Goal: Task Accomplishment & Management: Use online tool/utility

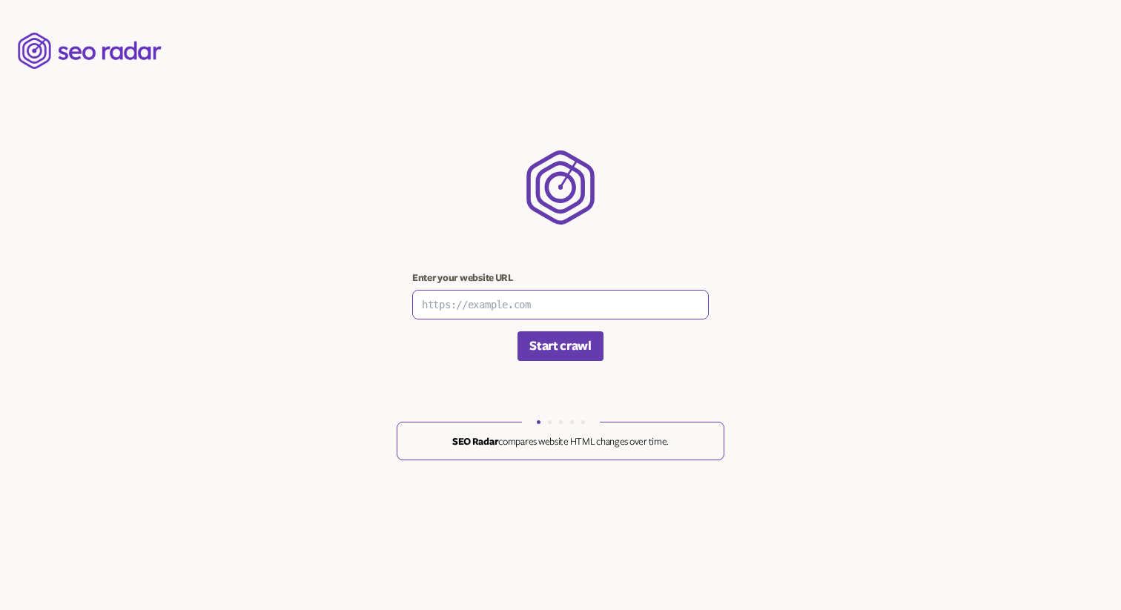
click at [487, 301] on input at bounding box center [560, 305] width 295 height 28
type input "[URL][DOMAIN_NAME]"
drag, startPoint x: 417, startPoint y: 343, endPoint x: 431, endPoint y: 343, distance: 14.1
click at [417, 342] on form "Enter your website URL https://www.littlespoon.com Start crawl" at bounding box center [560, 316] width 296 height 89
click at [566, 348] on button "Start crawl" at bounding box center [559, 346] width 85 height 30
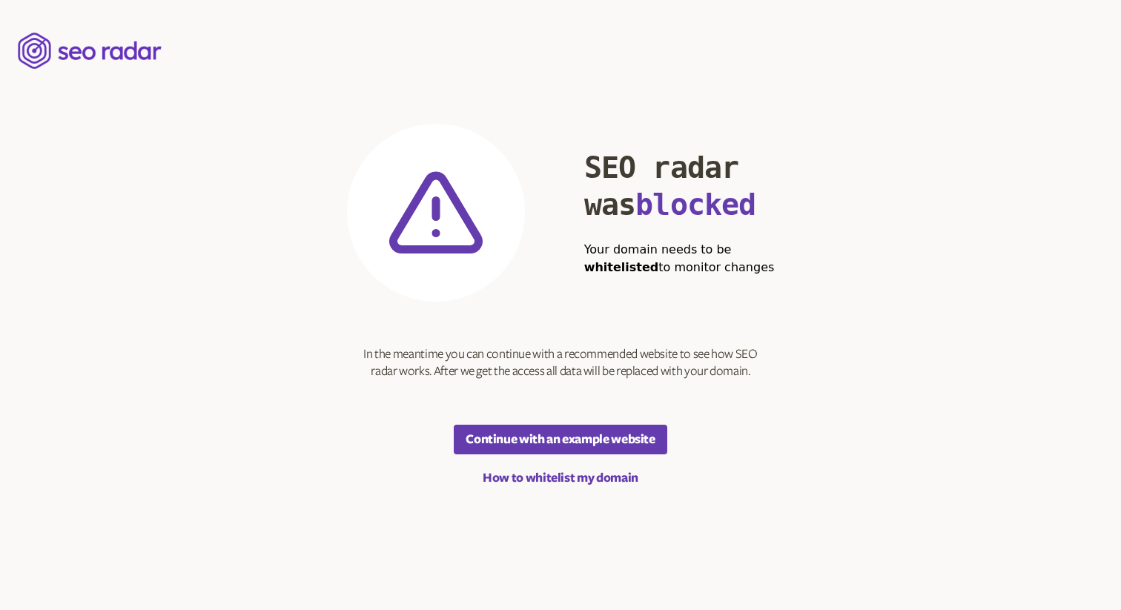
click at [596, 466] on section "SEO radar was blocked Your domain needs to be whitelisted to monitor changes In…" at bounding box center [561, 305] width 428 height 363
click at [592, 476] on link "How to whitelist my domain" at bounding box center [560, 478] width 156 height 18
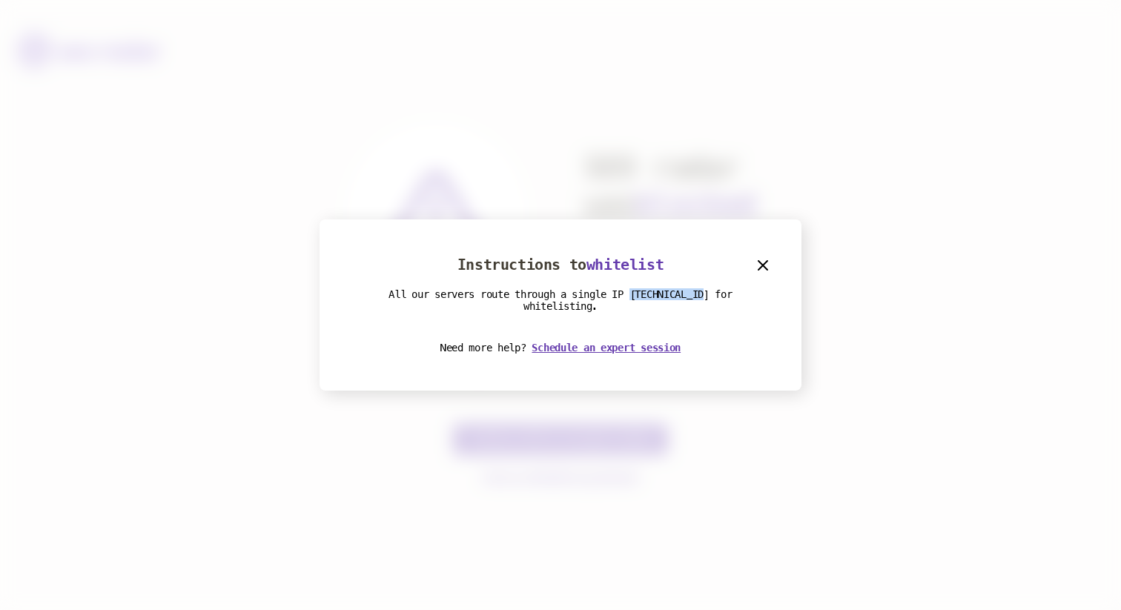
drag, startPoint x: 637, startPoint y: 291, endPoint x: 711, endPoint y: 292, distance: 74.1
click at [711, 292] on p "All our servers route through a single IP 54.225.177.61 for whitelisting." at bounding box center [560, 300] width 422 height 24
copy p "54.225.177.61"
click at [769, 263] on icon "button" at bounding box center [763, 265] width 18 height 18
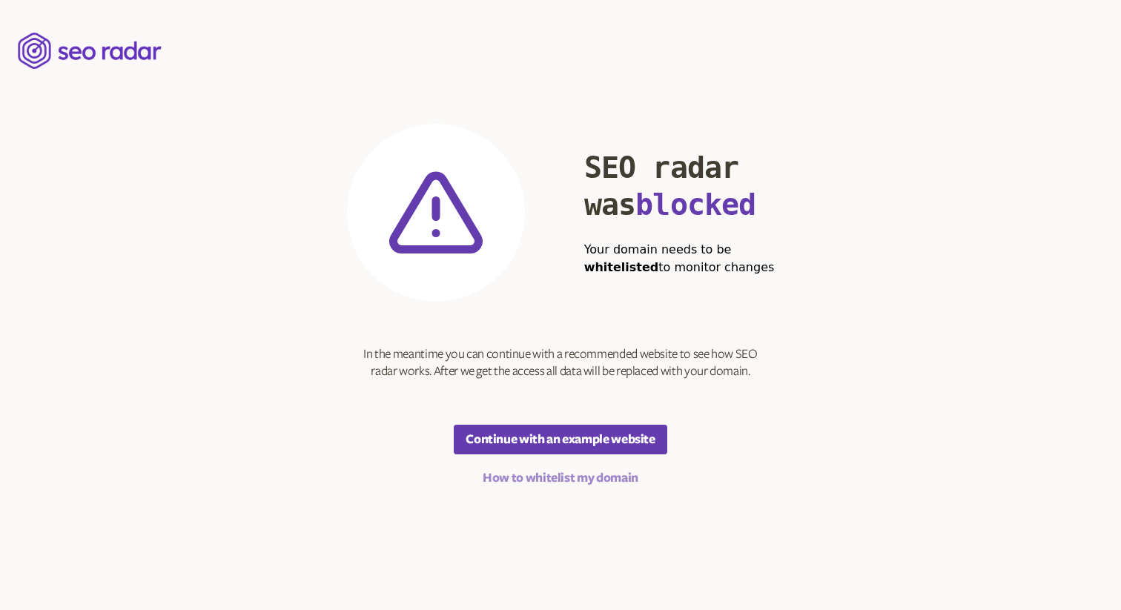
click at [623, 469] on link "How to whitelist my domain" at bounding box center [560, 478] width 156 height 18
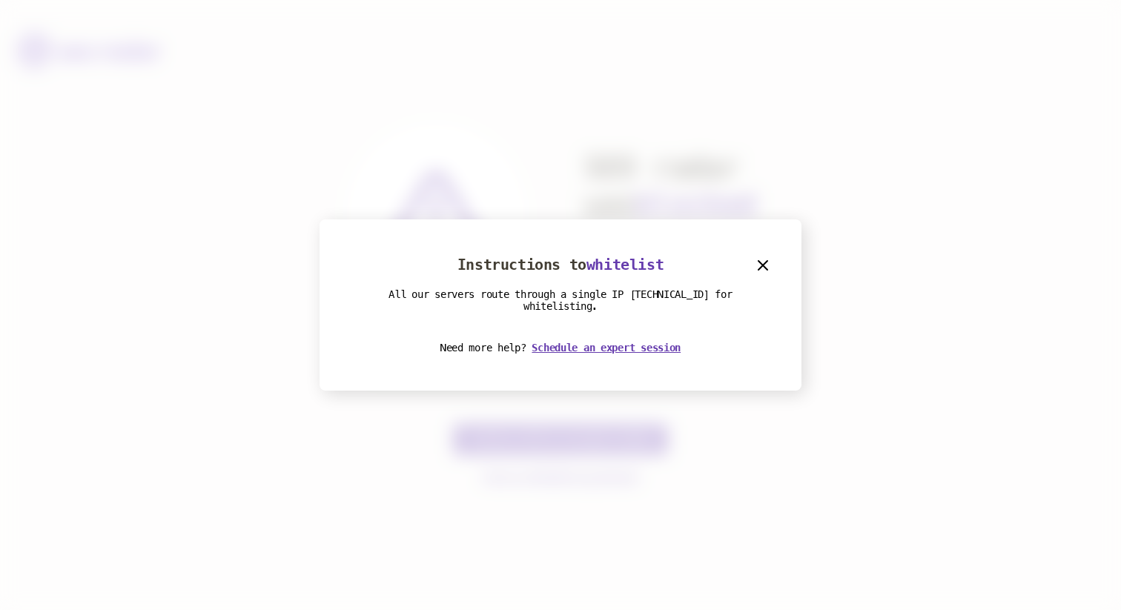
click at [624, 474] on div at bounding box center [560, 305] width 1121 height 610
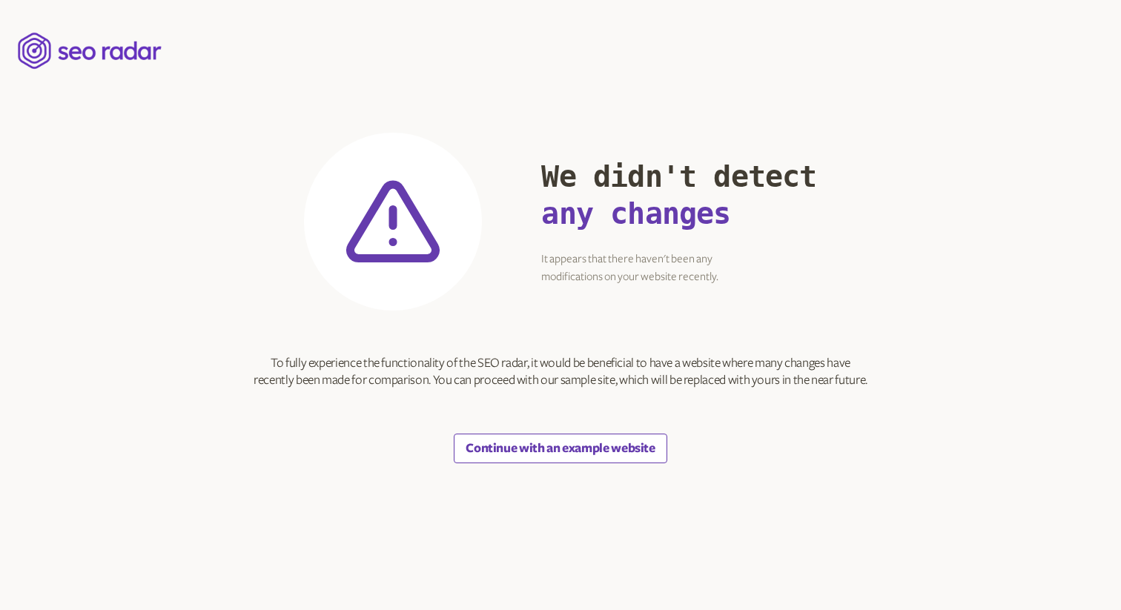
click at [572, 446] on button "Continue with an example website" at bounding box center [560, 449] width 213 height 30
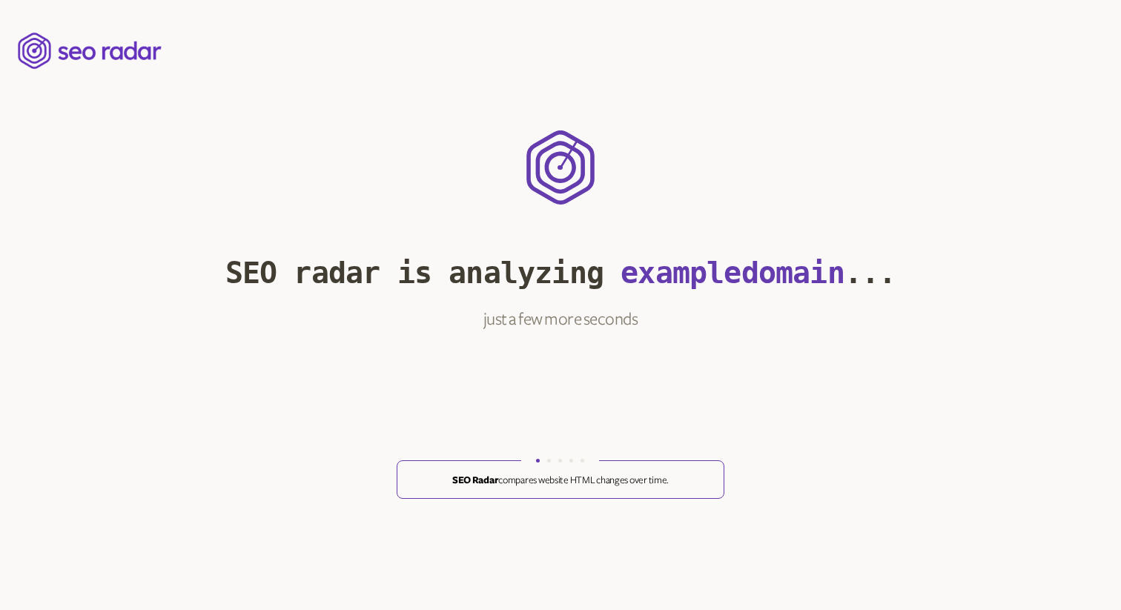
click at [574, 437] on section ".radar-loader-template_svg__cls-1{fill:#653cad} SEO radar is analyzing example …" at bounding box center [560, 305] width 671 height 610
drag, startPoint x: 579, startPoint y: 451, endPoint x: 523, endPoint y: 362, distance: 104.9
click at [579, 451] on section ".radar-loader-template_svg__cls-1{fill:#653cad} SEO radar is analyzing example …" at bounding box center [560, 305] width 671 height 610
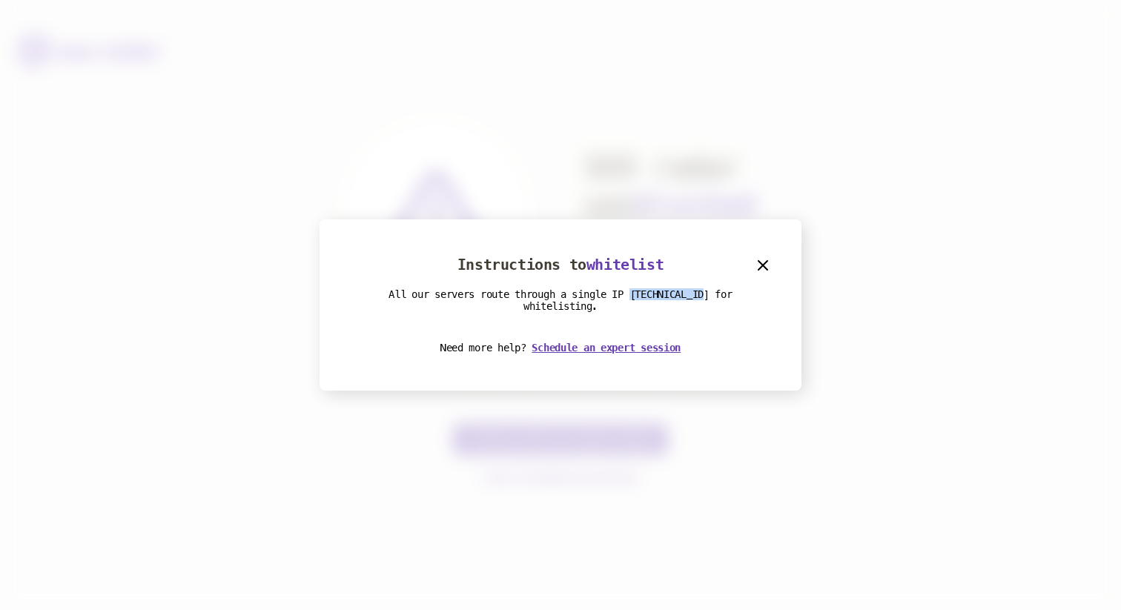
drag, startPoint x: 715, startPoint y: 294, endPoint x: 636, endPoint y: 296, distance: 79.3
click at [636, 296] on p "All our servers route through a single IP 54.225.177.61 for whitelisting." at bounding box center [560, 300] width 422 height 24
click at [659, 293] on p "All our servers route through a single IP 54.225.177.61 for whitelisting." at bounding box center [560, 300] width 422 height 24
click at [659, 292] on p "All our servers route through a single IP 54.225.177.61 for whitelisting." at bounding box center [560, 300] width 422 height 24
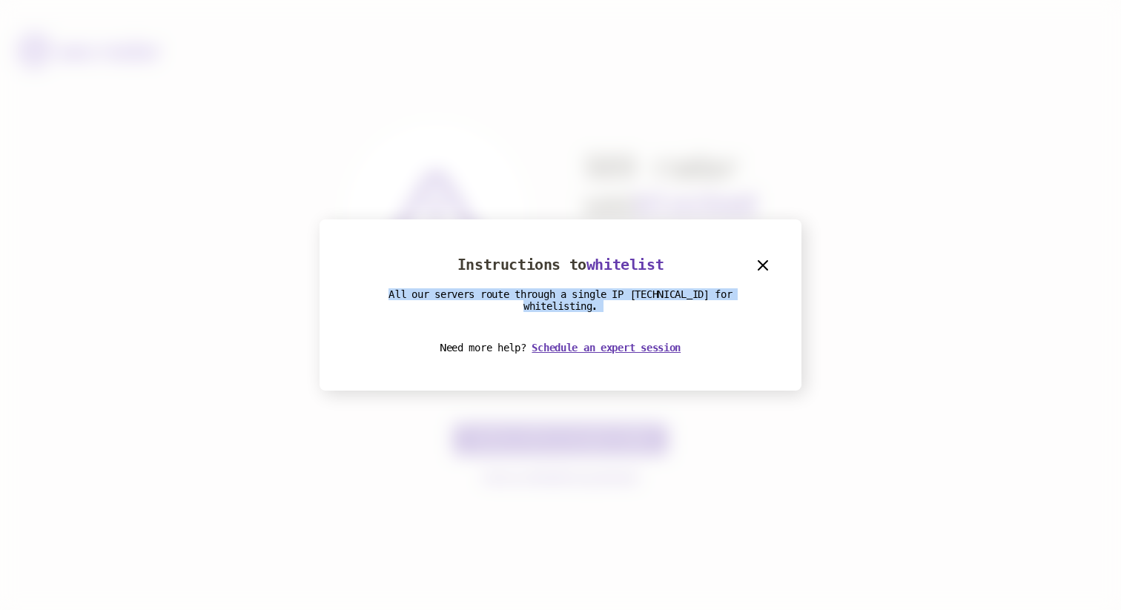
click at [658, 292] on p "All our servers route through a single IP 54.225.177.61 for whitelisting." at bounding box center [560, 300] width 422 height 24
click at [638, 295] on p "All our servers route through a single IP 54.225.177.61 for whitelisting." at bounding box center [560, 300] width 422 height 24
click at [640, 294] on p "All our servers route through a single IP 54.225.177.61 for whitelisting." at bounding box center [560, 300] width 422 height 24
click at [637, 294] on p "All our servers route through a single IP 54.225.177.61 for whitelisting." at bounding box center [560, 300] width 422 height 24
drag, startPoint x: 656, startPoint y: 293, endPoint x: 702, endPoint y: 293, distance: 46.0
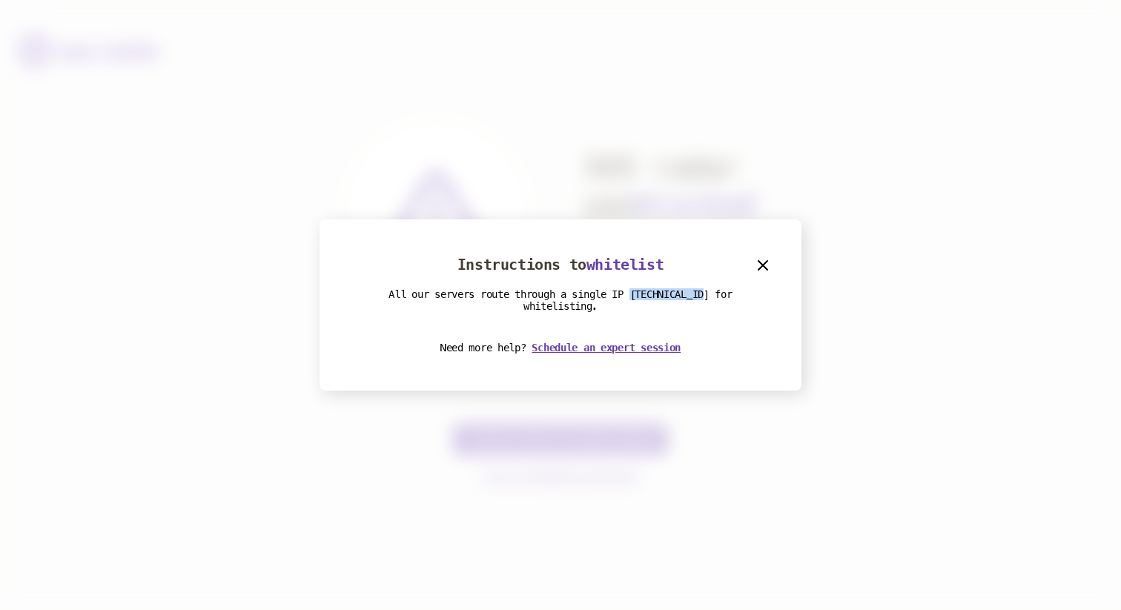
click at [702, 293] on p "All our servers route through a single IP 54.225.177.61 for whitelisting." at bounding box center [560, 300] width 422 height 24
copy p "54.225.177.61"
click at [657, 287] on div "Instructions to whitelist All our servers route through a single IP 54.225.177.…" at bounding box center [560, 304] width 482 height 171
click at [657, 289] on p "All our servers route through a single IP 54.225.177.61 for whitelisting." at bounding box center [560, 300] width 422 height 24
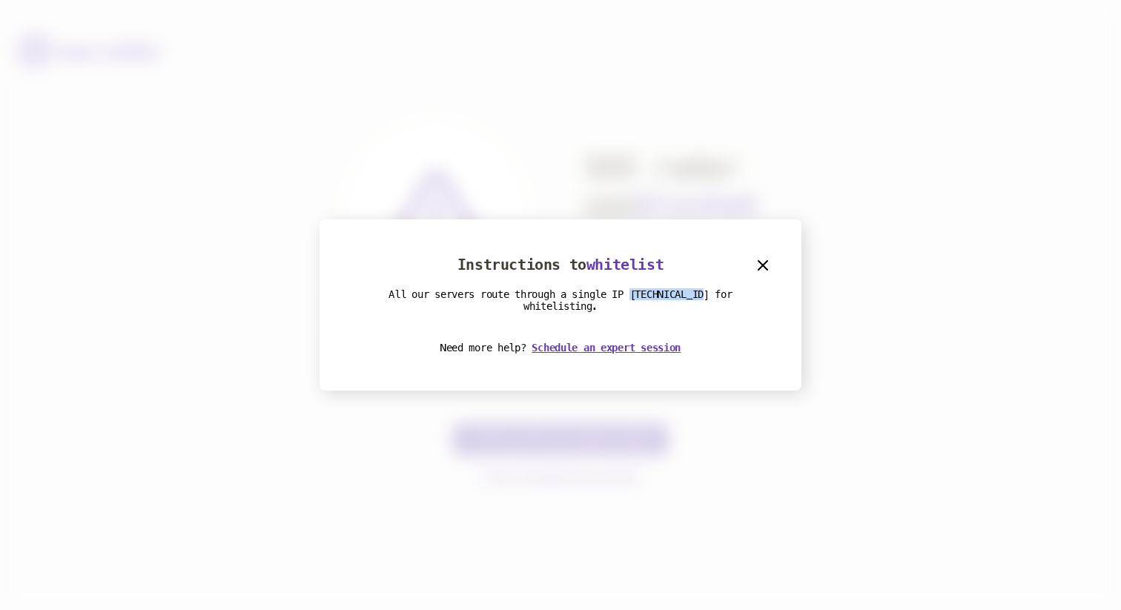
copy p "54.225.177.61"
click at [760, 267] on icon "button" at bounding box center [762, 265] width 9 height 9
click at [761, 267] on icon "button" at bounding box center [762, 265] width 9 height 9
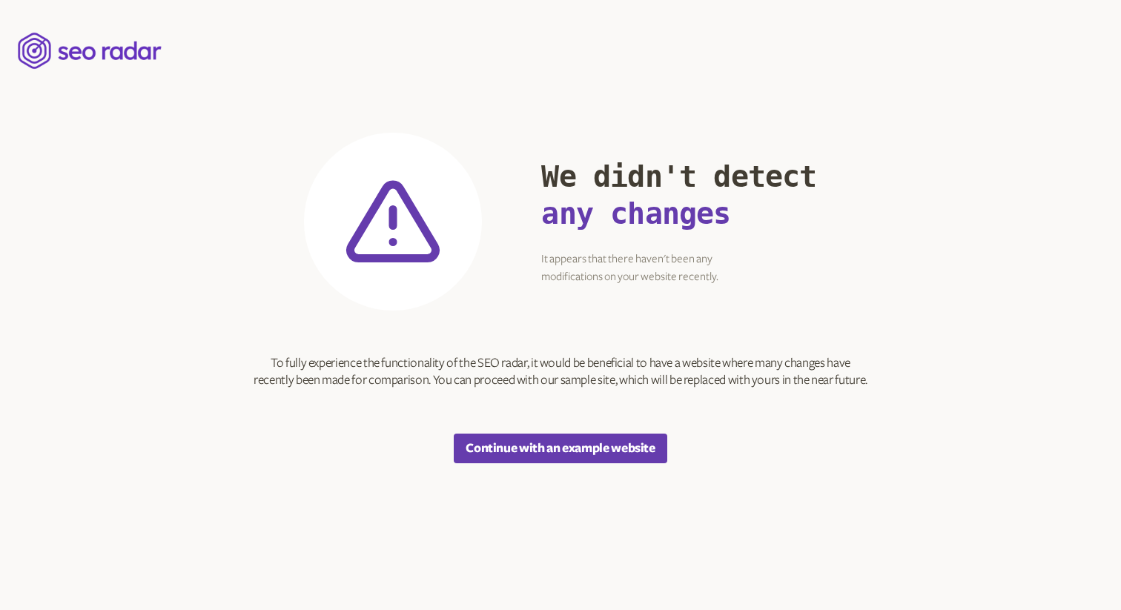
click at [606, 220] on span "any changes" at bounding box center [635, 213] width 189 height 34
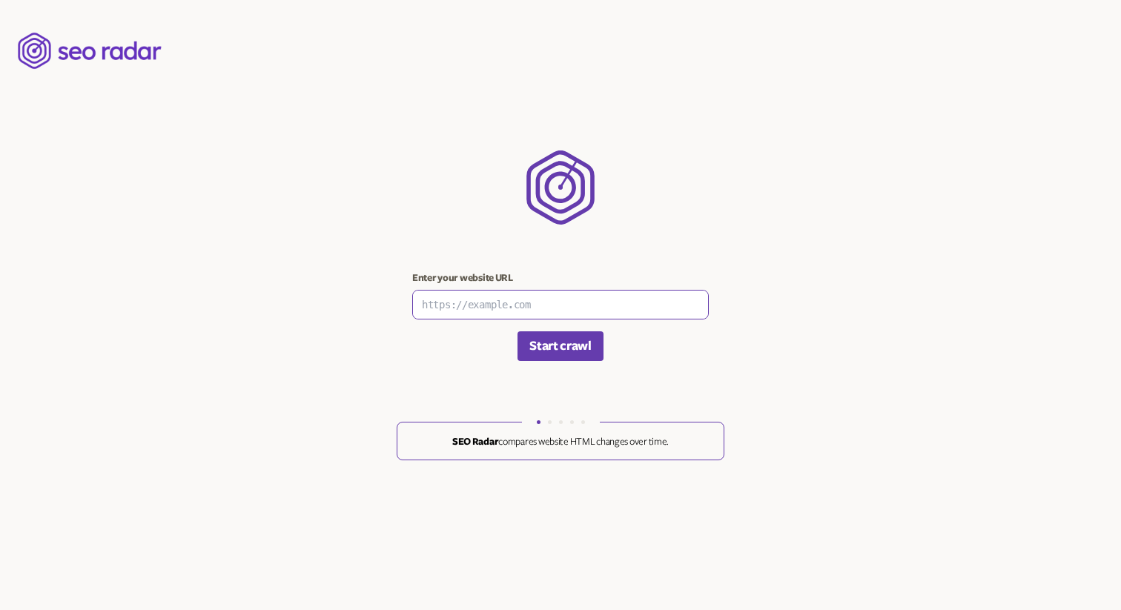
click at [534, 312] on input at bounding box center [560, 305] width 295 height 28
type input "[URL][DOMAIN_NAME]"
click at [566, 350] on button "Start crawl" at bounding box center [559, 346] width 85 height 30
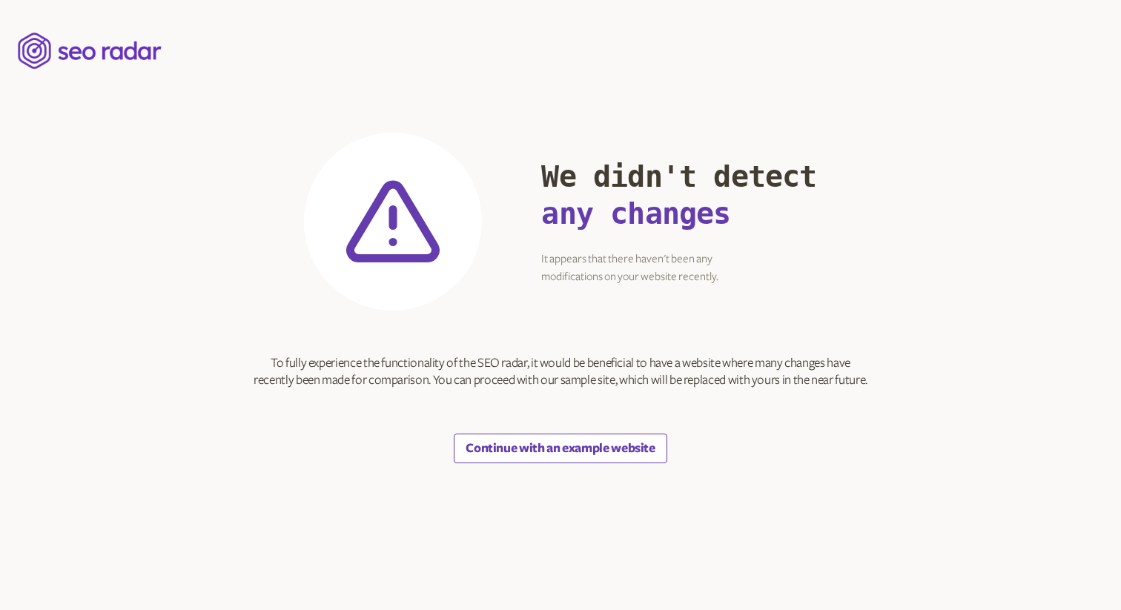
click at [609, 456] on button "Continue with an example website" at bounding box center [560, 449] width 213 height 30
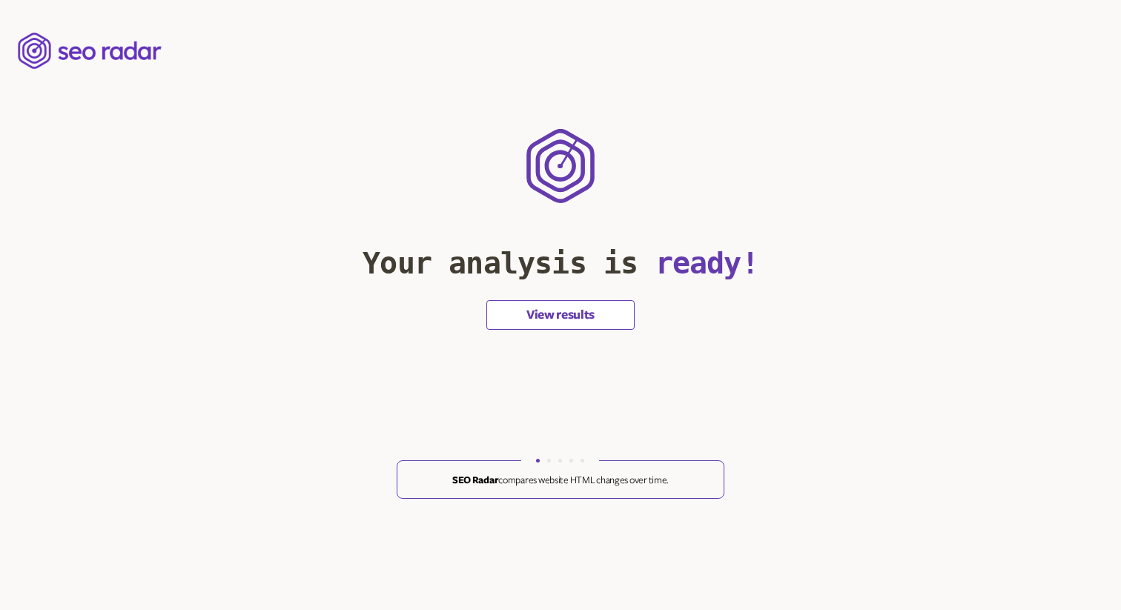
click at [585, 319] on button "View results" at bounding box center [560, 315] width 148 height 30
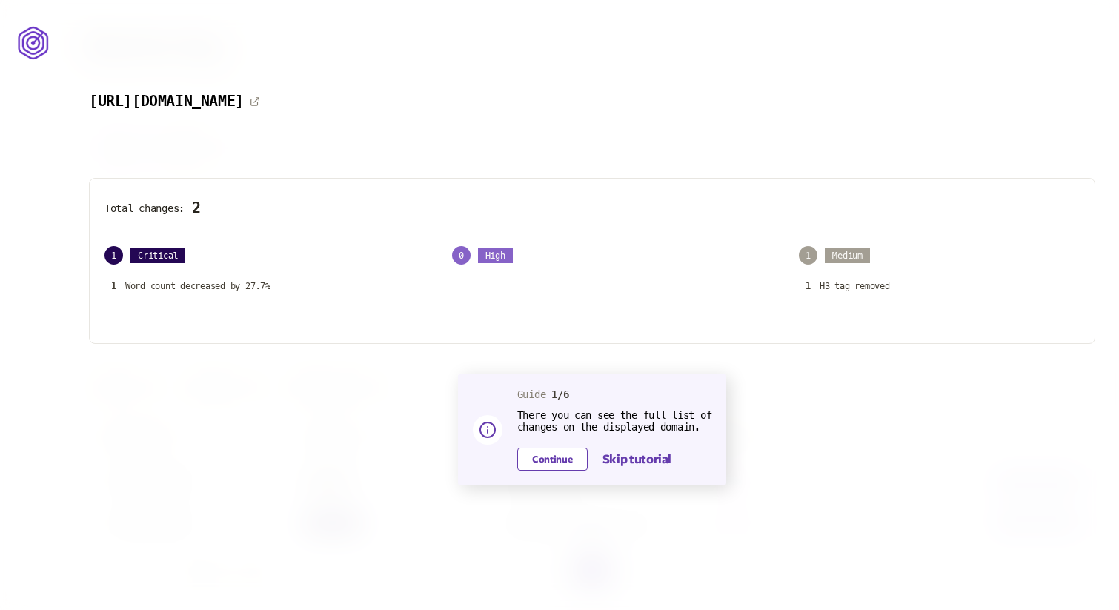
click at [559, 455] on button "Continue" at bounding box center [552, 459] width 70 height 23
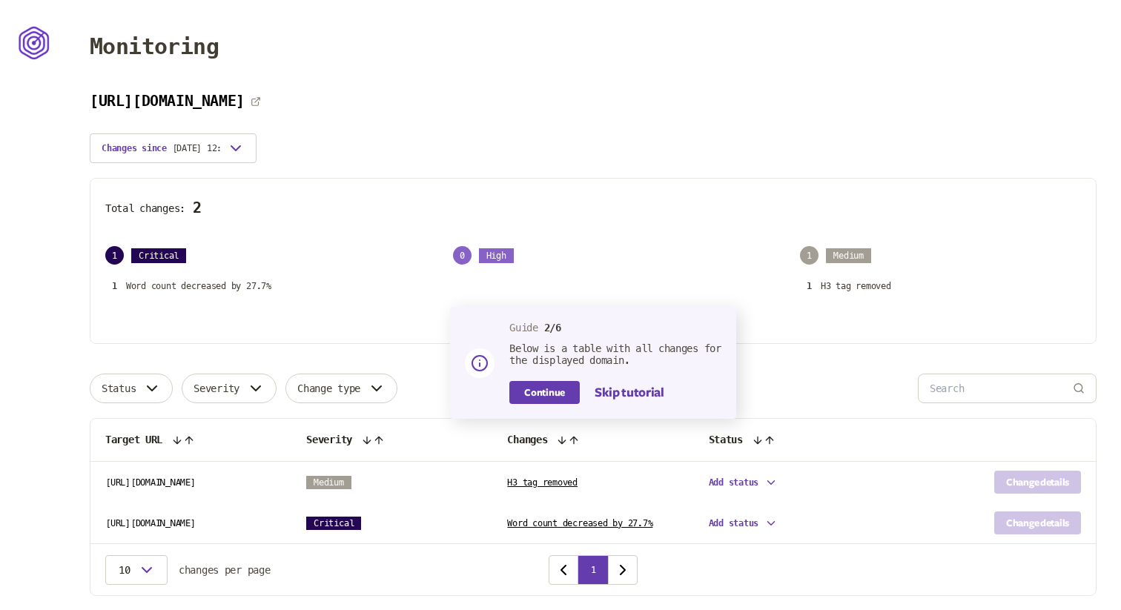
scroll to position [45, 0]
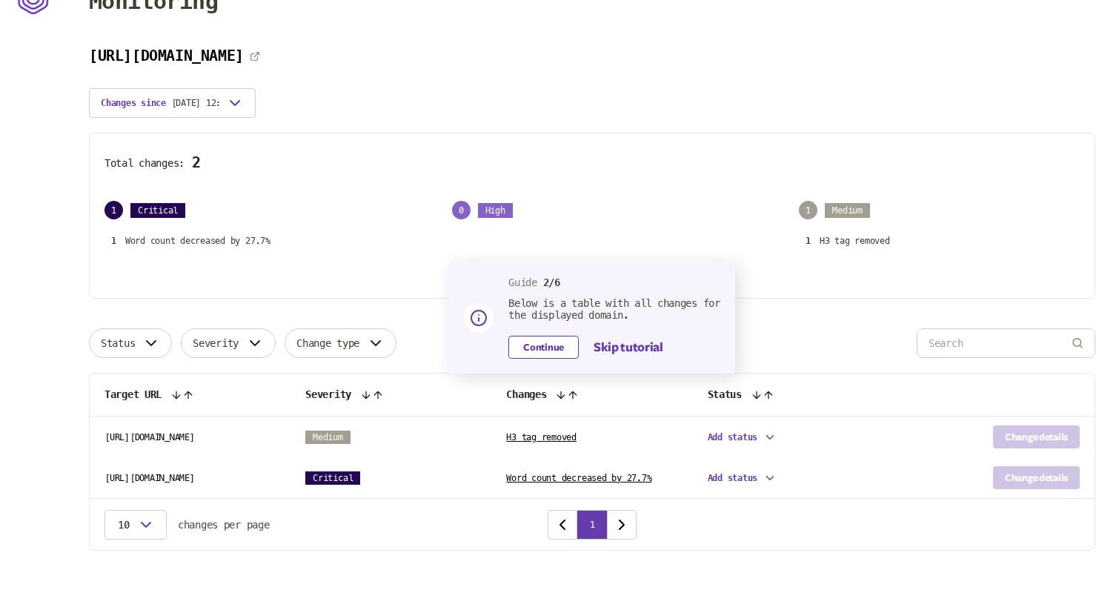
click at [554, 341] on button "Continue" at bounding box center [543, 347] width 70 height 23
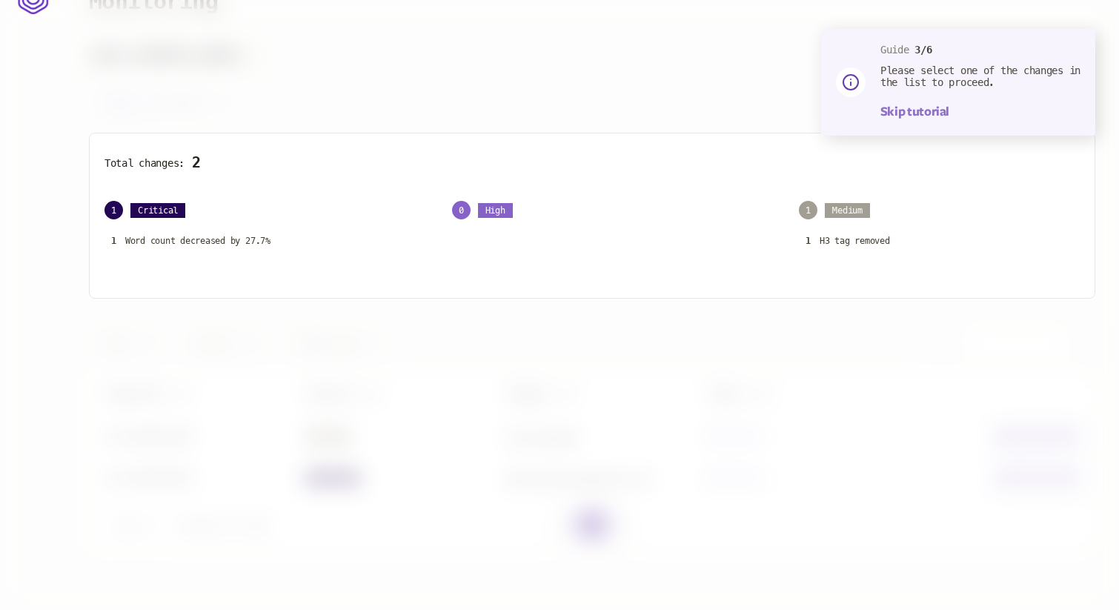
click at [912, 110] on button "Skip tutorial" at bounding box center [914, 112] width 69 height 18
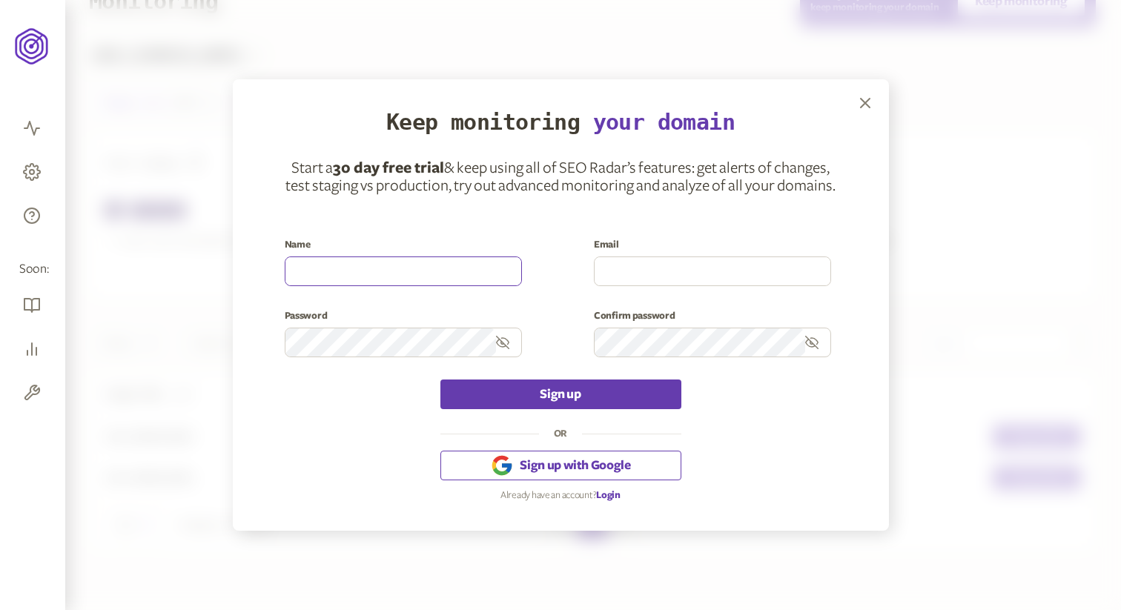
click at [477, 258] on input at bounding box center [403, 271] width 236 height 28
click at [575, 220] on div "Keep monitoring your domain Start a 30 day free trial & keep using all of SEO R…" at bounding box center [561, 304] width 656 height 451
click at [464, 279] on input at bounding box center [403, 271] width 236 height 28
type input "[PERSON_NAME]"
click at [678, 265] on input at bounding box center [712, 271] width 236 height 28
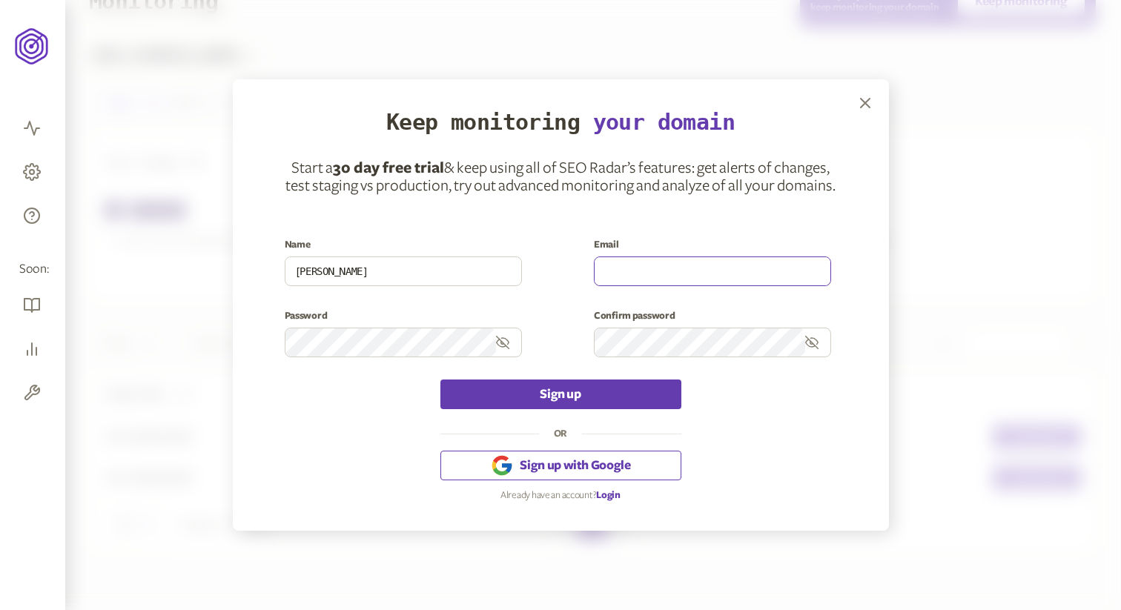
type input "tyler.reardon@littlespoon.com"
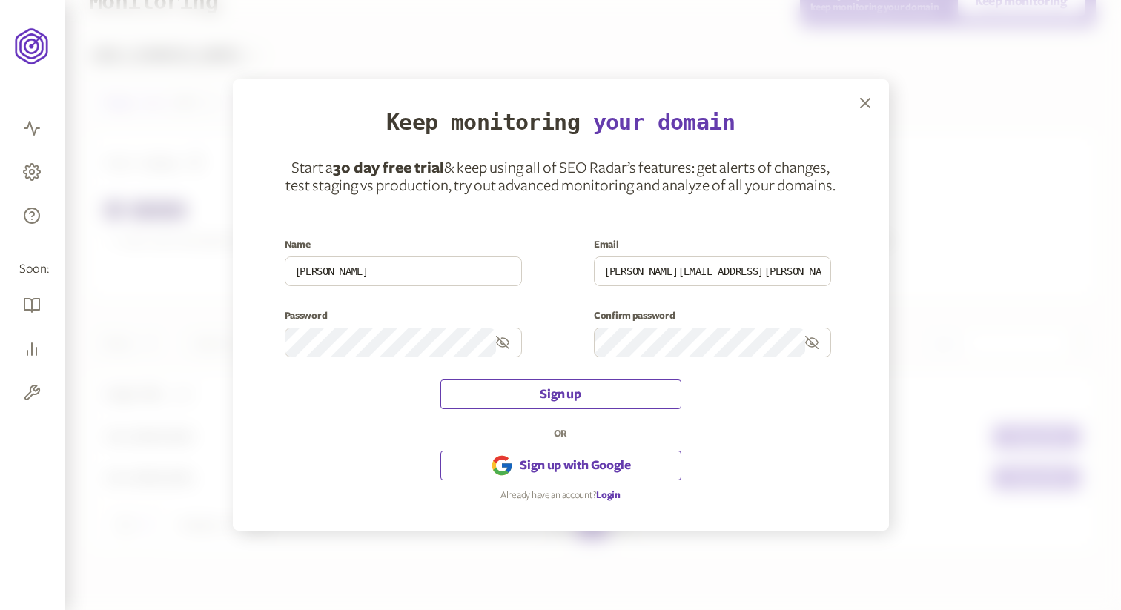
click at [637, 390] on button "Sign up" at bounding box center [560, 394] width 241 height 30
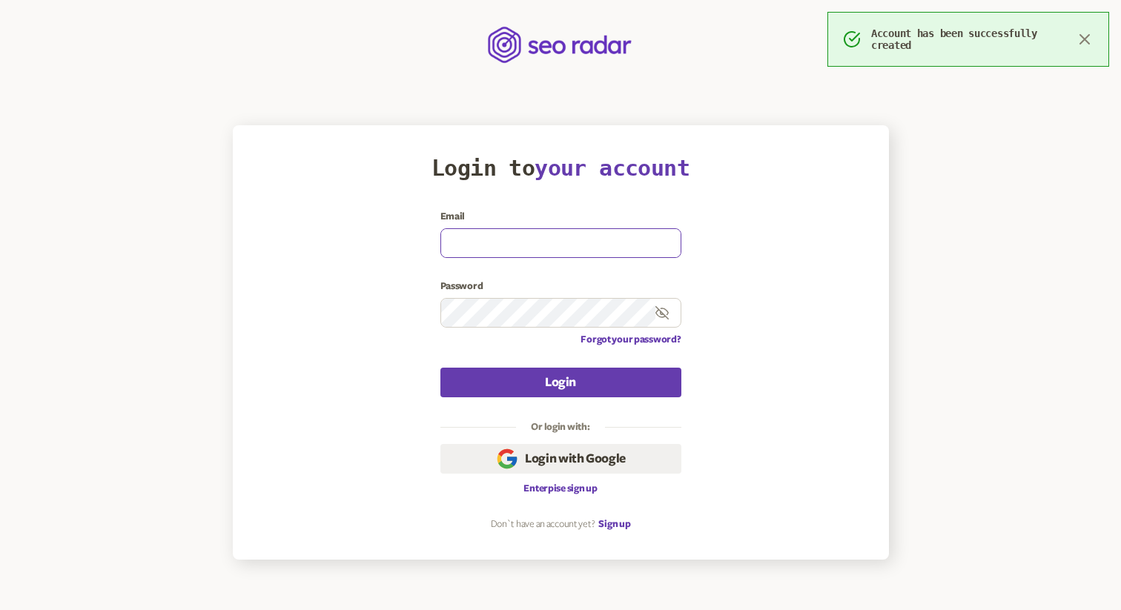
click at [538, 239] on input at bounding box center [560, 243] width 239 height 28
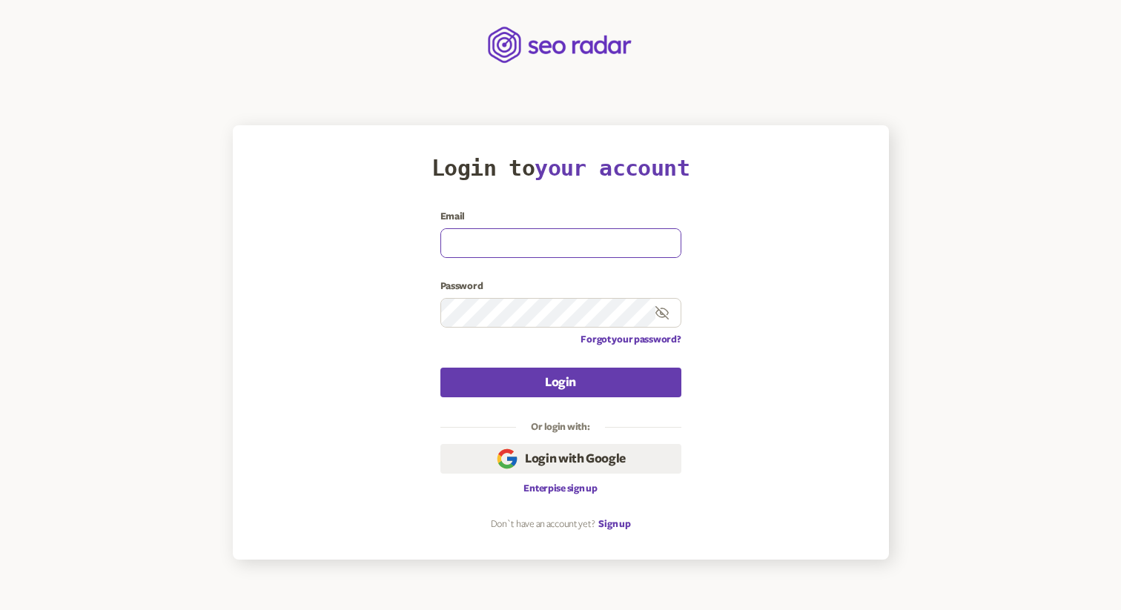
type input "tyler.reardon@littlespoon.com"
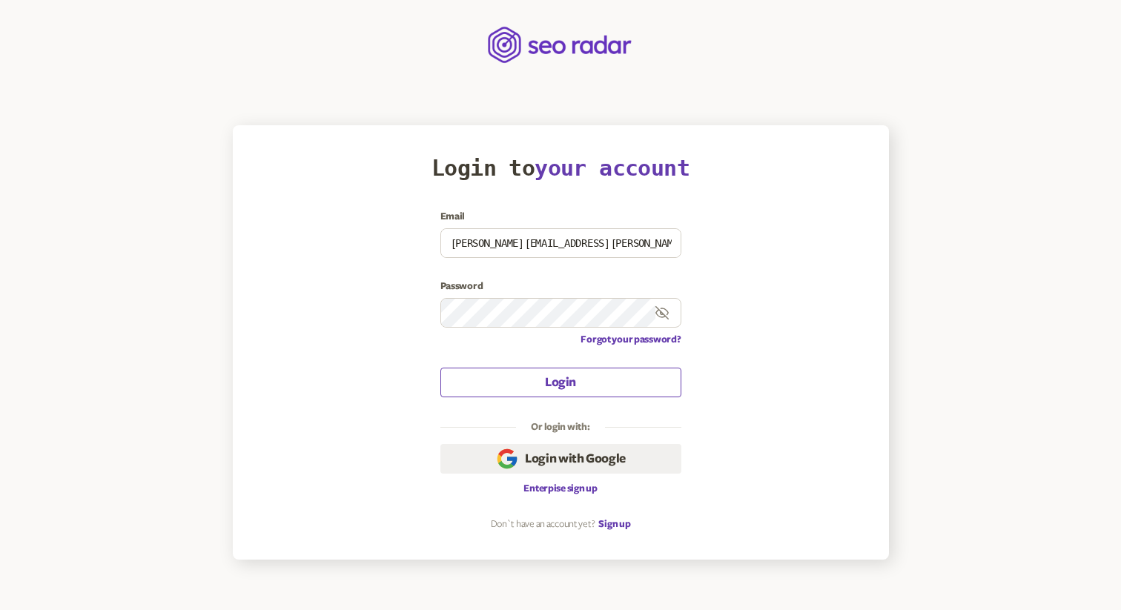
click at [594, 376] on button "Login" at bounding box center [560, 383] width 241 height 30
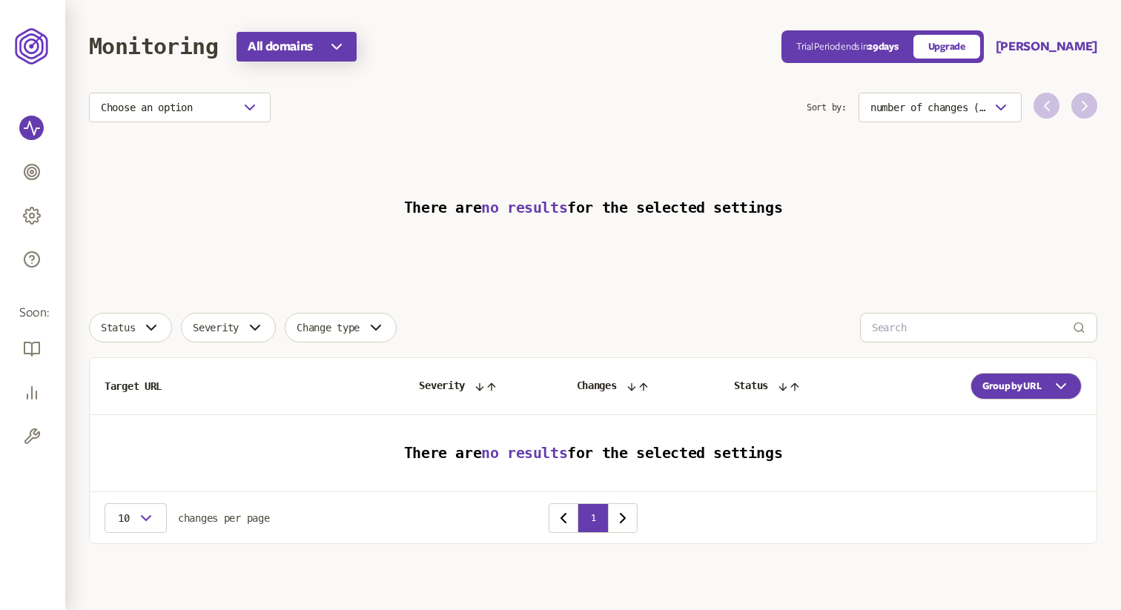
click at [335, 47] on icon "button" at bounding box center [337, 47] width 18 height 18
click at [576, 34] on div "Monitoring All domains" at bounding box center [435, 47] width 692 height 30
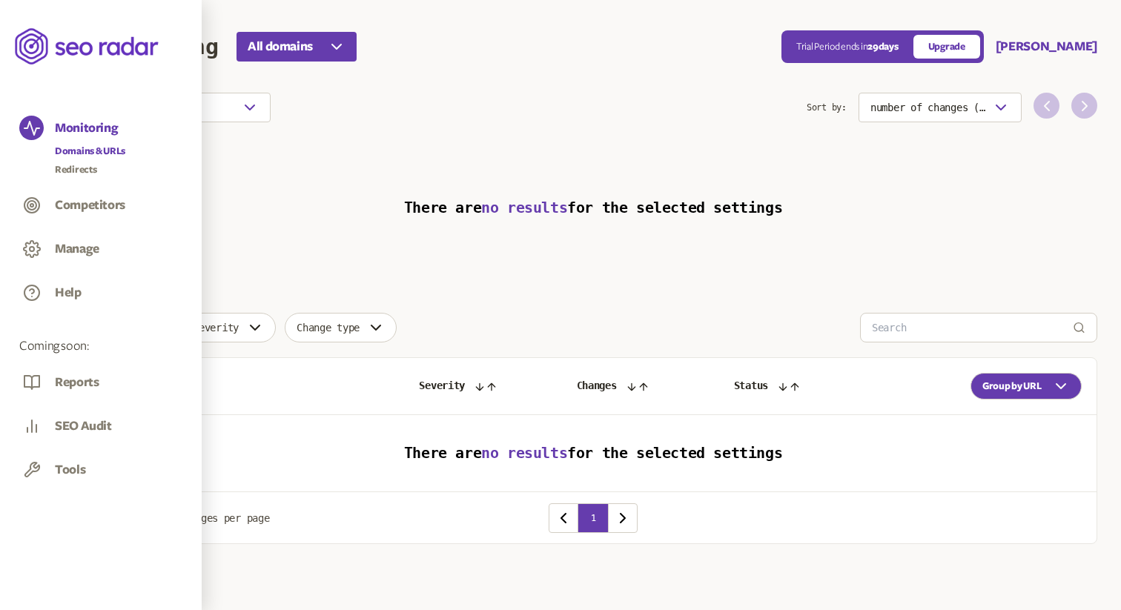
click at [100, 150] on link "Domains & URLs" at bounding box center [90, 151] width 70 height 15
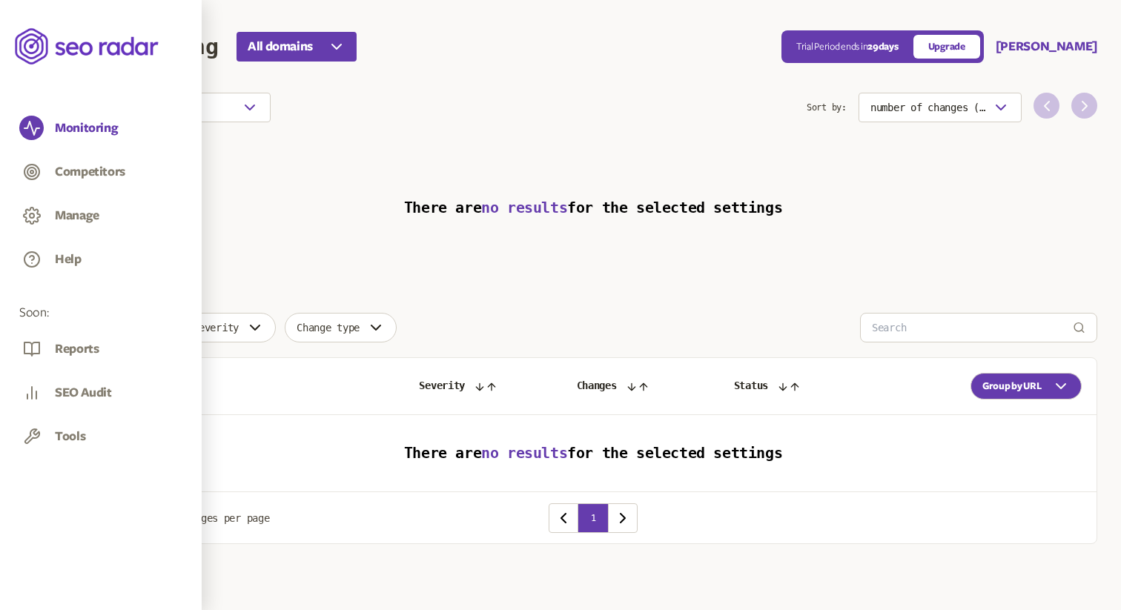
click at [417, 231] on h3 "There are no results for the selected settings" at bounding box center [593, 208] width 1008 height 136
click at [249, 96] on button "Choose an option" at bounding box center [180, 108] width 182 height 30
click at [306, 52] on main "Monitoring All domains Trial Period ends [DATE] Upgrade [PERSON_NAME] Choose an…" at bounding box center [592, 301] width 1055 height 603
click at [306, 51] on span "All domains" at bounding box center [280, 47] width 65 height 18
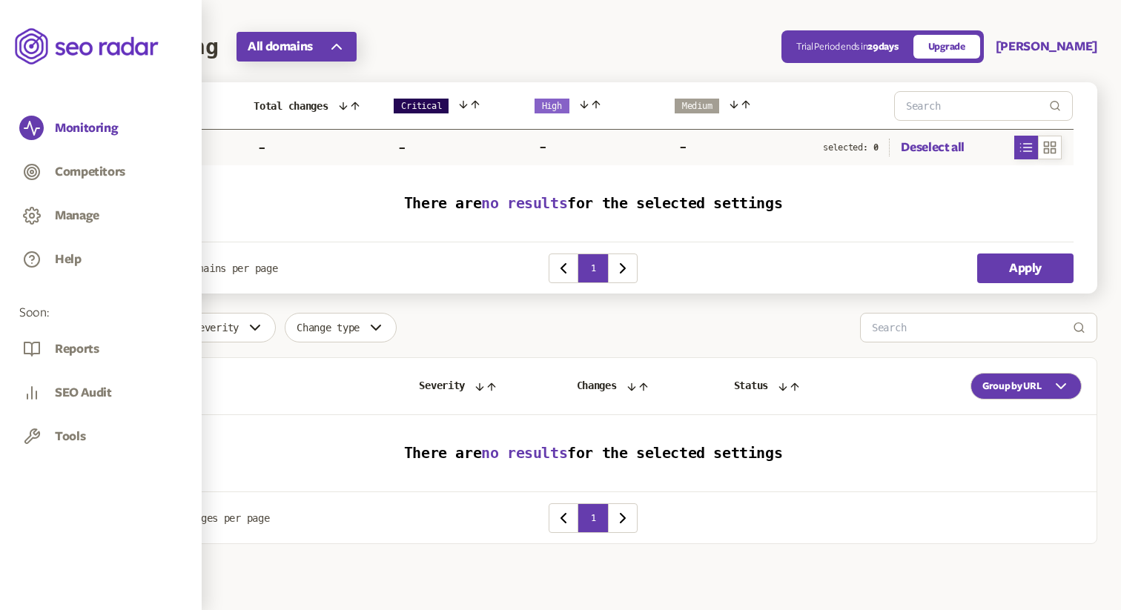
click at [314, 61] on button "All domains" at bounding box center [296, 47] width 120 height 30
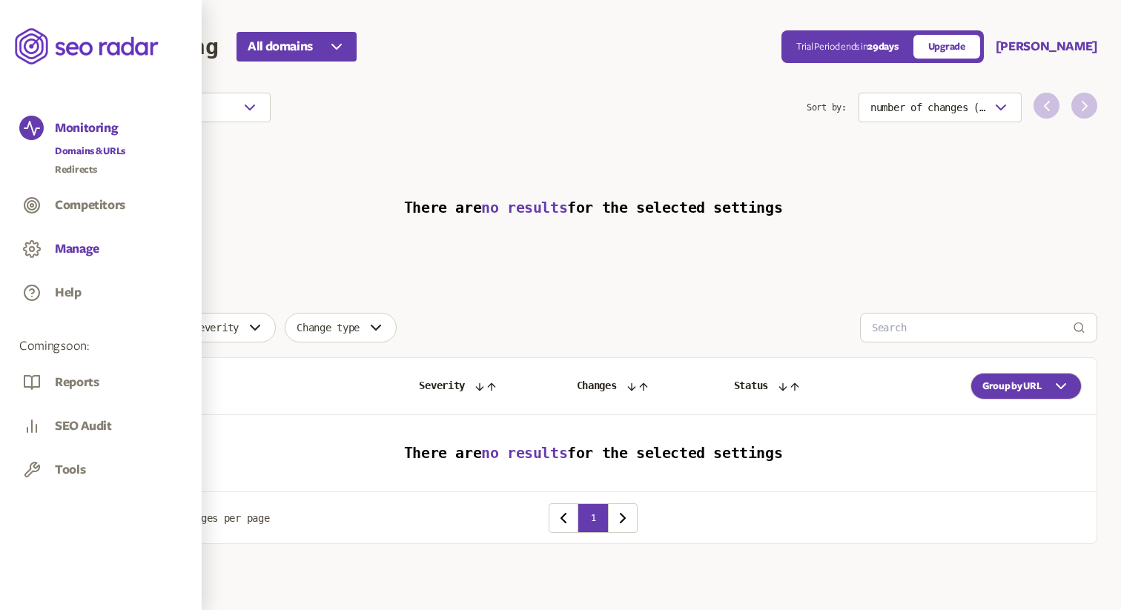
click at [92, 251] on button "Manage" at bounding box center [77, 249] width 44 height 16
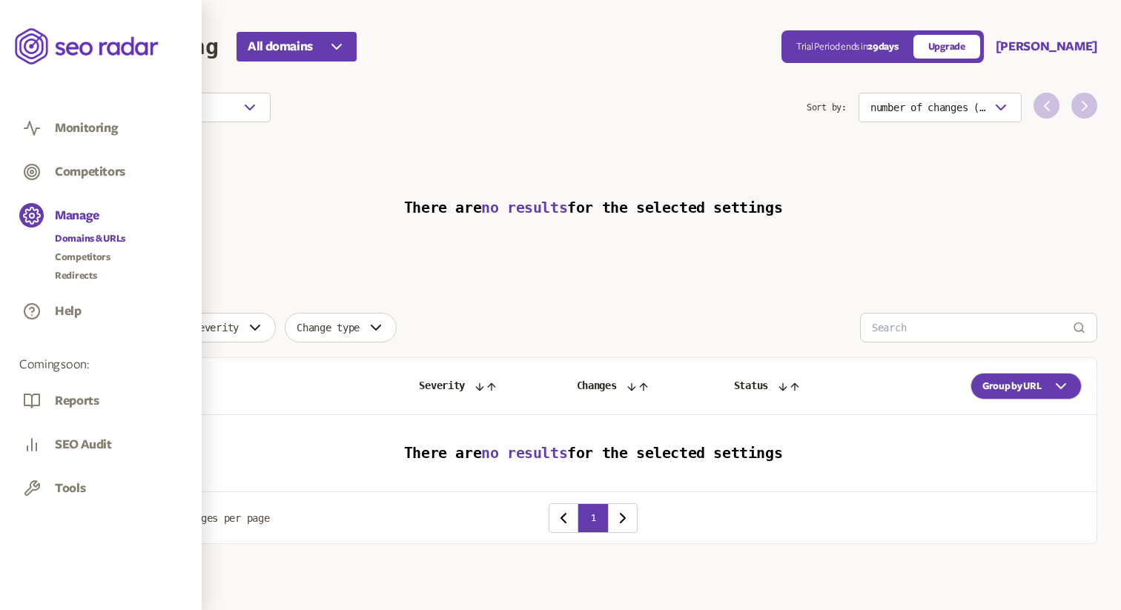
click at [125, 237] on link "Domains & URLs" at bounding box center [90, 238] width 70 height 15
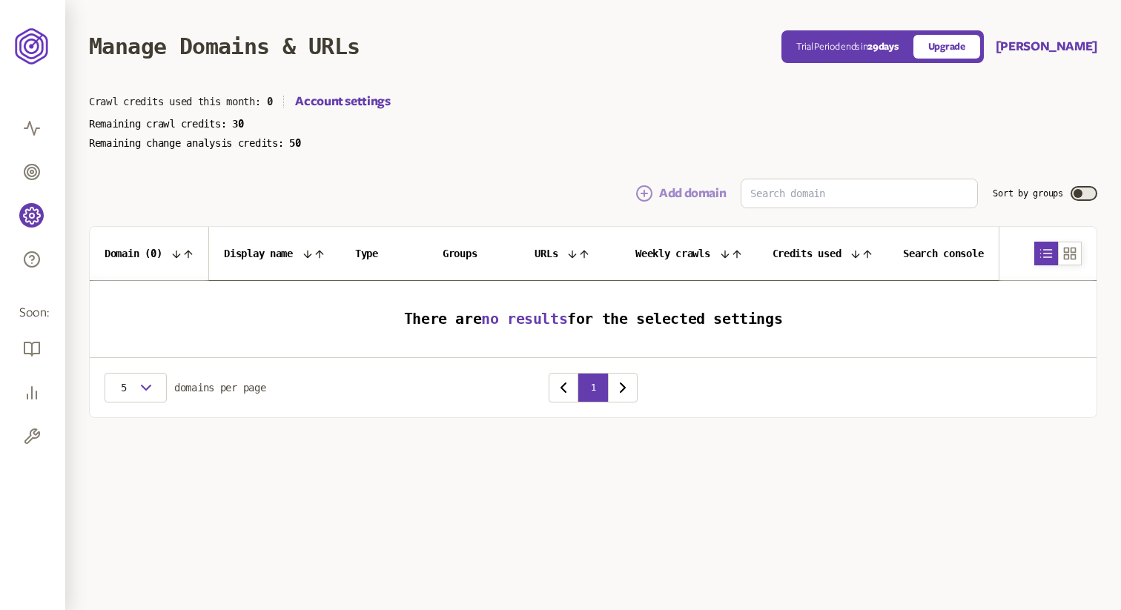
click at [697, 194] on button "Add domain" at bounding box center [680, 194] width 90 height 18
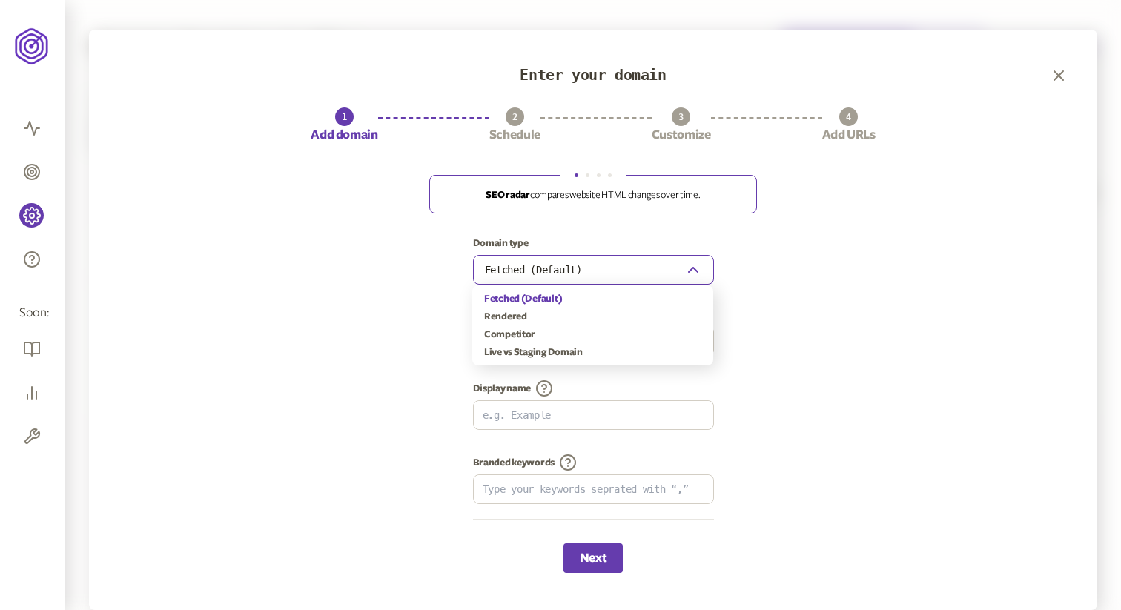
click at [580, 275] on span "Fetched (Default)" at bounding box center [533, 270] width 97 height 12
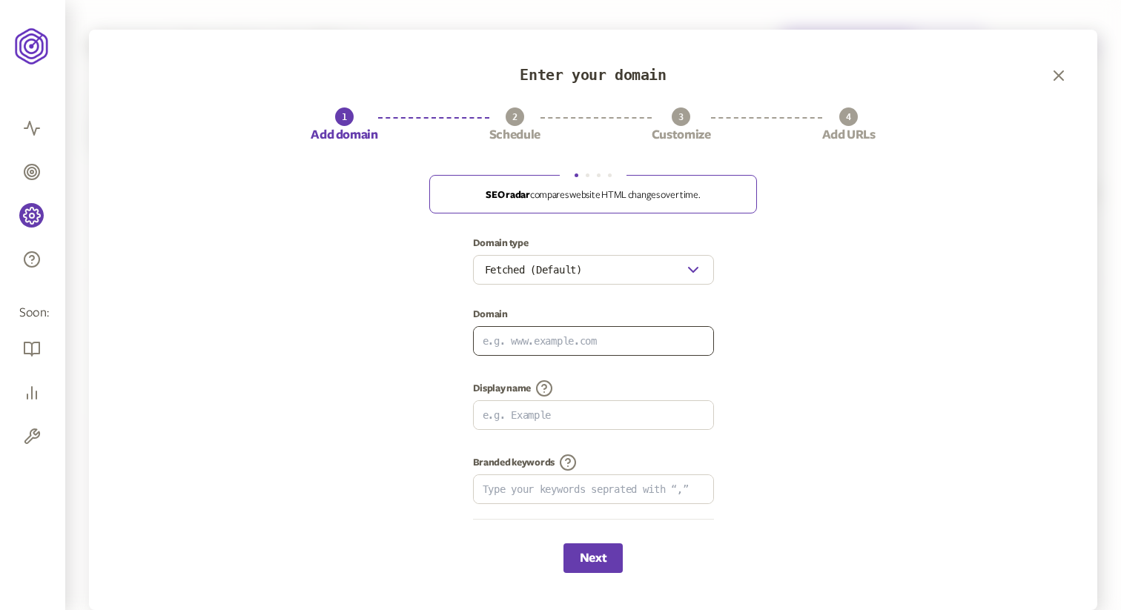
click at [558, 356] on div "Domain type Fetched (Default) Domain Display name Branded keywords" at bounding box center [593, 390] width 949 height 306
click at [559, 348] on input at bounding box center [593, 341] width 239 height 28
type input "[URL][DOMAIN_NAME]"
click at [556, 408] on input at bounding box center [593, 415] width 239 height 28
type input "Little Spoon"
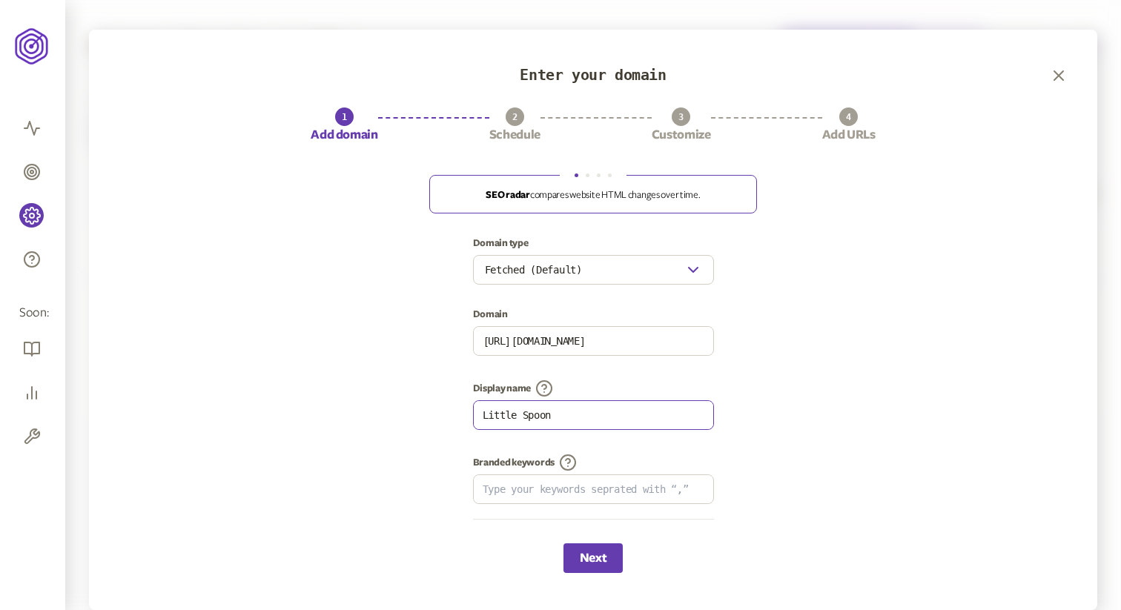
click at [563, 543] on button "Next" at bounding box center [592, 558] width 59 height 30
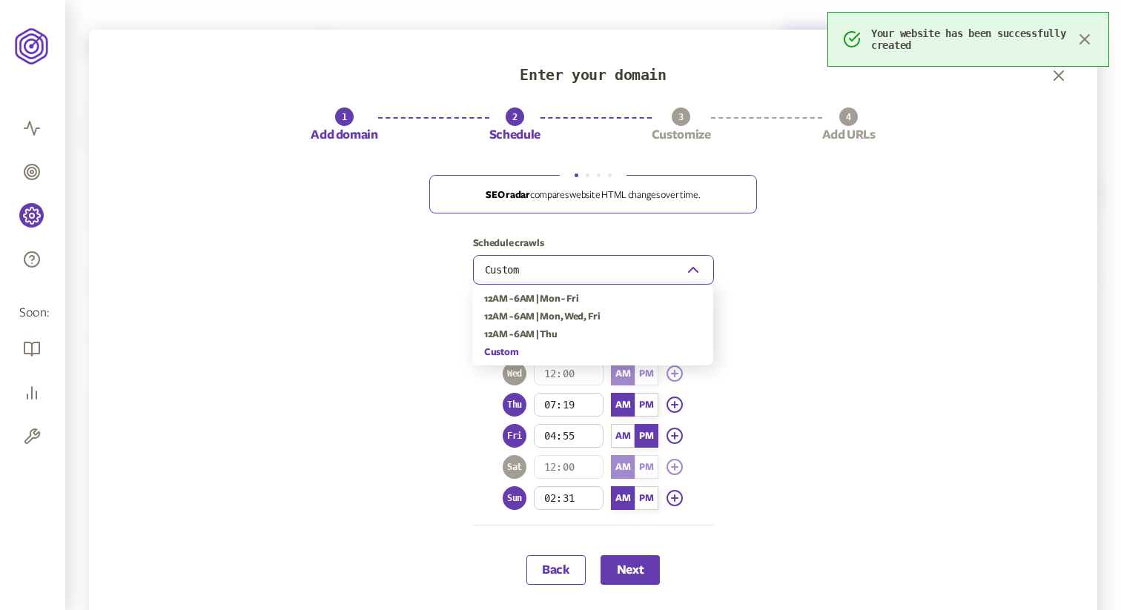
click at [587, 267] on button "Custom" at bounding box center [593, 270] width 241 height 30
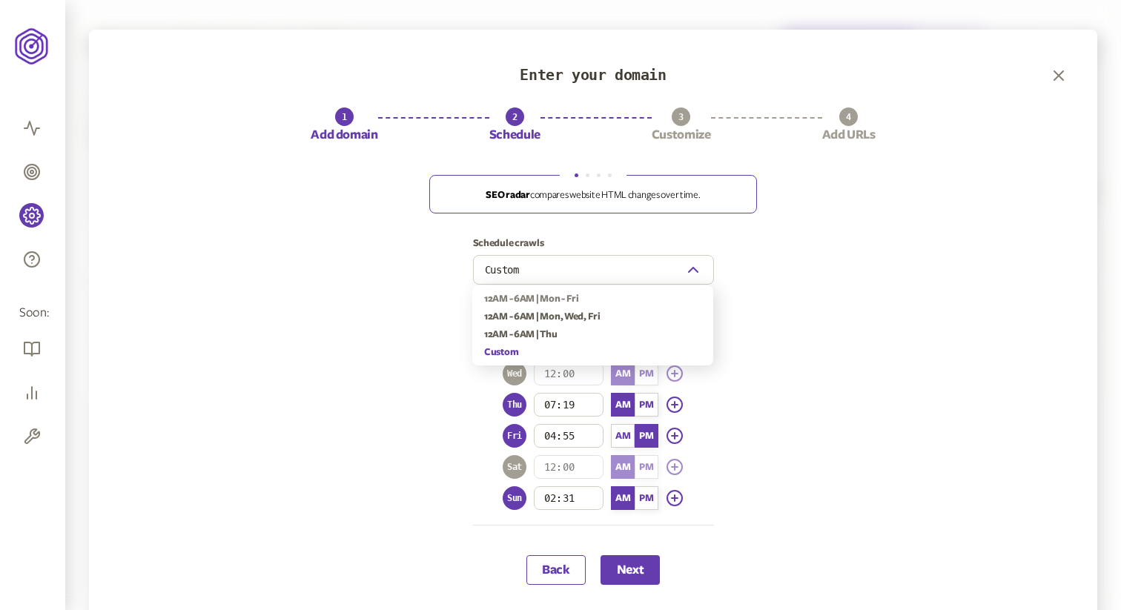
click at [612, 297] on div "12AM - 6AM | Mon - Fri" at bounding box center [592, 299] width 217 height 12
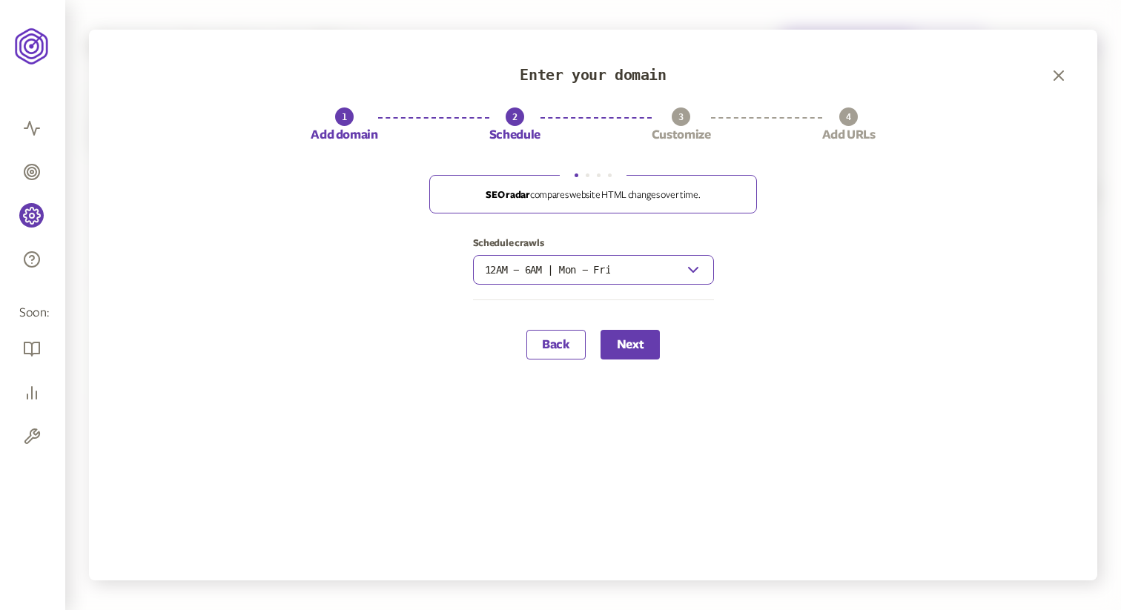
click at [634, 274] on button "12AM - 6AM | Mon - Fri" at bounding box center [593, 270] width 241 height 30
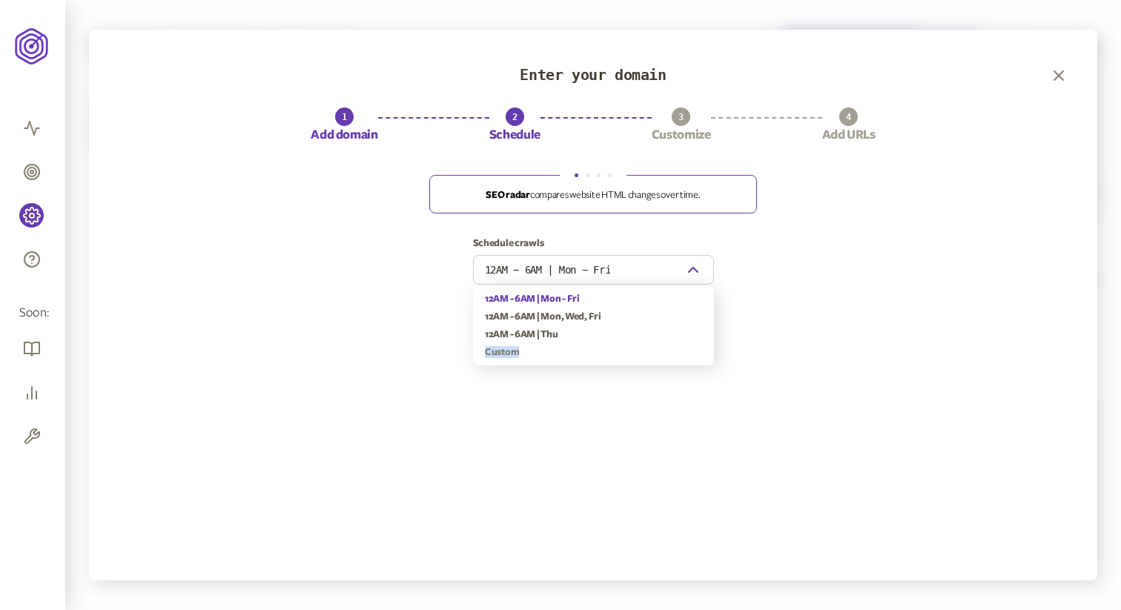
drag, startPoint x: 536, startPoint y: 340, endPoint x: 533, endPoint y: 351, distance: 10.8
click at [533, 351] on div "12AM - 6AM | Mon - Fri 12AM - 6AM | Mon, Wed, Fri 12AM - 6AM | Thu Custom" at bounding box center [593, 325] width 241 height 80
click at [533, 351] on div "Custom" at bounding box center [593, 352] width 217 height 12
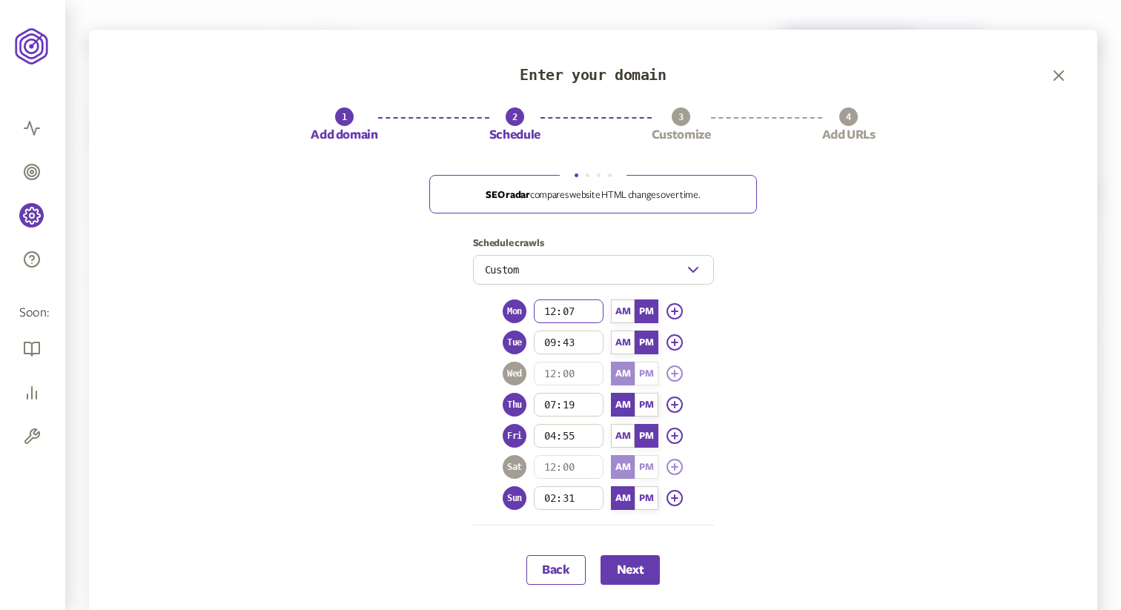
drag, startPoint x: 575, startPoint y: 311, endPoint x: 506, endPoint y: 307, distance: 69.1
click at [505, 307] on div "Mon 12:07 AM PM" at bounding box center [592, 311] width 181 height 24
click at [584, 309] on input "12:07" at bounding box center [569, 311] width 70 height 24
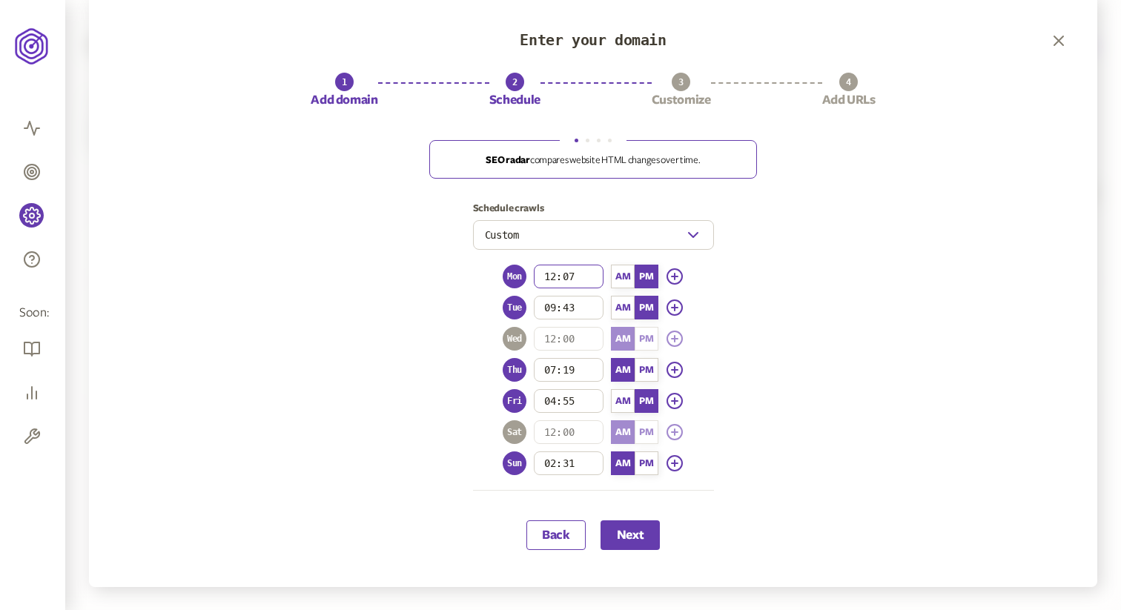
scroll to position [42, 0]
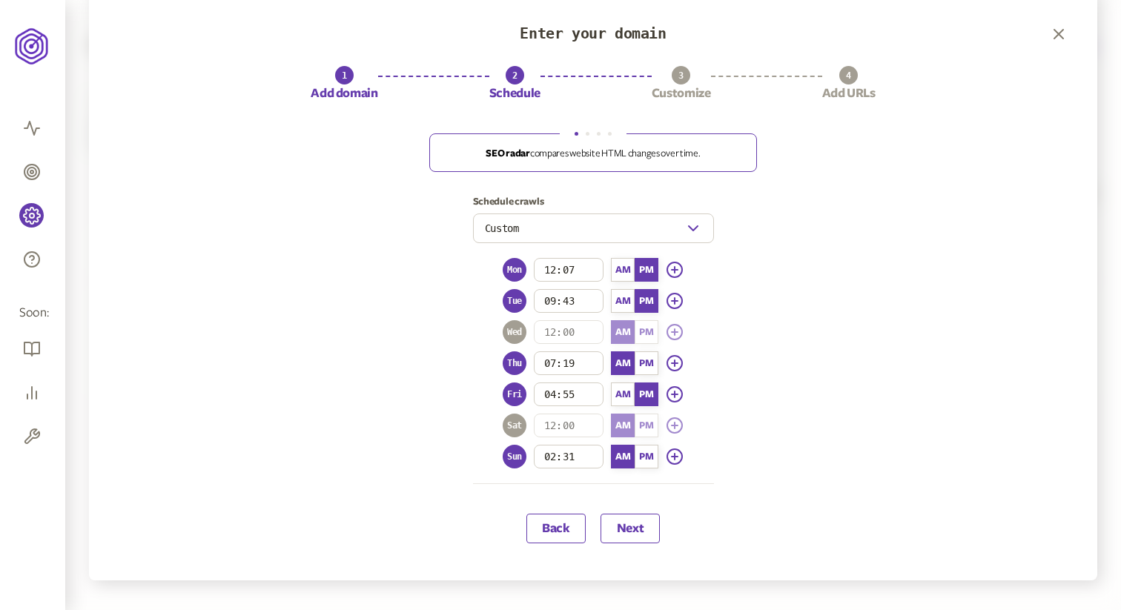
click at [617, 525] on button "Next" at bounding box center [629, 529] width 59 height 30
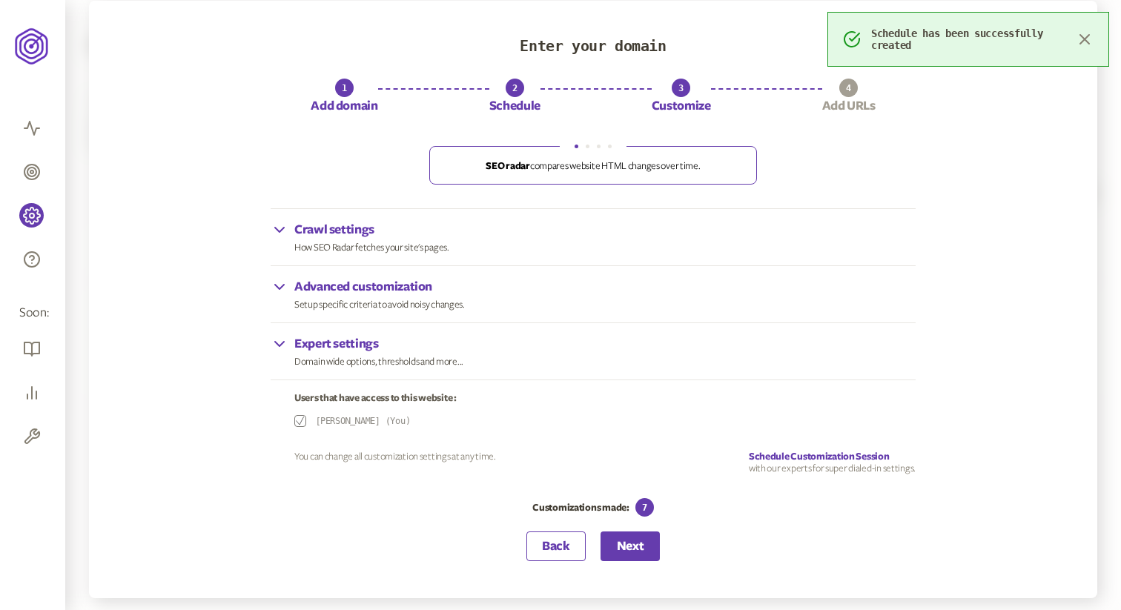
scroll to position [42, 0]
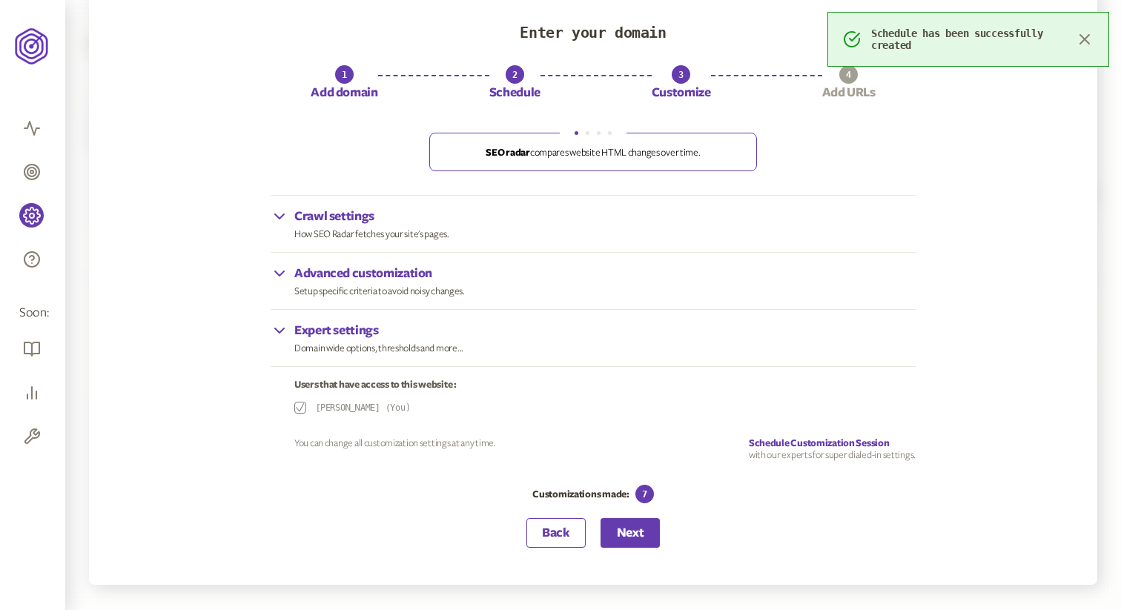
click at [348, 217] on p "Crawl settings" at bounding box center [371, 217] width 155 height 18
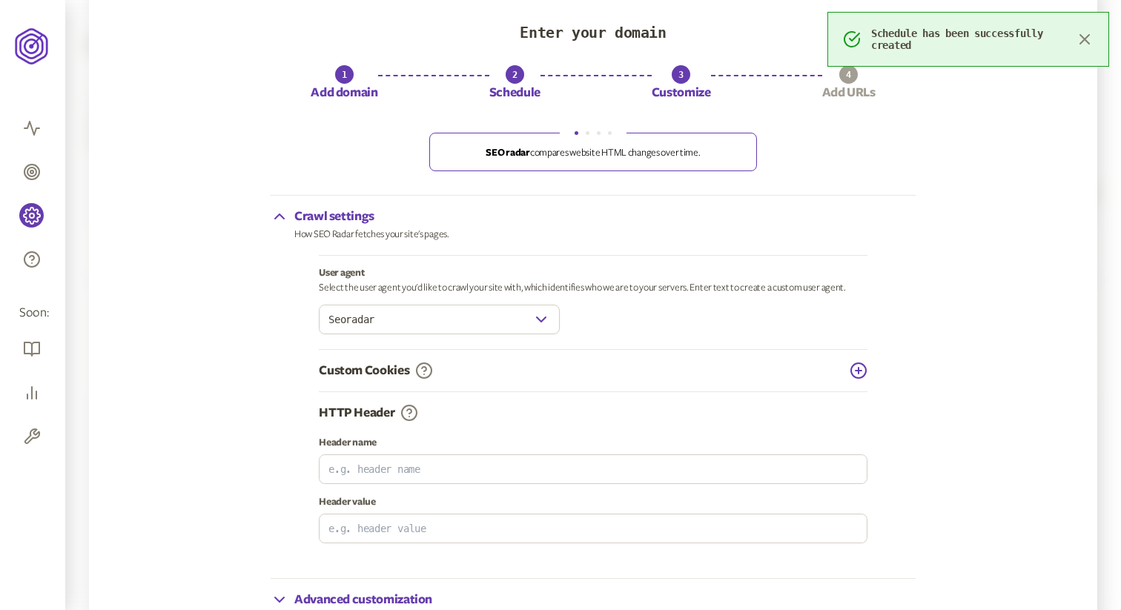
click at [405, 312] on input "Seoradar" at bounding box center [425, 319] width 213 height 28
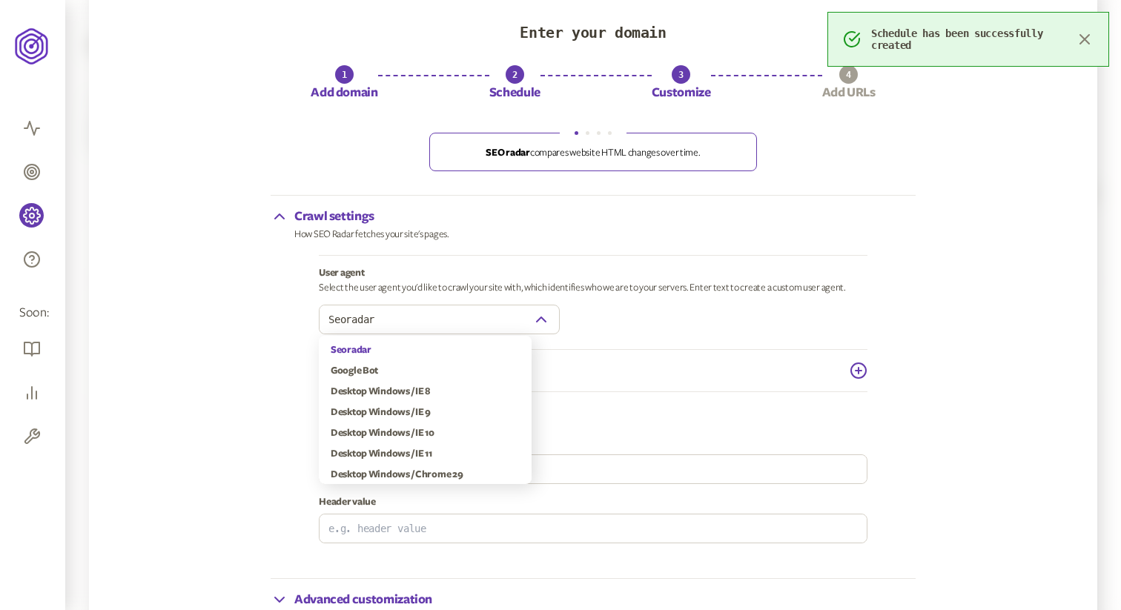
click at [543, 325] on icon "button" at bounding box center [541, 320] width 18 height 18
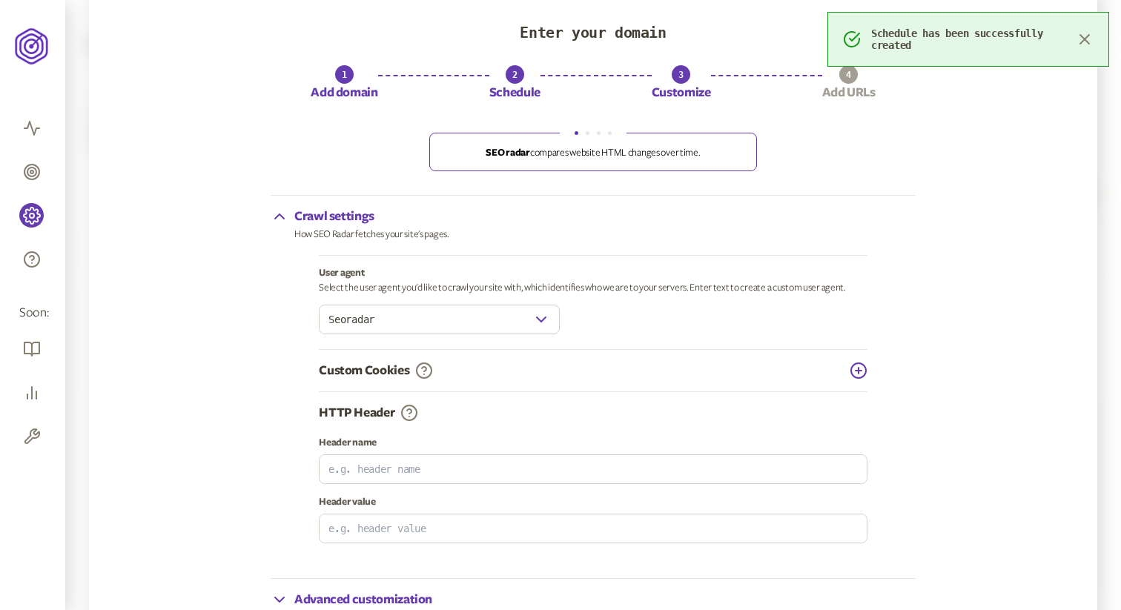
click at [614, 300] on div "User agent Select the user agent you'd like to crawl your site with, which iden…" at bounding box center [593, 308] width 548 height 83
click at [554, 311] on div "Seoradar" at bounding box center [439, 320] width 241 height 30
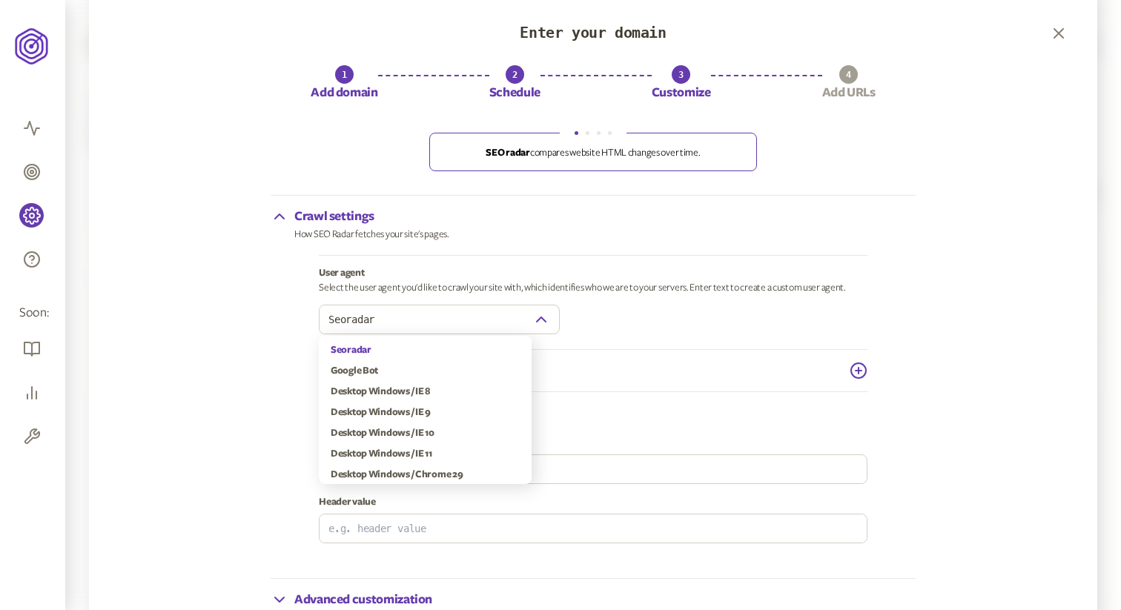
click at [545, 319] on icon "button" at bounding box center [541, 320] width 18 height 18
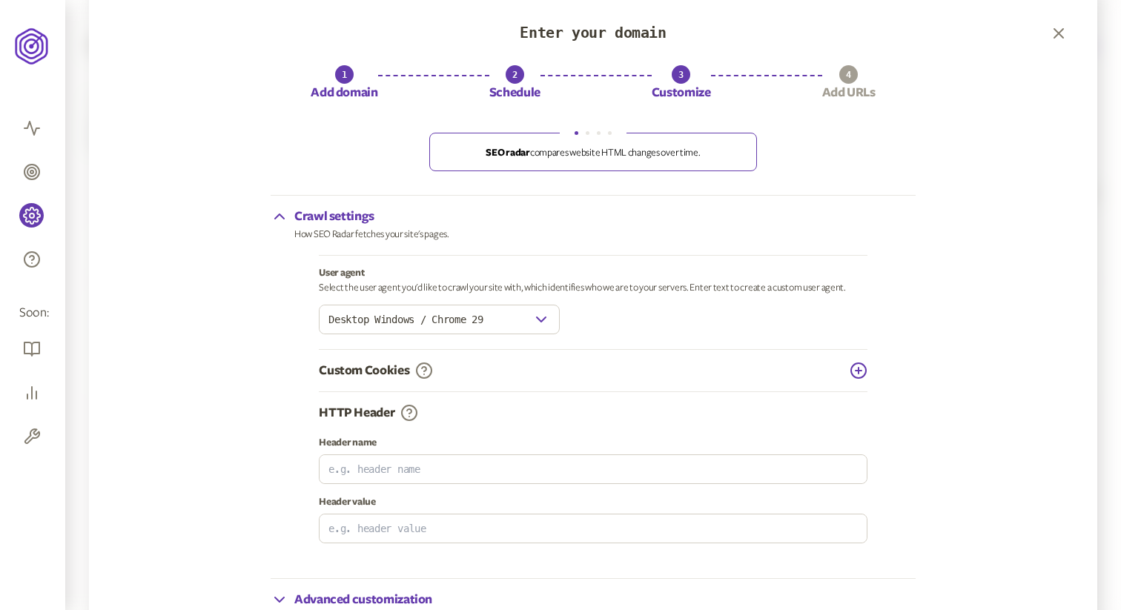
scroll to position [157, 0]
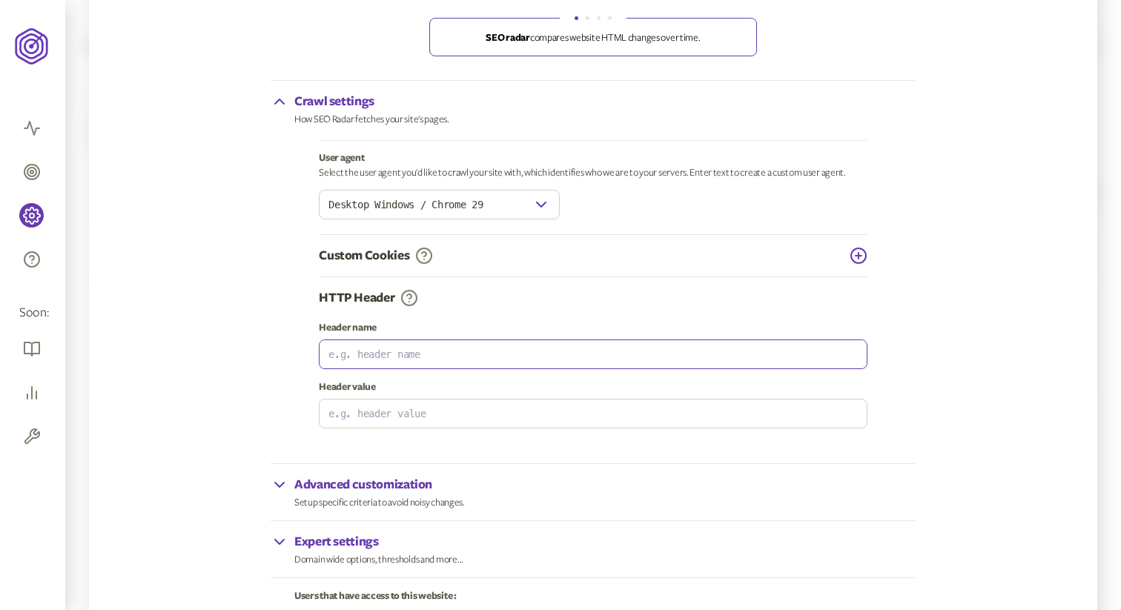
click at [477, 361] on input at bounding box center [592, 354] width 547 height 28
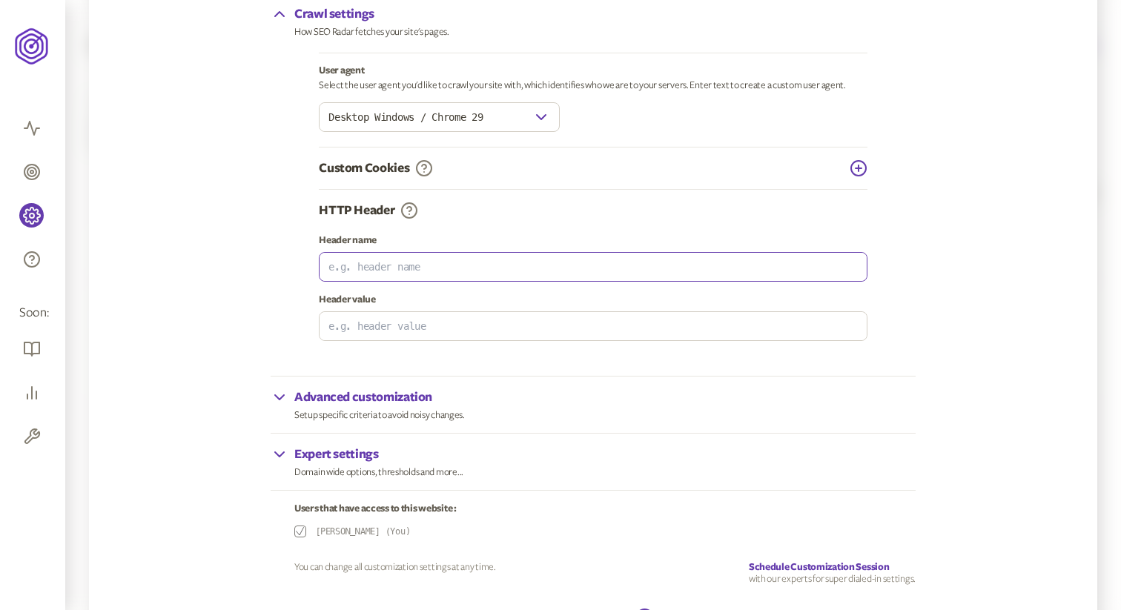
scroll to position [316, 0]
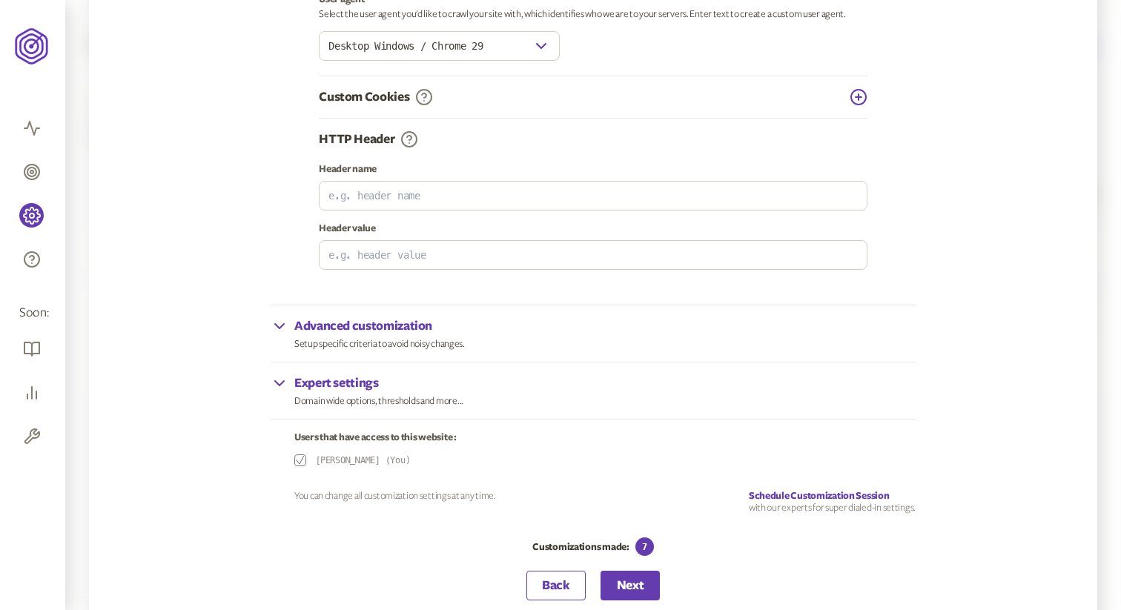
click at [423, 332] on p "Advanced customization" at bounding box center [379, 326] width 170 height 18
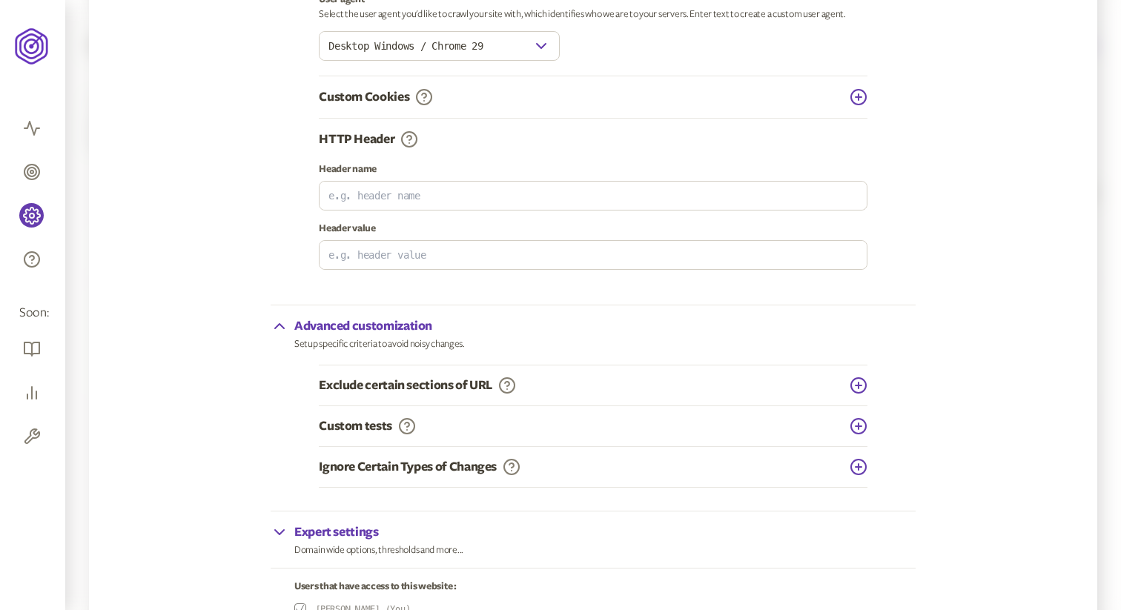
click at [423, 332] on p "Advanced customization" at bounding box center [379, 326] width 170 height 18
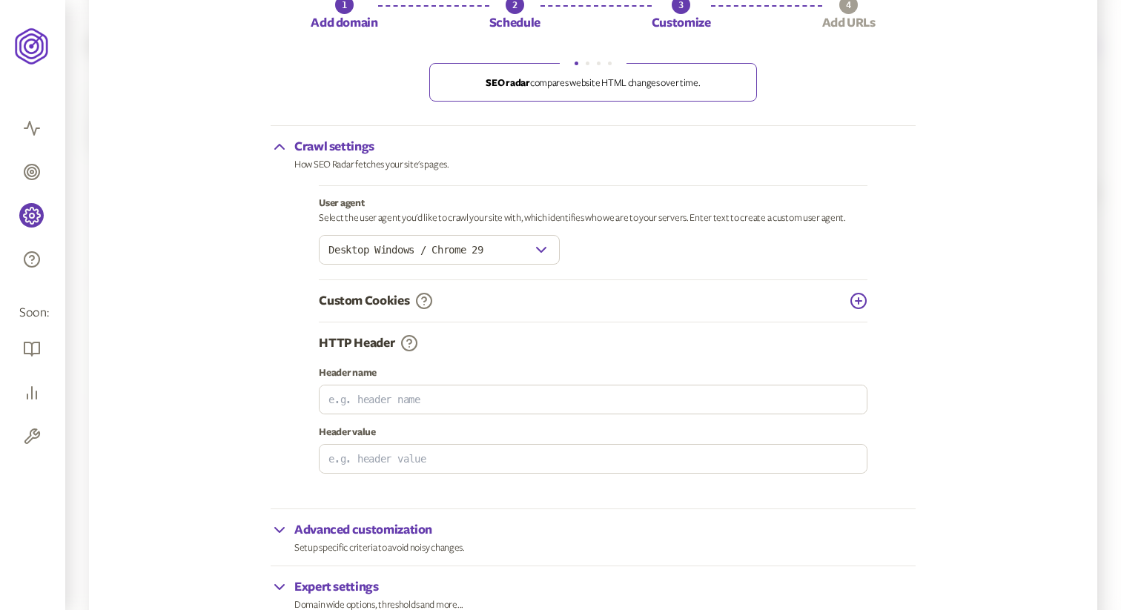
click at [419, 253] on input "Desktop Windows / Chrome 29" at bounding box center [425, 250] width 213 height 28
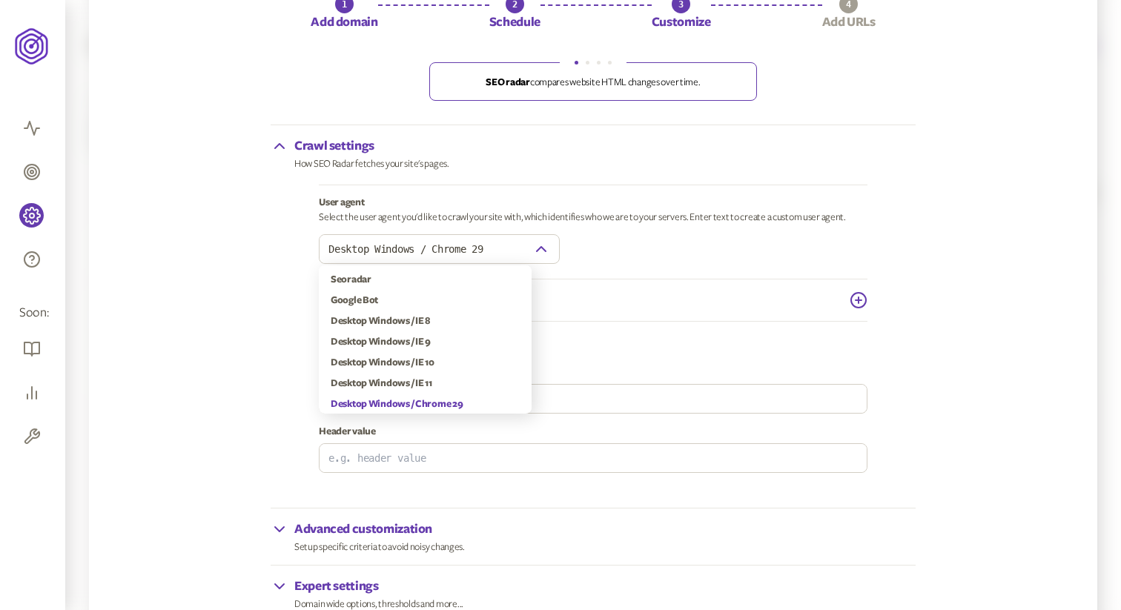
click at [540, 253] on icon "button" at bounding box center [541, 249] width 18 height 18
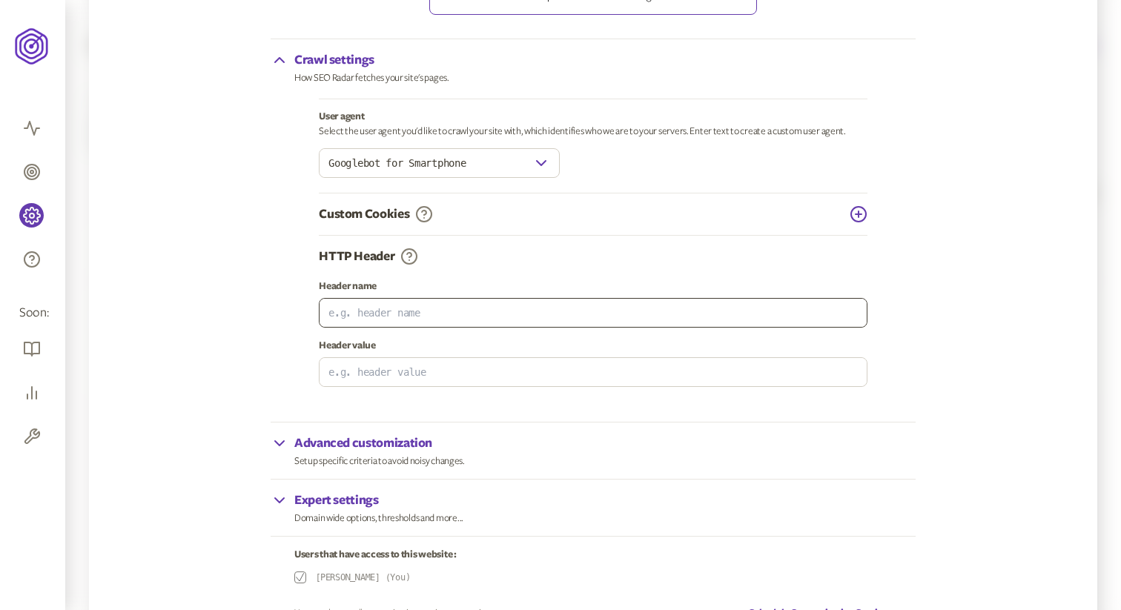
scroll to position [332, 0]
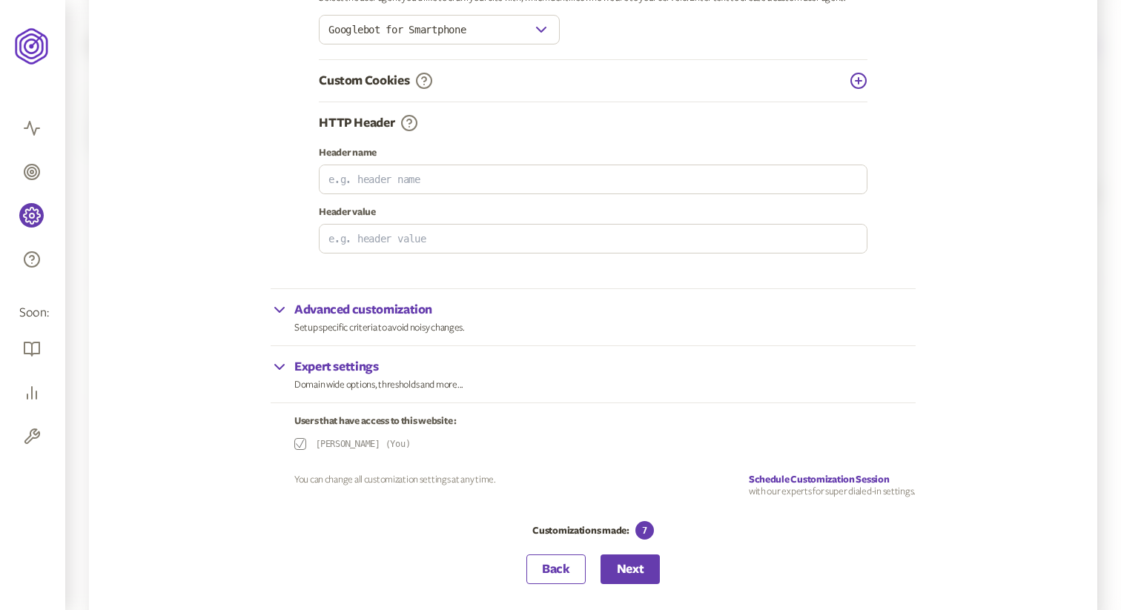
click at [368, 312] on p "Advanced customization" at bounding box center [379, 310] width 170 height 18
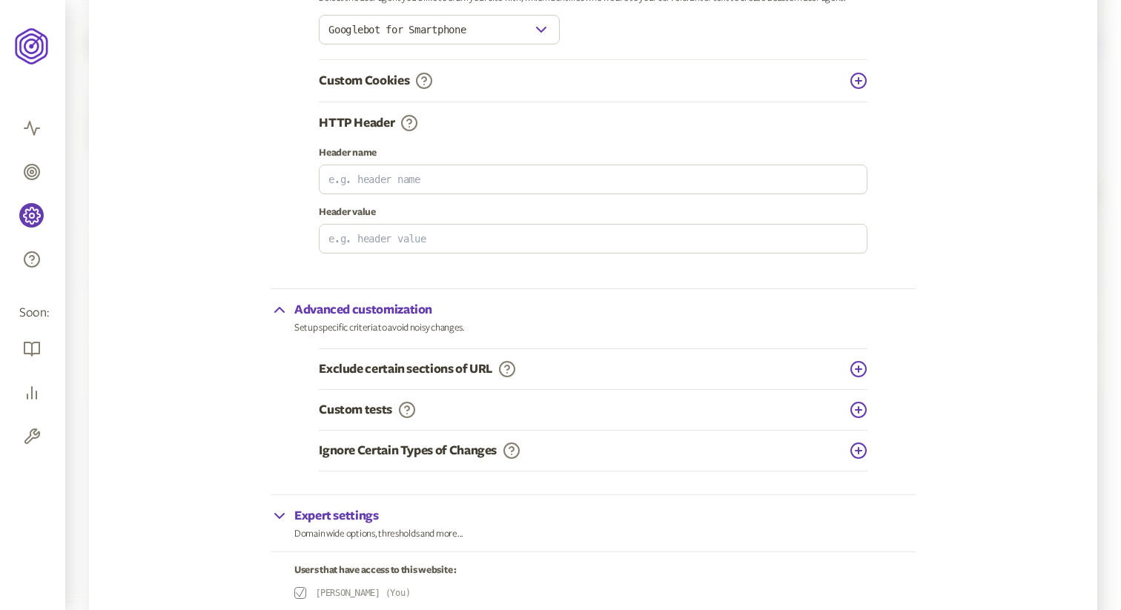
click at [369, 313] on p "Advanced customization" at bounding box center [379, 310] width 170 height 18
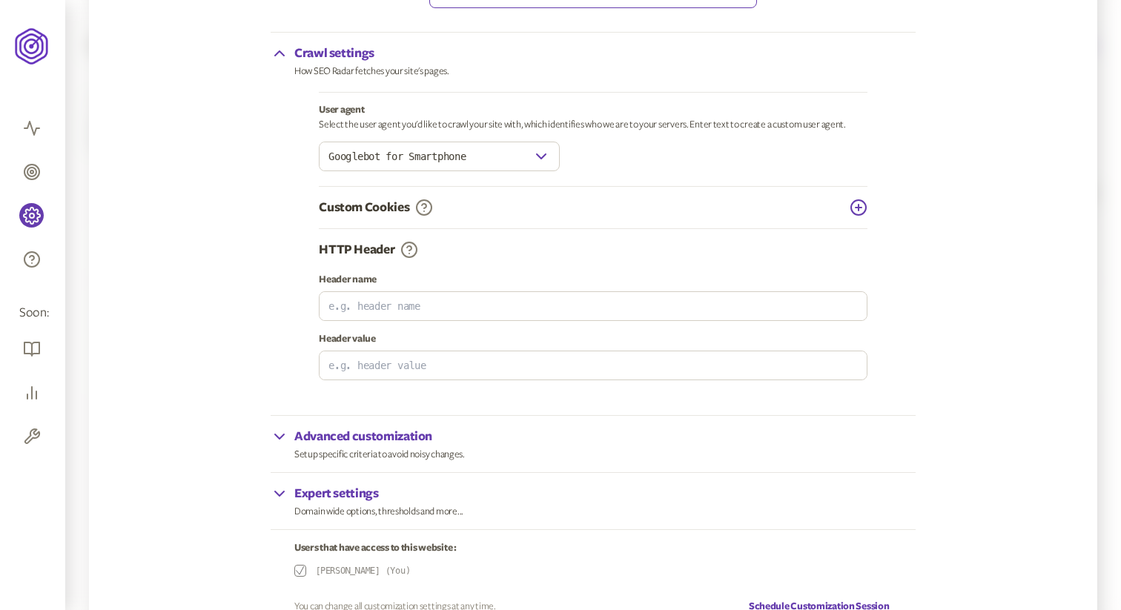
scroll to position [130, 0]
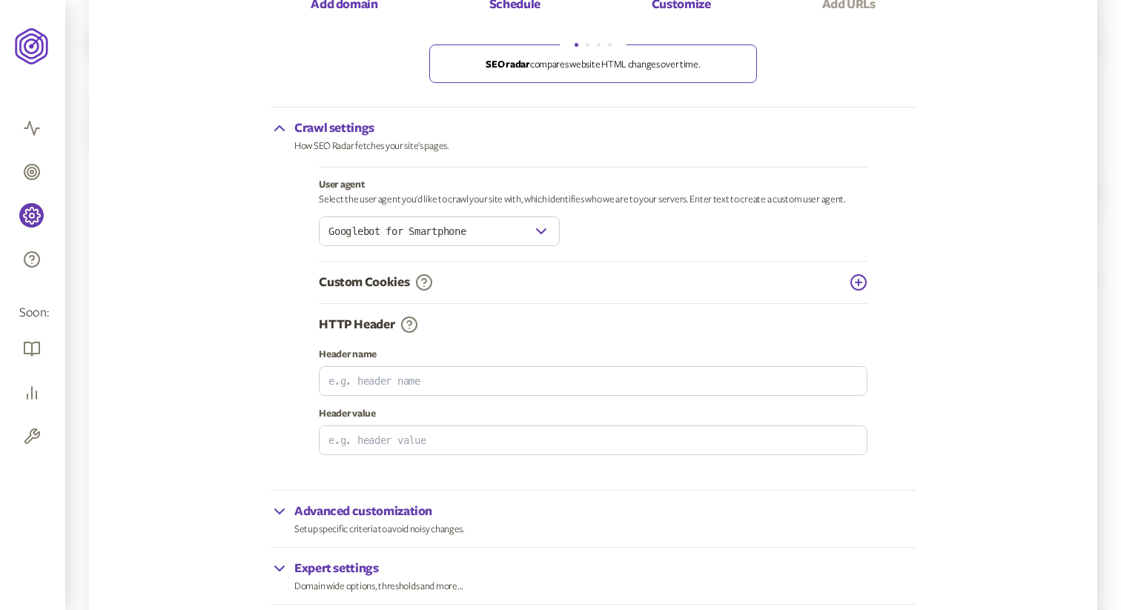
click at [397, 233] on input "Googlebot for Smartphone" at bounding box center [425, 231] width 213 height 28
click at [542, 235] on icon "button" at bounding box center [541, 231] width 18 height 18
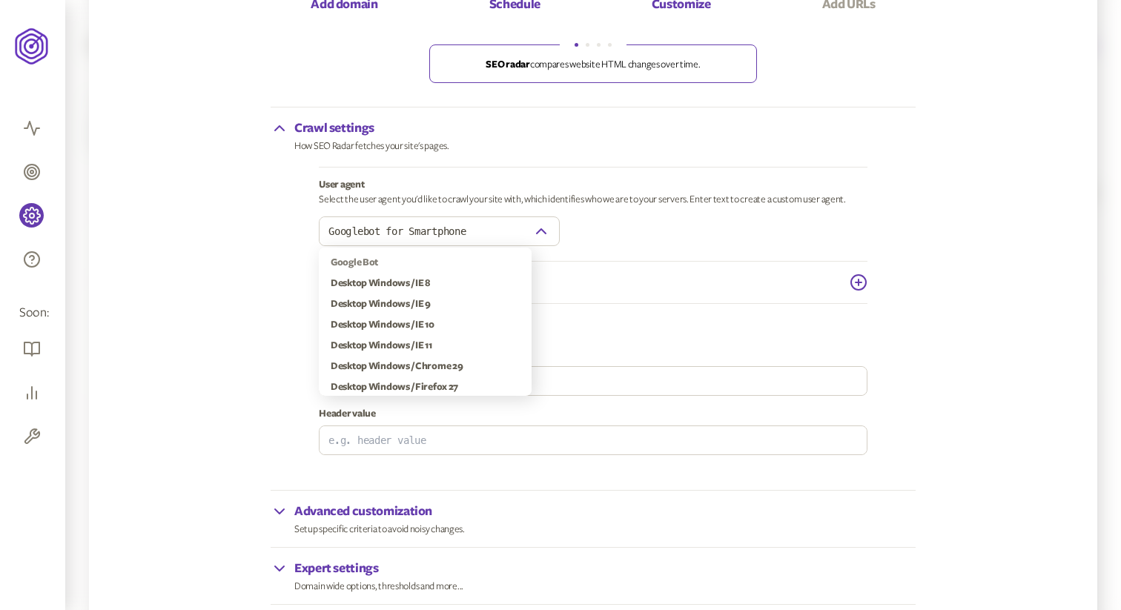
scroll to position [0, 0]
type input "Seoradar"
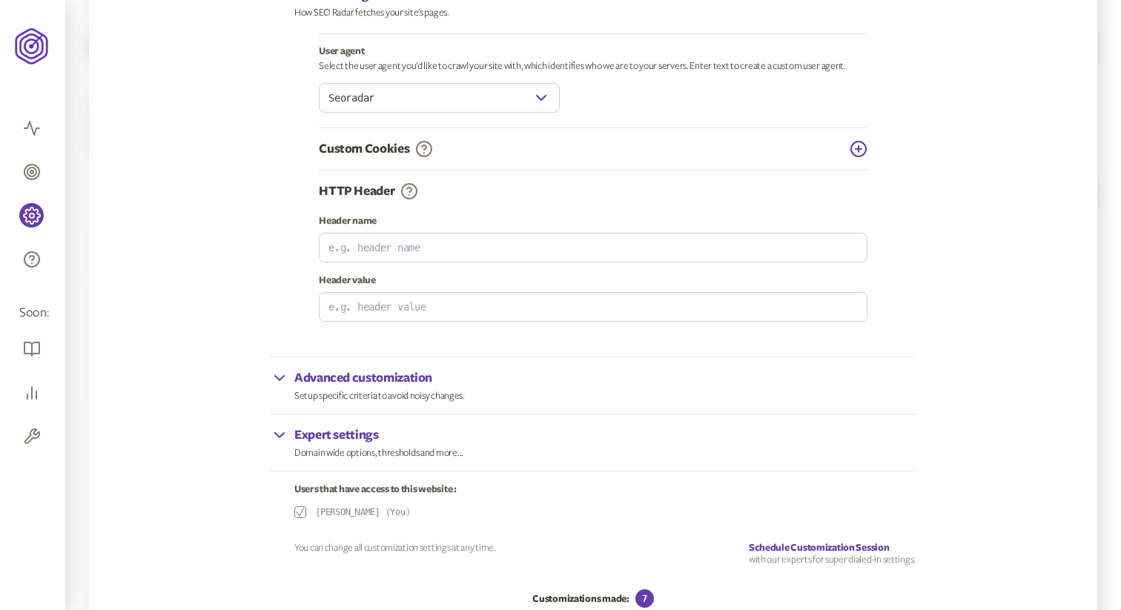
scroll to position [374, 0]
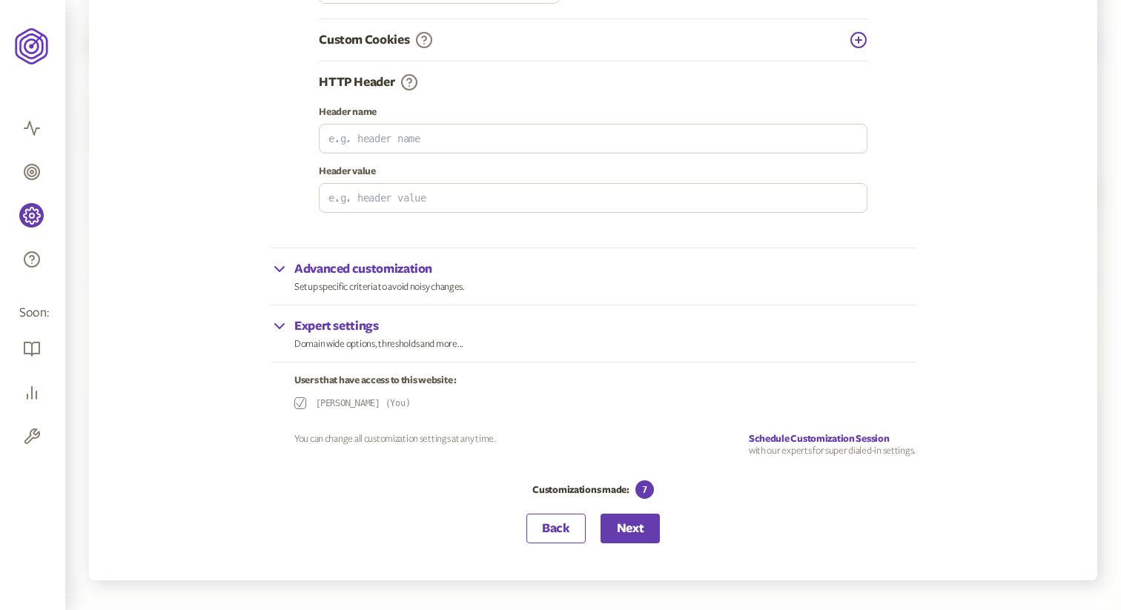
click at [377, 253] on div "Advanced customization Setup specific criteria to avoid noisy changes." at bounding box center [593, 276] width 645 height 57
click at [376, 266] on p "Advanced customization" at bounding box center [379, 269] width 170 height 18
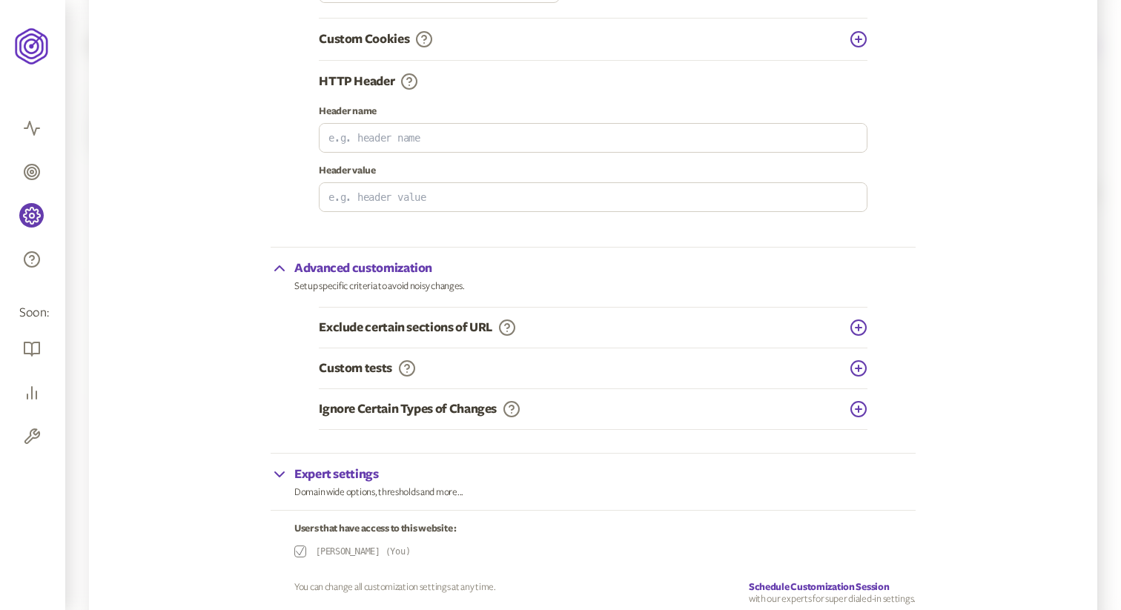
click at [376, 267] on p "Advanced customization" at bounding box center [379, 268] width 170 height 18
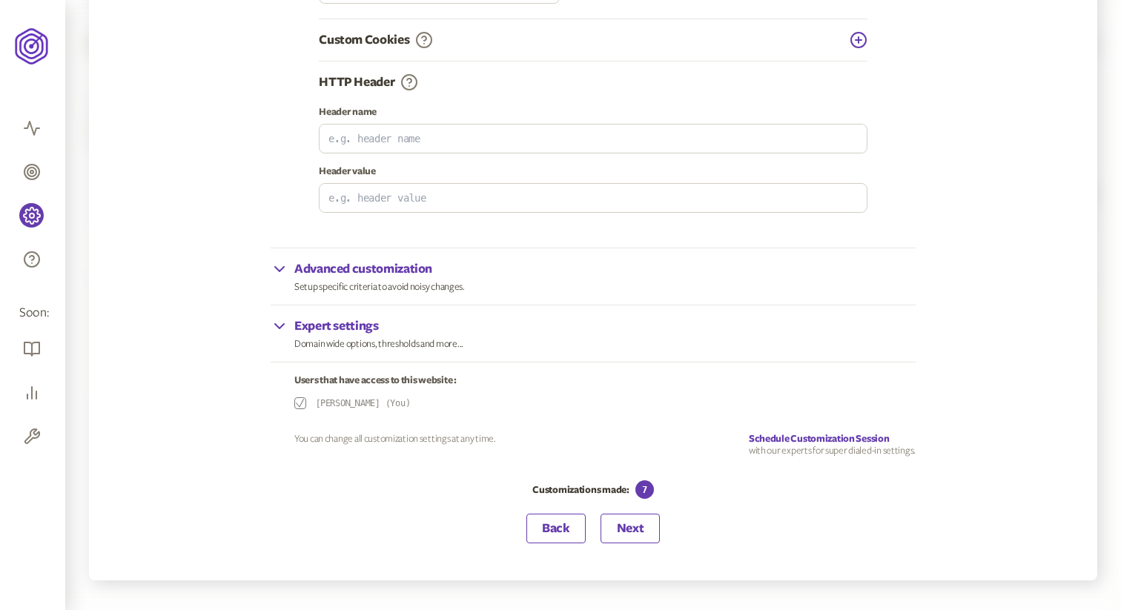
click at [620, 537] on button "Next" at bounding box center [629, 529] width 59 height 30
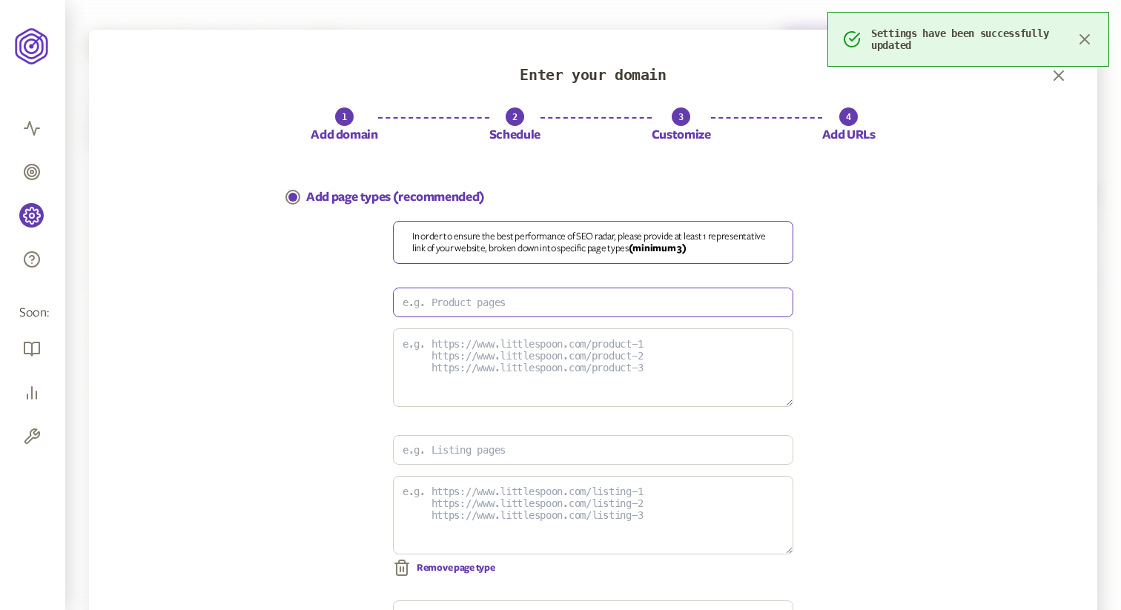
click at [550, 308] on input at bounding box center [593, 302] width 399 height 28
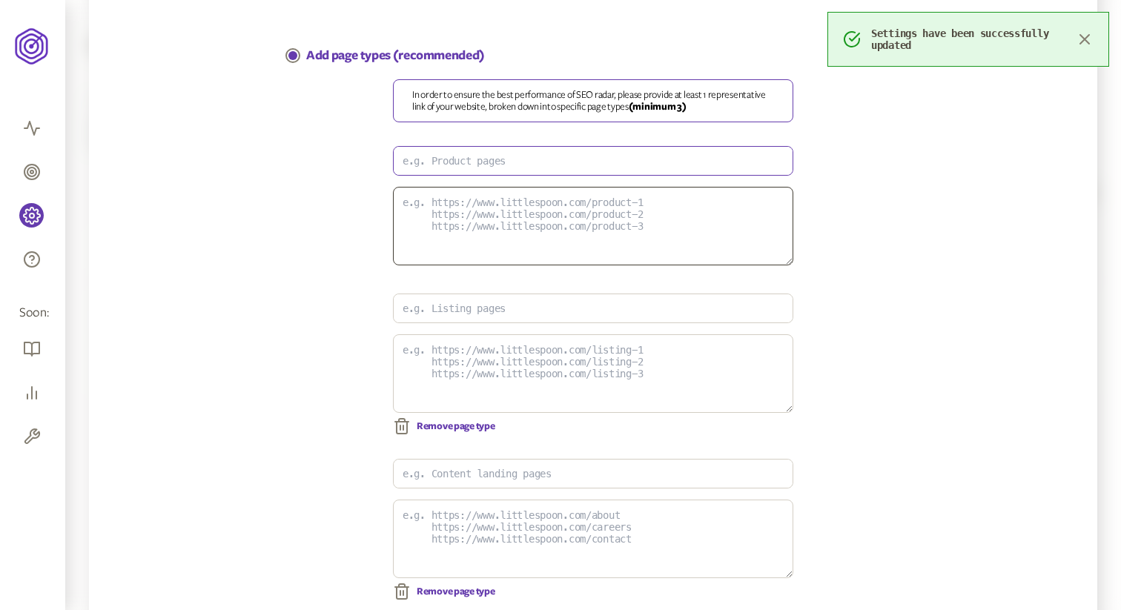
scroll to position [99, 0]
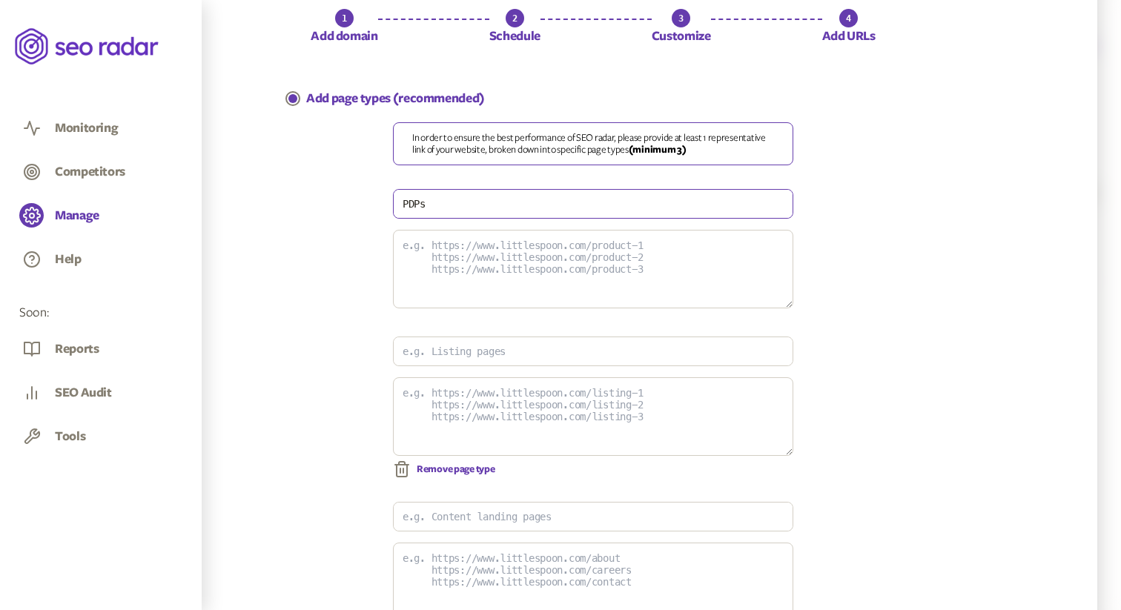
type input "PDPs"
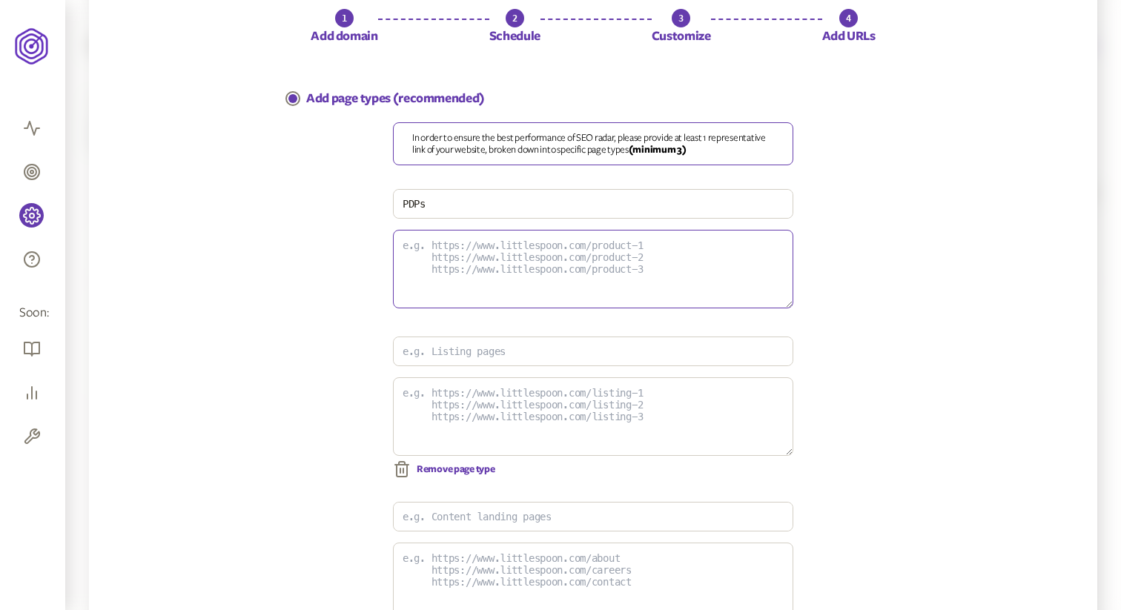
click at [532, 253] on textarea at bounding box center [593, 269] width 400 height 79
paste textarea "[URL][DOMAIN_NAME][PERSON_NAME] Brunch Lunch | Healthy School Lunch for Kids | …"
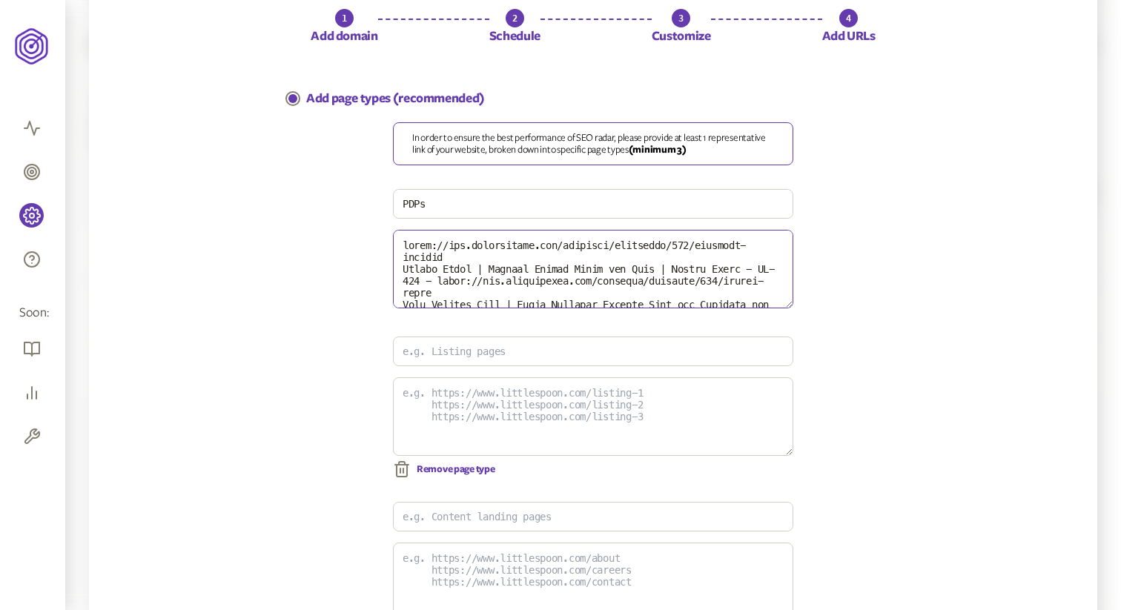
scroll to position [371, 0]
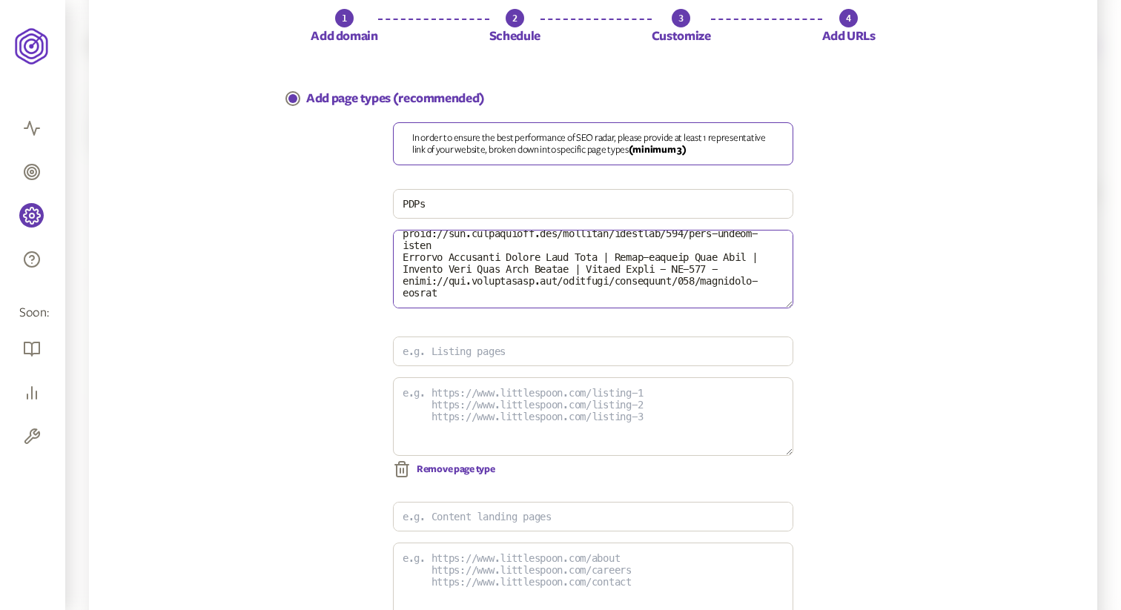
drag, startPoint x: 707, startPoint y: 268, endPoint x: 357, endPoint y: 270, distance: 349.8
click at [357, 270] on div "In order to ensure the best performance of SEO radar, please provide at least 1…" at bounding box center [593, 425] width 645 height 607
drag, startPoint x: 776, startPoint y: 281, endPoint x: 351, endPoint y: 275, distance: 424.7
click at [351, 275] on div "In order to ensure the best performance of SEO radar, please provide at least 1…" at bounding box center [593, 425] width 645 height 607
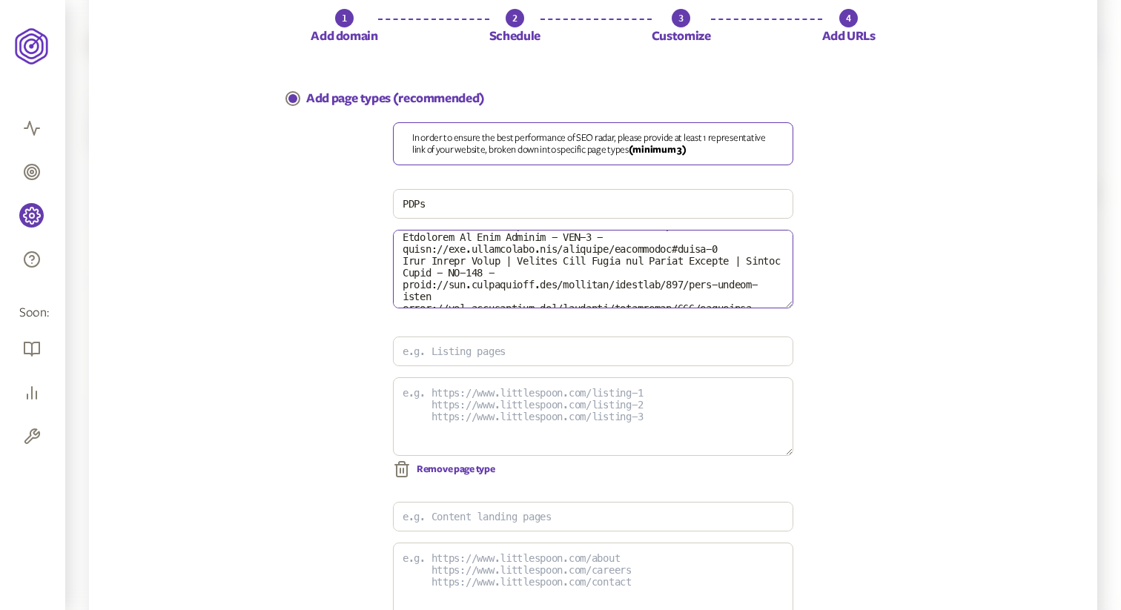
scroll to position [310, 0]
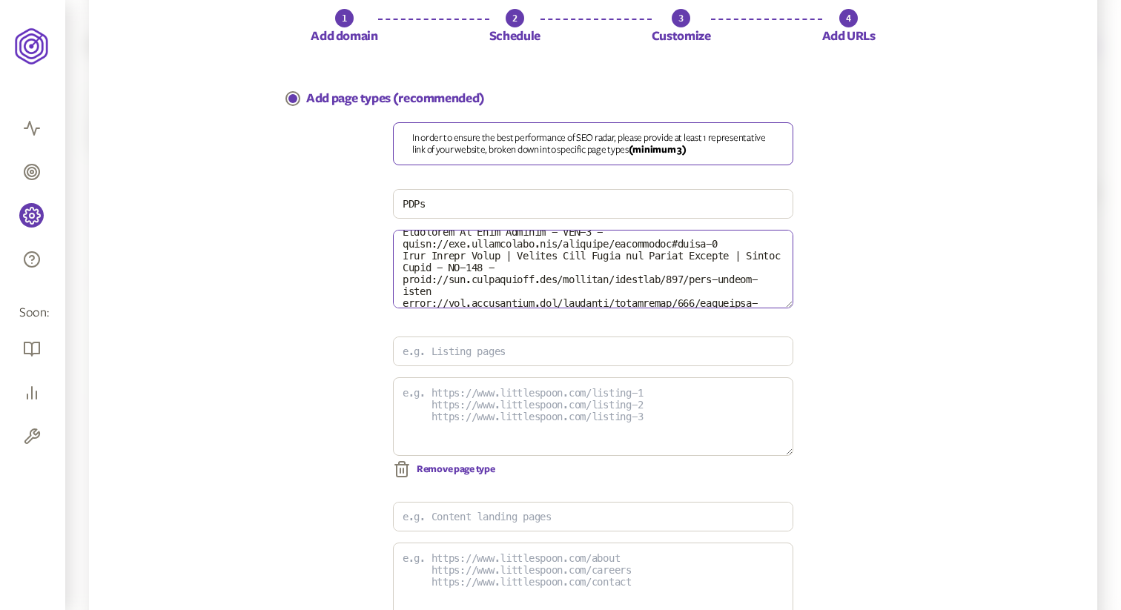
drag, startPoint x: 558, startPoint y: 280, endPoint x: 388, endPoint y: 271, distance: 170.7
click at [388, 271] on div "In order to ensure the best performance of SEO radar, please provide at least 1…" at bounding box center [593, 425] width 645 height 607
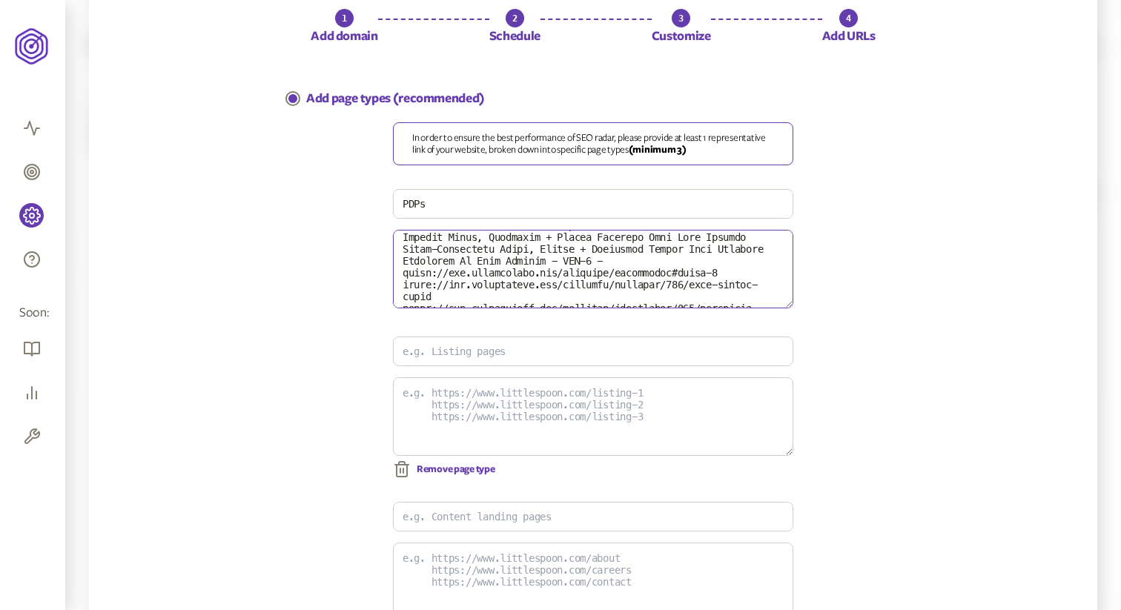
scroll to position [277, 0]
drag, startPoint x: 689, startPoint y: 279, endPoint x: 391, endPoint y: 255, distance: 298.2
click at [393, 255] on textarea at bounding box center [593, 269] width 400 height 79
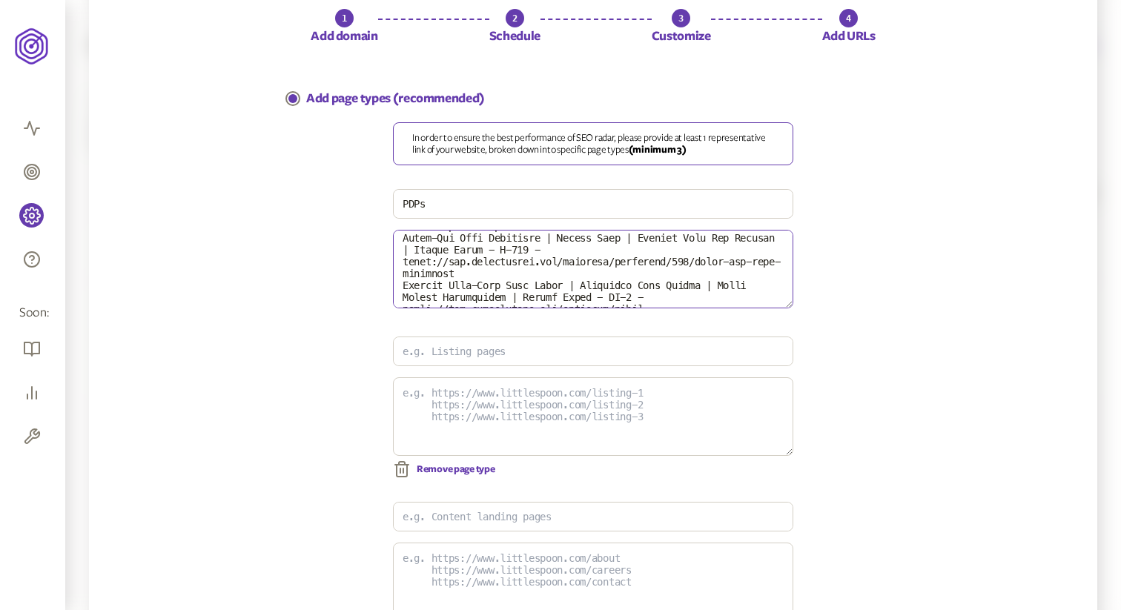
scroll to position [229, 0]
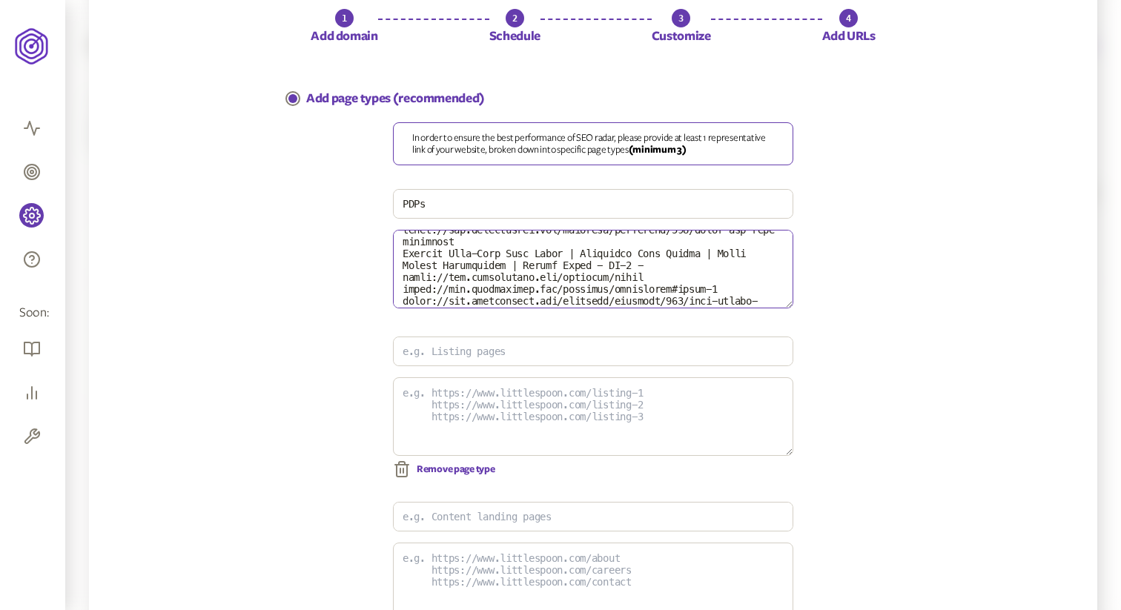
drag, startPoint x: 637, startPoint y: 277, endPoint x: 384, endPoint y: 262, distance: 253.9
click at [384, 262] on div "In order to ensure the best performance of SEO radar, please provide at least 1…" at bounding box center [593, 425] width 645 height 607
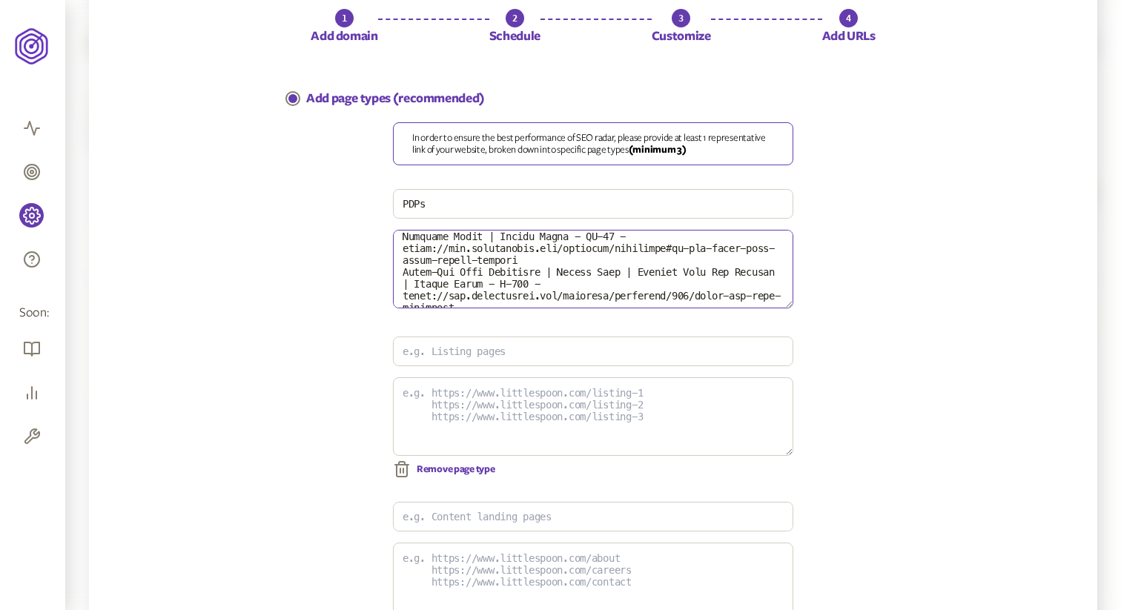
scroll to position [171, 0]
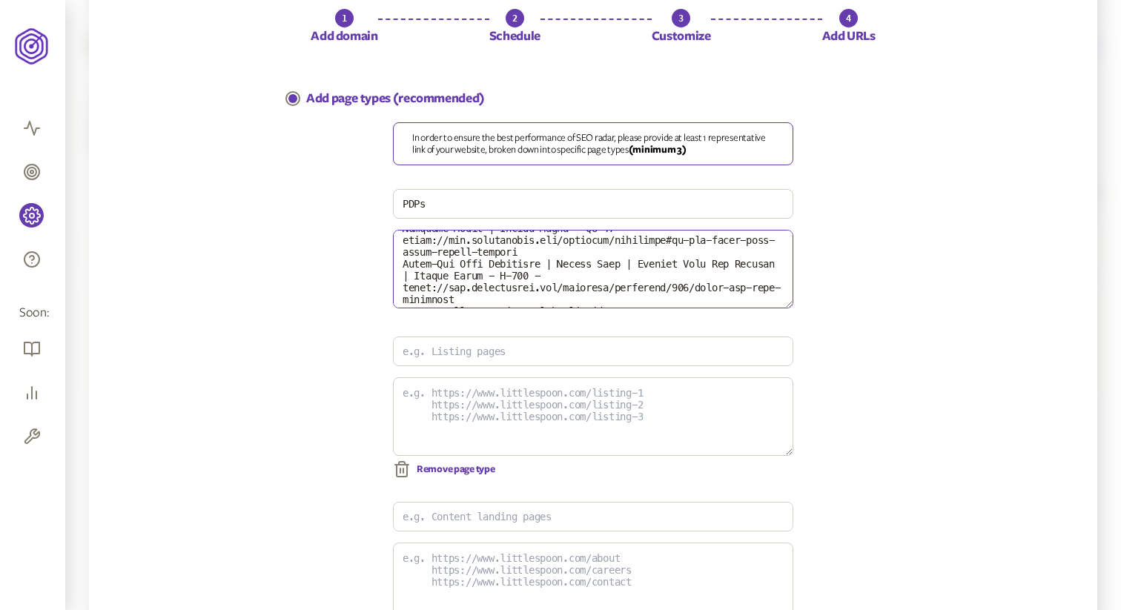
drag, startPoint x: 600, startPoint y: 296, endPoint x: 402, endPoint y: 279, distance: 199.3
click at [402, 279] on textarea at bounding box center [593, 269] width 400 height 79
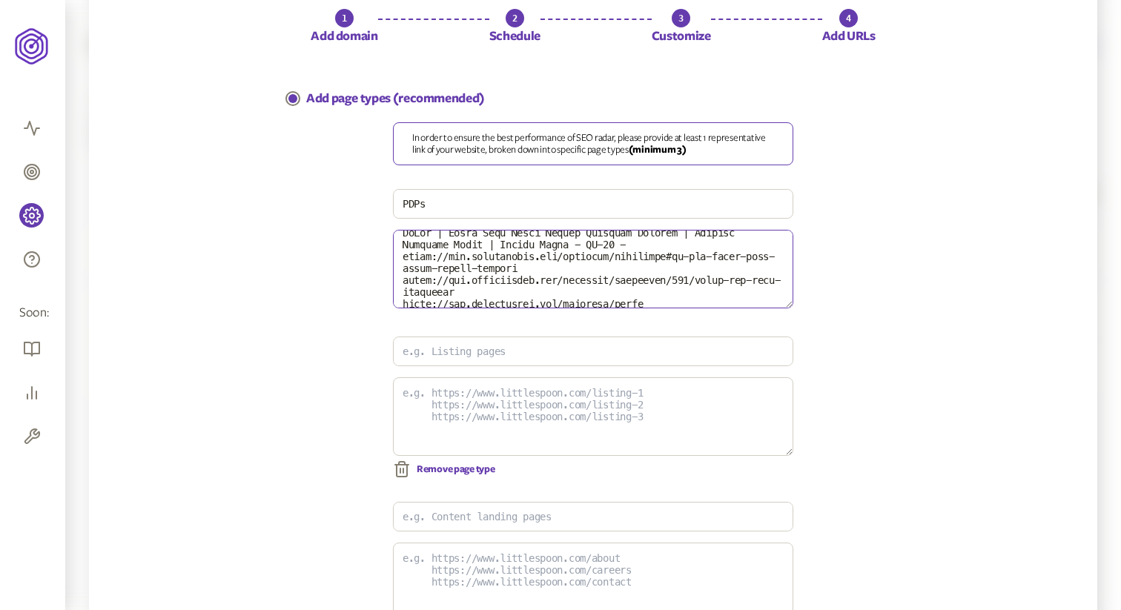
scroll to position [154, 0]
drag, startPoint x: 590, startPoint y: 261, endPoint x: 398, endPoint y: 251, distance: 192.2
click at [398, 251] on textarea at bounding box center [593, 269] width 400 height 79
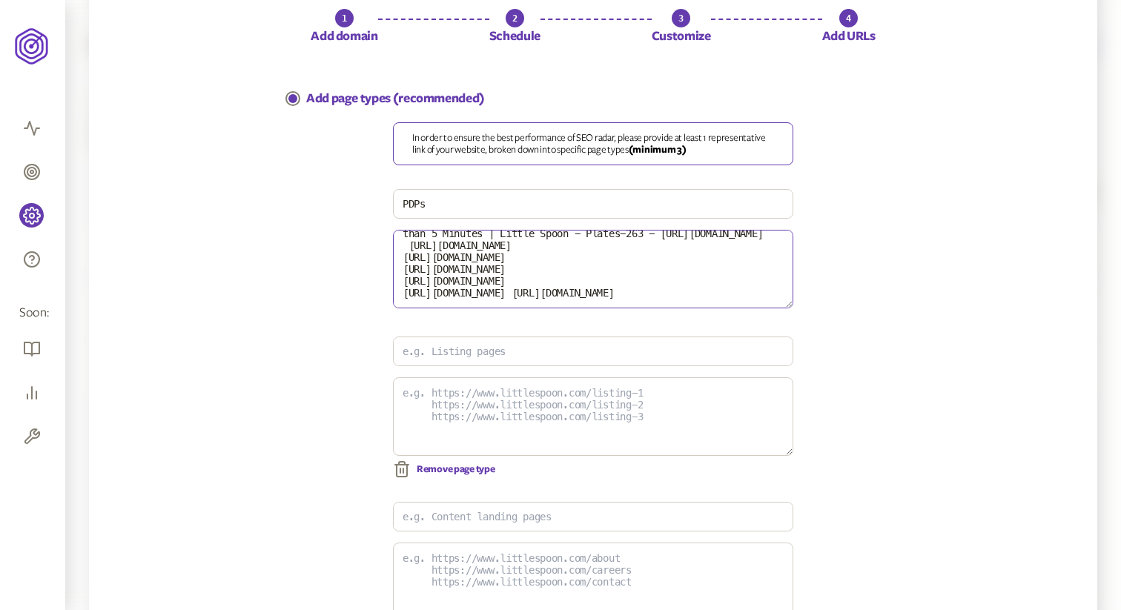
scroll to position [87, 0]
drag, startPoint x: 634, startPoint y: 278, endPoint x: 395, endPoint y: 270, distance: 238.8
click at [395, 270] on textarea "[URL][DOMAIN_NAME][PERSON_NAME] Brunch Lunch | Healthy School Lunch for Kids | …" at bounding box center [593, 269] width 400 height 79
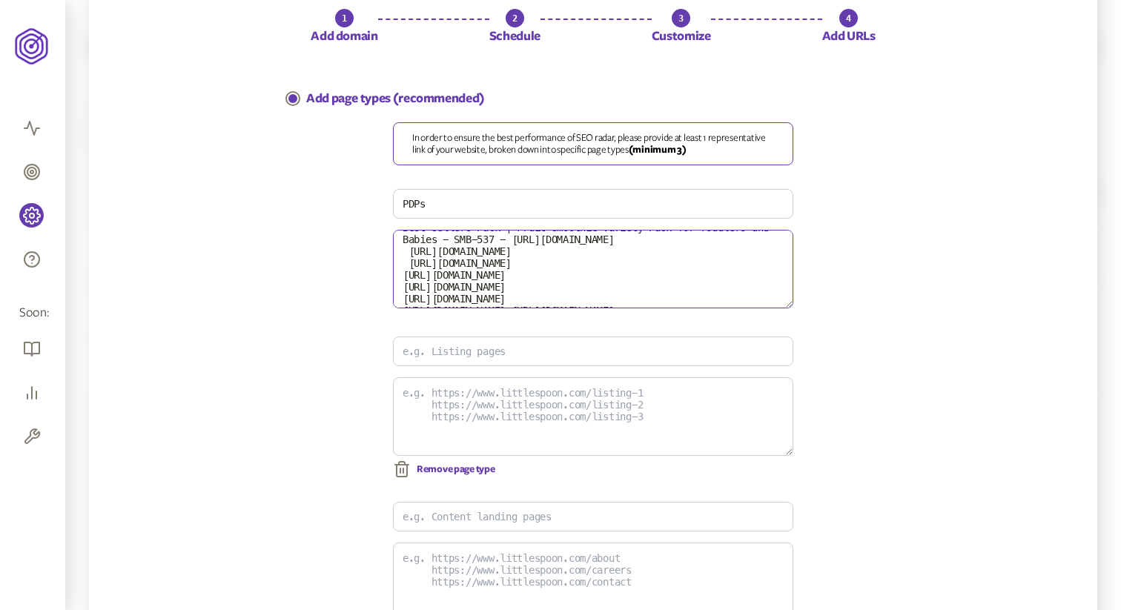
scroll to position [51, 0]
drag, startPoint x: 545, startPoint y: 267, endPoint x: 392, endPoint y: 258, distance: 153.7
click at [393, 258] on textarea "[URL][DOMAIN_NAME][PERSON_NAME] Brunch Lunch | Healthy School Lunch for Kids | …" at bounding box center [593, 269] width 400 height 79
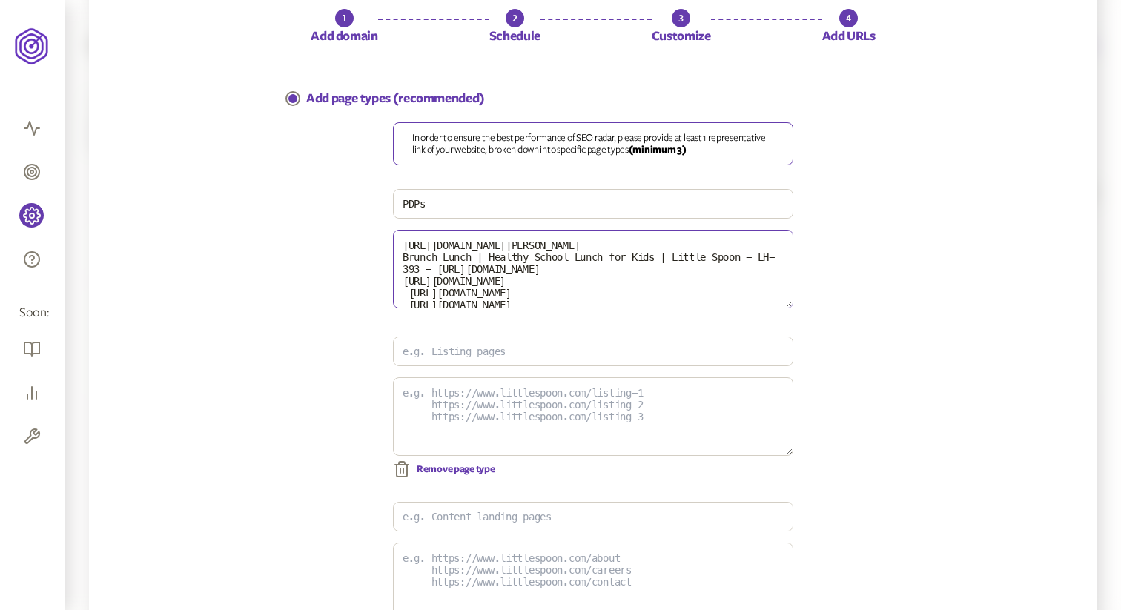
drag, startPoint x: 482, startPoint y: 285, endPoint x: 356, endPoint y: 266, distance: 128.1
click at [356, 266] on div "In order to ensure the best performance of SEO radar, please provide at least 1…" at bounding box center [593, 425] width 645 height 607
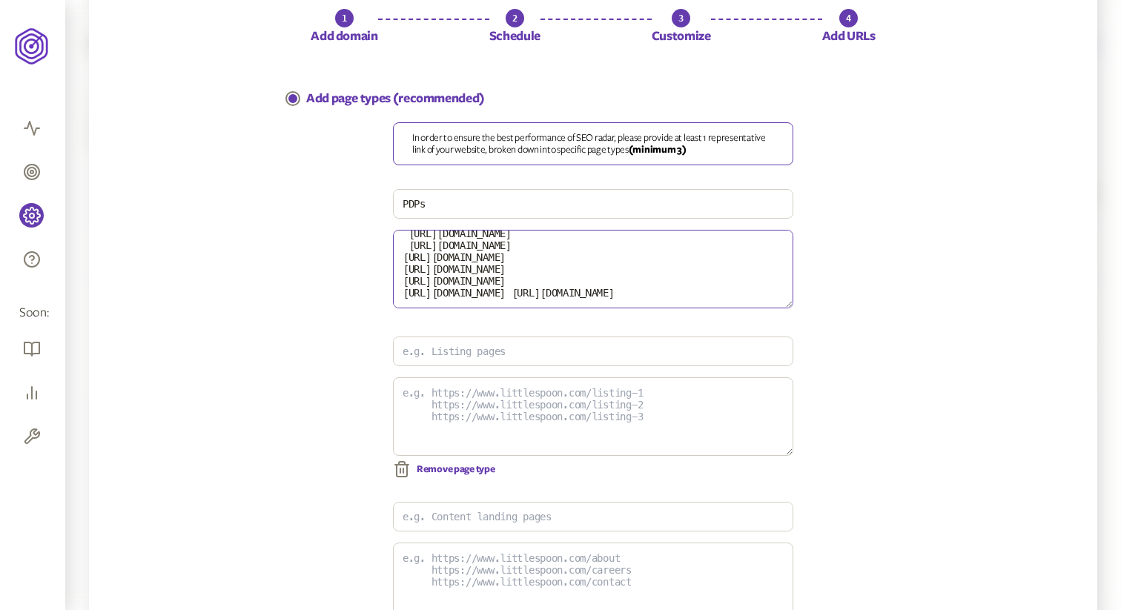
scroll to position [154, 0]
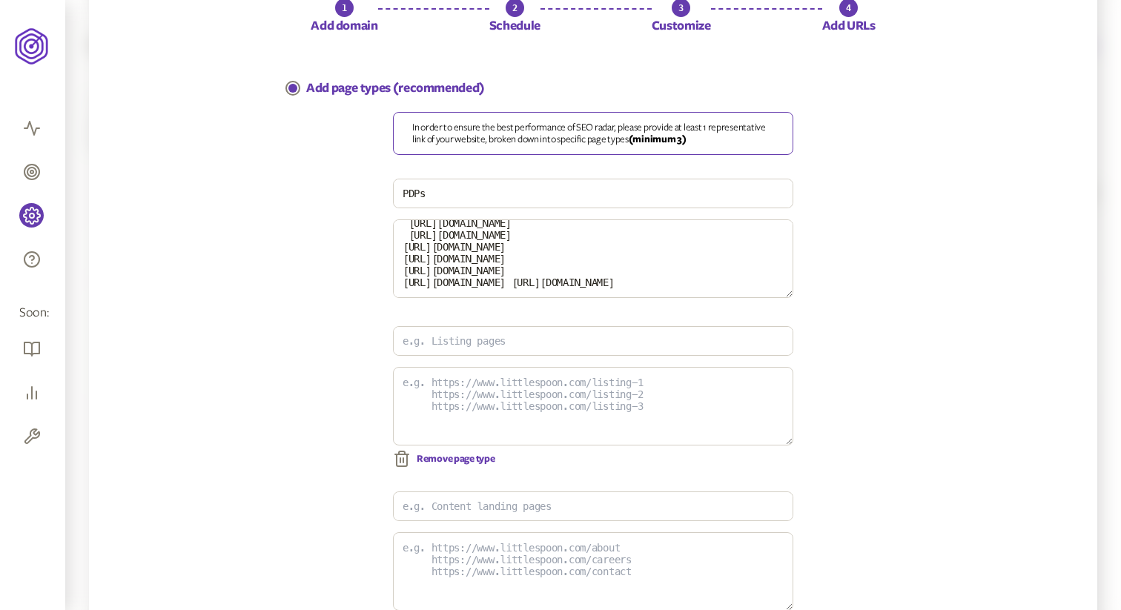
click at [351, 283] on div "In order to ensure the best performance of SEO radar, please provide at least 1…" at bounding box center [593, 415] width 645 height 607
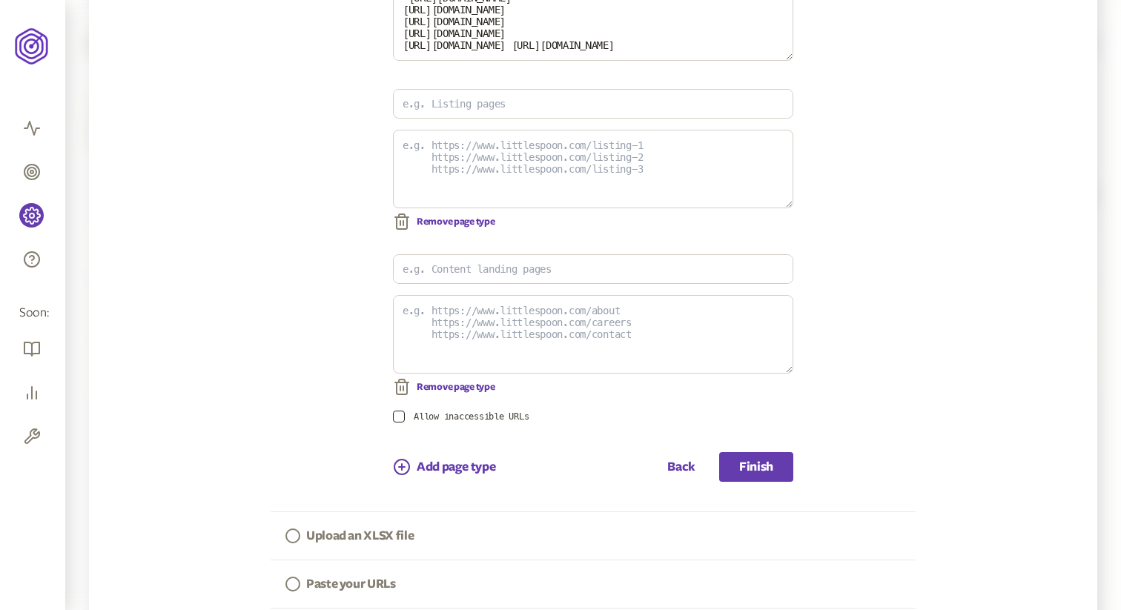
scroll to position [447, 0]
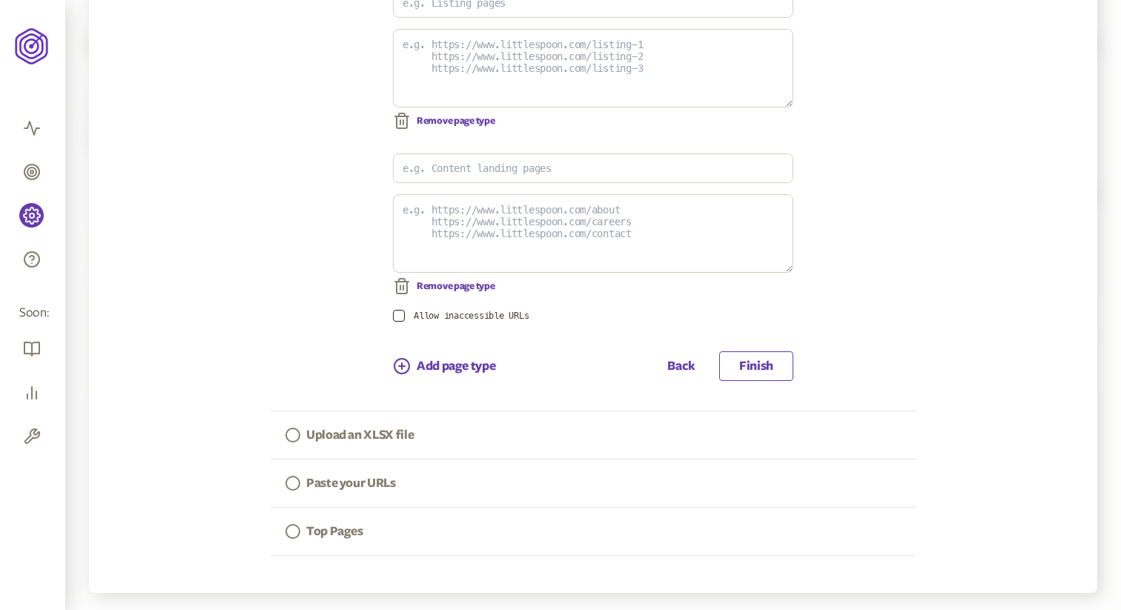
click at [777, 375] on button "Finish" at bounding box center [756, 366] width 74 height 30
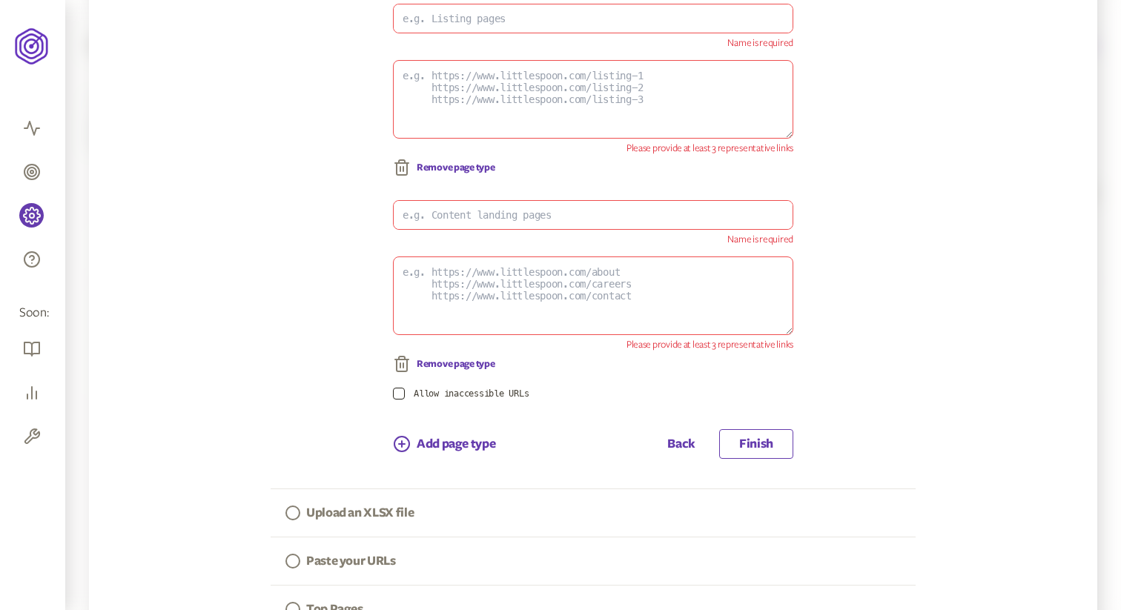
scroll to position [64, 0]
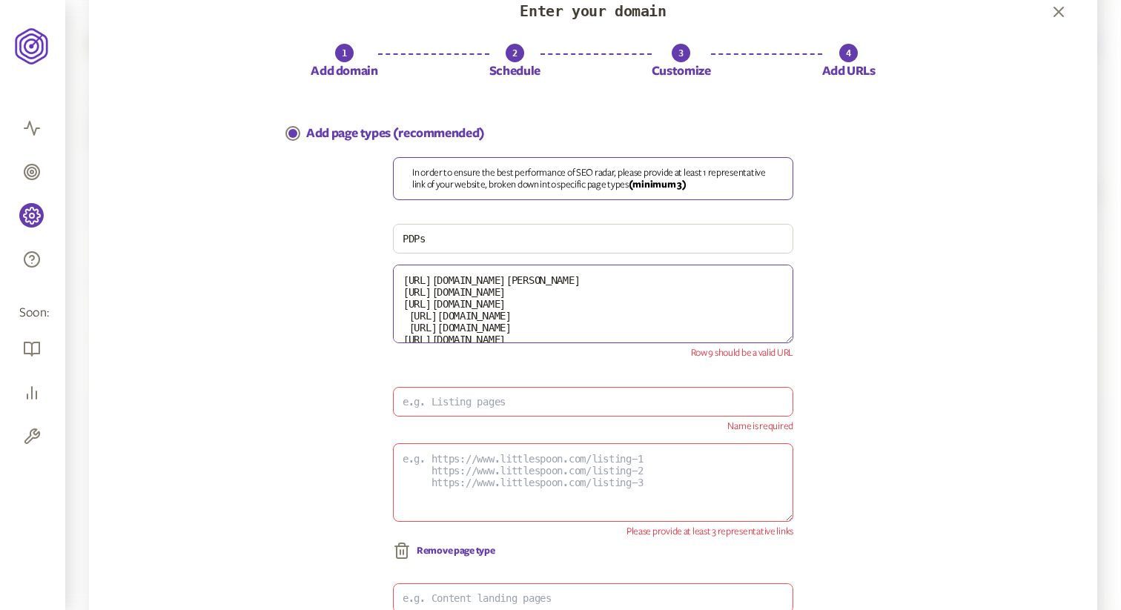
click at [699, 343] on textarea "[URL][DOMAIN_NAME][PERSON_NAME] [URL][DOMAIN_NAME] [URL][DOMAIN_NAME] [URL][DOM…" at bounding box center [593, 304] width 400 height 79
click at [670, 331] on textarea "[URL][DOMAIN_NAME][PERSON_NAME] [URL][DOMAIN_NAME] [URL][DOMAIN_NAME] [URL][DOM…" at bounding box center [593, 304] width 400 height 79
click at [407, 295] on textarea "[URL][DOMAIN_NAME][PERSON_NAME] [URL][DOMAIN_NAME] [URL][DOMAIN_NAME] [URL][DOM…" at bounding box center [593, 304] width 400 height 79
click at [407, 272] on textarea "[URL][DOMAIN_NAME][PERSON_NAME] [URL][DOMAIN_NAME] [URL][DOMAIN_NAME] [URL][DOM…" at bounding box center [593, 304] width 400 height 79
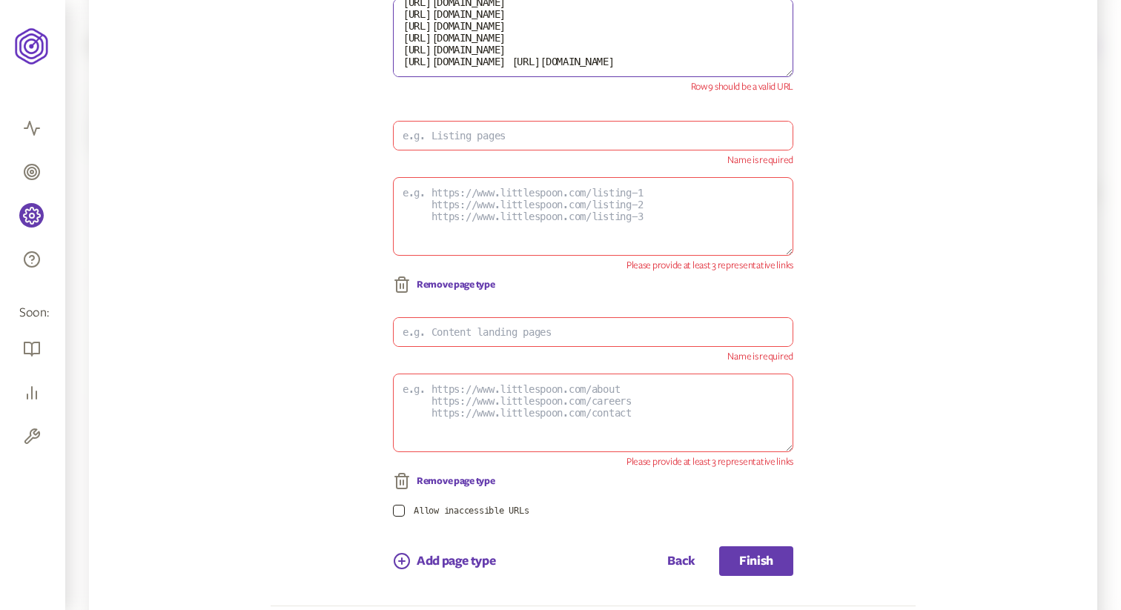
scroll to position [334, 0]
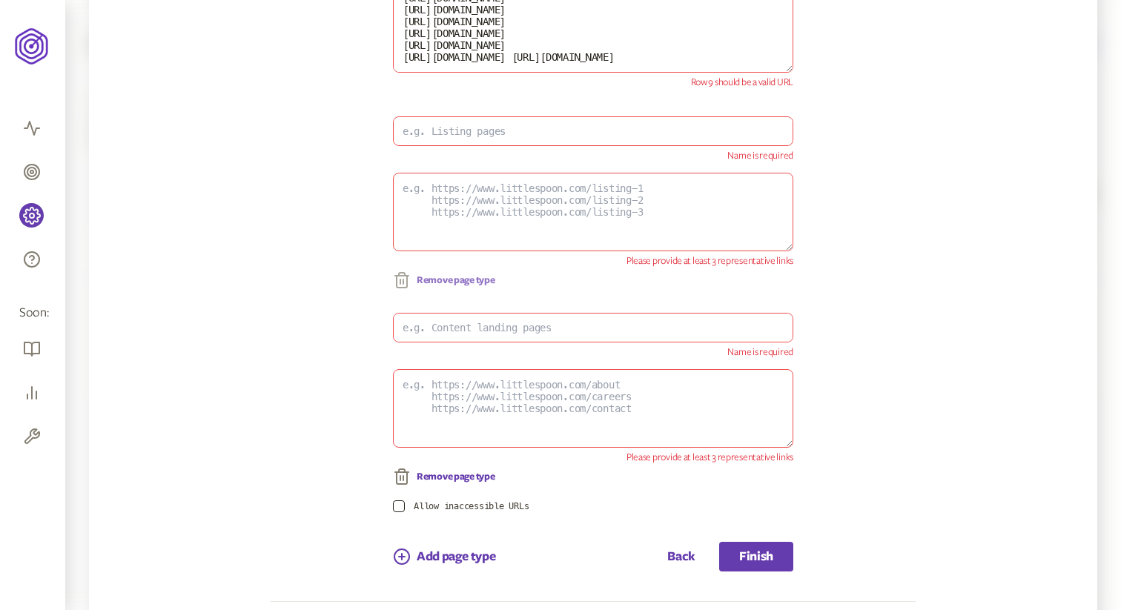
click at [486, 283] on span "Remove page type" at bounding box center [456, 280] width 79 height 12
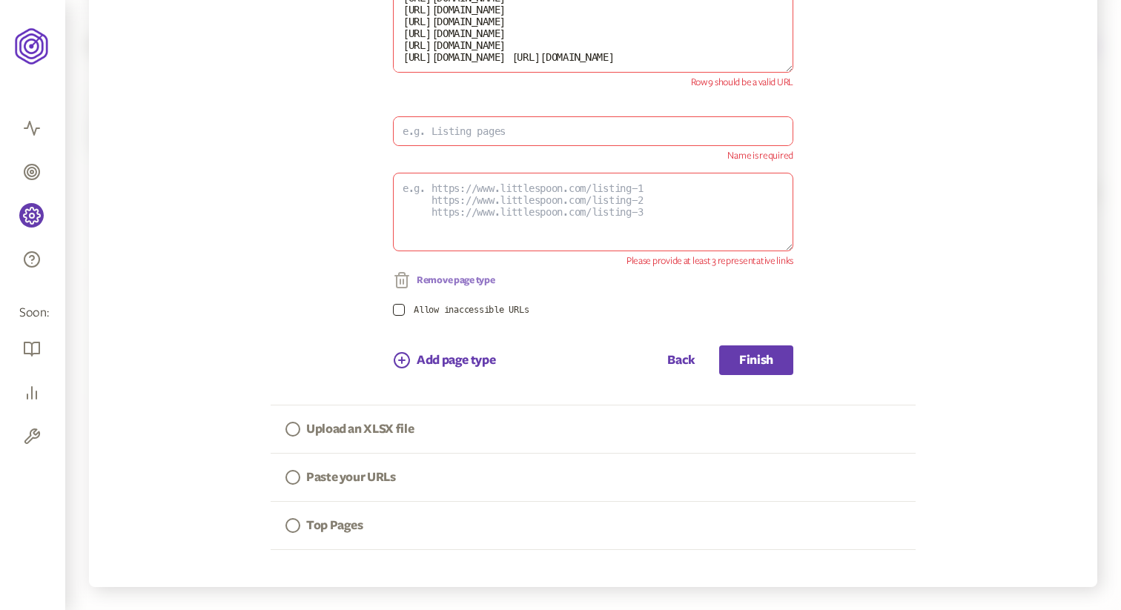
click at [486, 283] on span "Remove page type" at bounding box center [456, 280] width 79 height 12
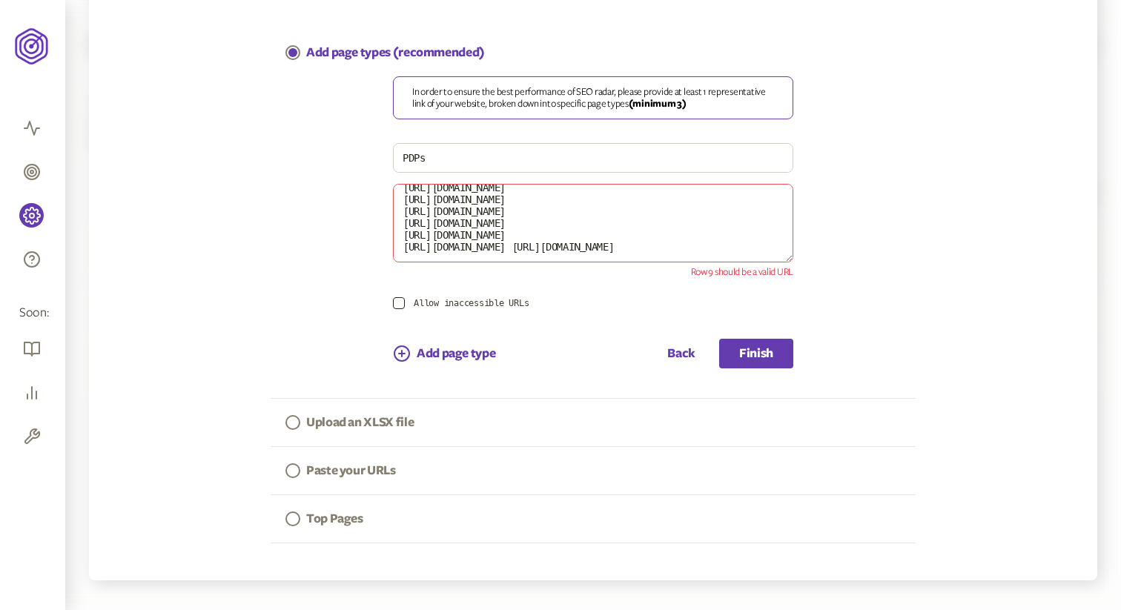
scroll to position [145, 0]
click at [763, 363] on button "Finish" at bounding box center [756, 354] width 74 height 30
click at [757, 356] on button "Finish" at bounding box center [756, 354] width 74 height 30
click at [555, 251] on textarea "[URL][DOMAIN_NAME][PERSON_NAME] [URL][DOMAIN_NAME] [URL][DOMAIN_NAME] [URL][DOM…" at bounding box center [593, 223] width 400 height 79
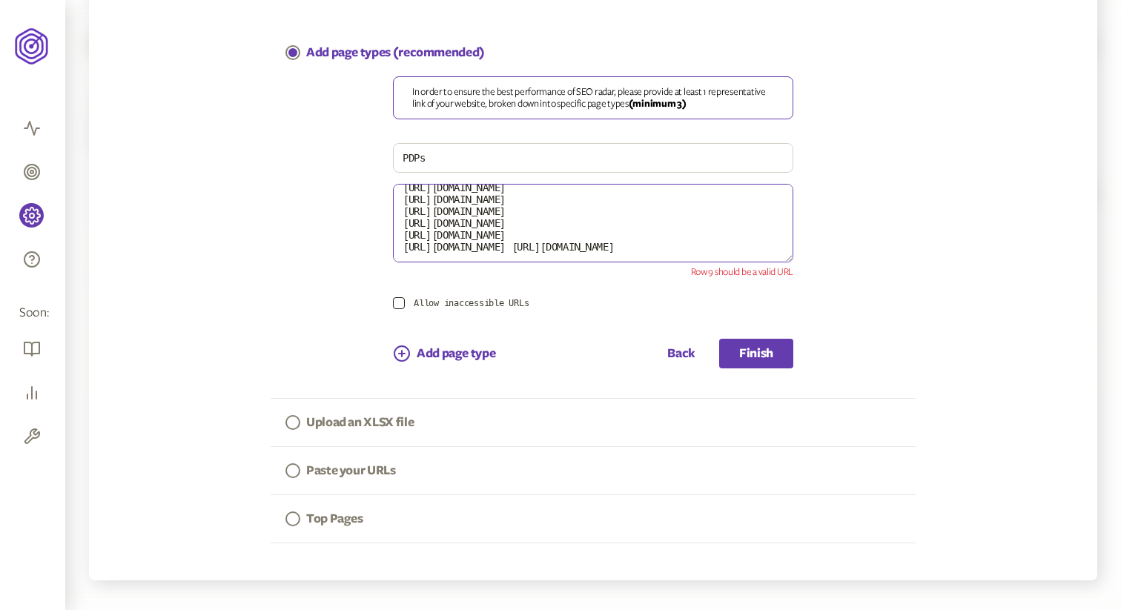
scroll to position [142, 0]
click at [792, 349] on div "In order to ensure the best performance of SEO radar, please provide at least 1…" at bounding box center [593, 222] width 645 height 292
click at [777, 351] on button "Finish" at bounding box center [756, 354] width 74 height 30
click at [477, 212] on textarea "[URL][DOMAIN_NAME][PERSON_NAME] [URL][DOMAIN_NAME] [URL][DOMAIN_NAME] [URL][DOM…" at bounding box center [593, 223] width 400 height 79
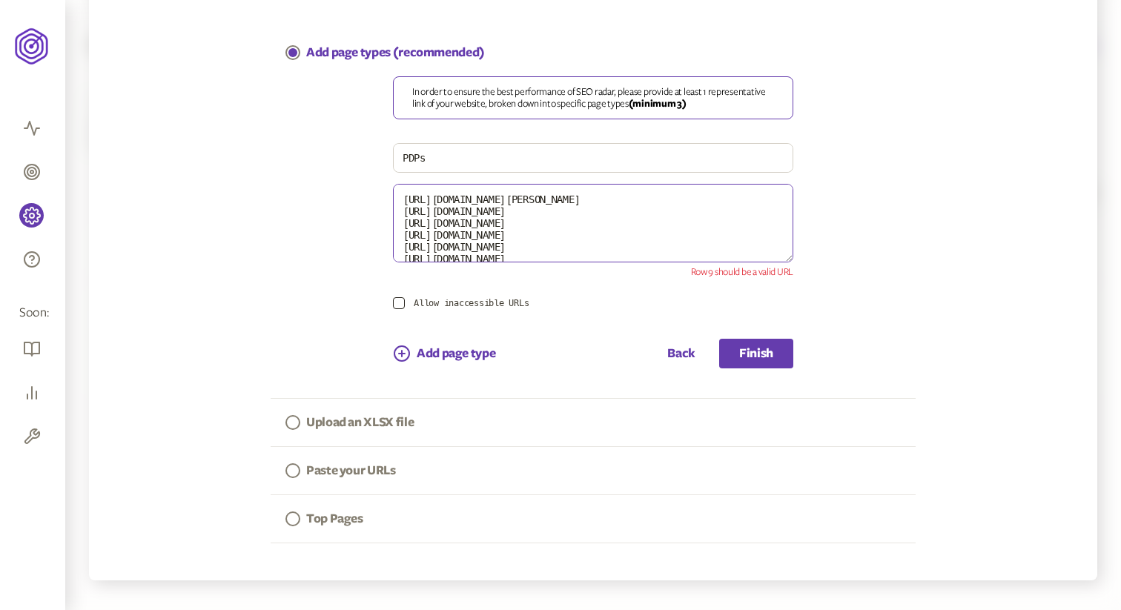
click at [464, 228] on textarea "[URL][DOMAIN_NAME][PERSON_NAME] [URL][DOMAIN_NAME] [URL][DOMAIN_NAME] [URL][DOM…" at bounding box center [593, 223] width 400 height 79
click at [408, 204] on textarea "[URL][DOMAIN_NAME][PERSON_NAME] [URL][DOMAIN_NAME] [URL][DOMAIN_NAME] [URL][DOM…" at bounding box center [593, 223] width 400 height 79
click at [401, 202] on textarea "[URL][DOMAIN_NAME][PERSON_NAME] [URL][DOMAIN_NAME] [URL][DOMAIN_NAME] [URL][DOM…" at bounding box center [593, 223] width 400 height 79
click at [459, 199] on textarea "[URL][DOMAIN_NAME][PERSON_NAME] [URL][DOMAIN_NAME] [URL][DOMAIN_NAME] [URL][DOM…" at bounding box center [593, 223] width 400 height 79
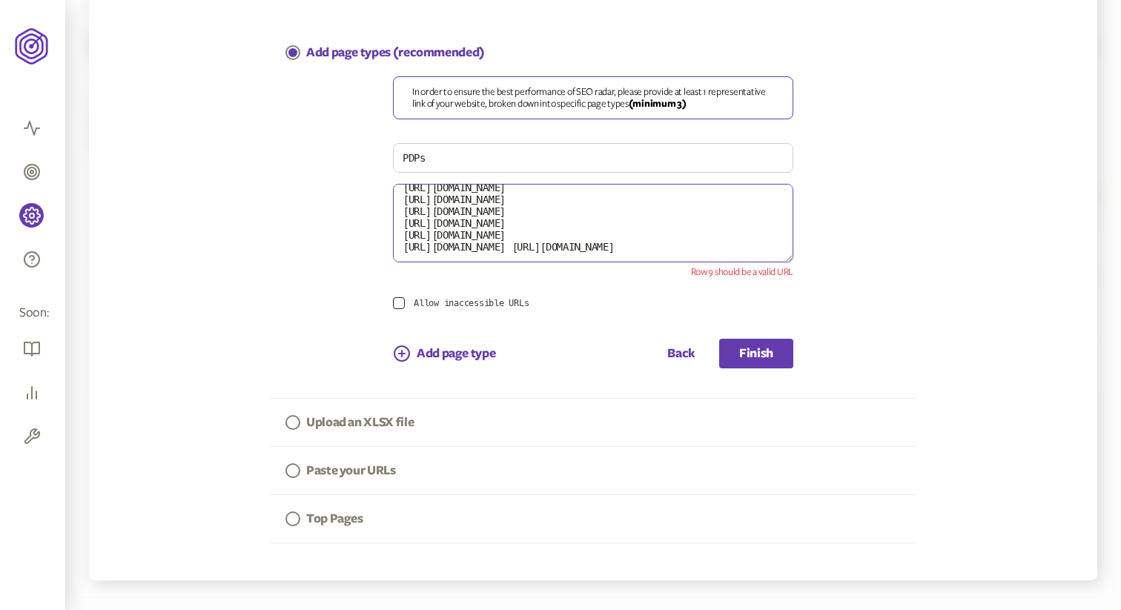
drag, startPoint x: 453, startPoint y: 218, endPoint x: 455, endPoint y: 227, distance: 9.2
click at [453, 218] on textarea "[URL][DOMAIN_NAME][PERSON_NAME] [URL][DOMAIN_NAME] [URL][DOMAIN_NAME] [URL][DOM…" at bounding box center [593, 223] width 400 height 79
click at [499, 224] on textarea "[URL][DOMAIN_NAME][PERSON_NAME] [URL][DOMAIN_NAME] [URL][DOMAIN_NAME] [URL][DOM…" at bounding box center [593, 223] width 400 height 79
click at [504, 217] on textarea "[URL][DOMAIN_NAME][PERSON_NAME] [URL][DOMAIN_NAME] [URL][DOMAIN_NAME] [URL][DOM…" at bounding box center [593, 223] width 400 height 79
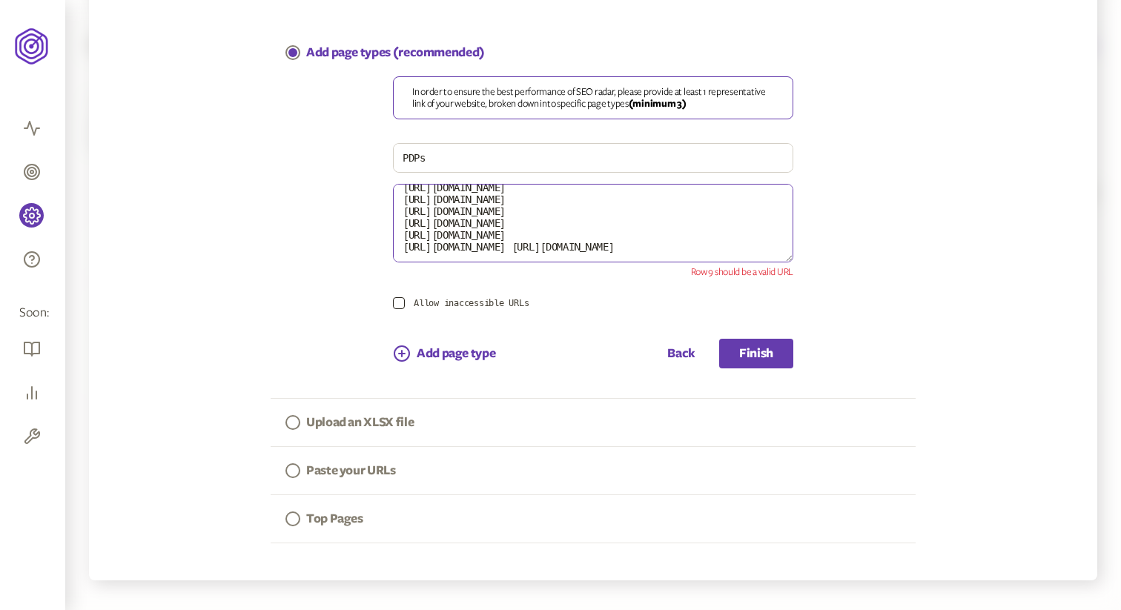
click at [496, 236] on textarea "[URL][DOMAIN_NAME][PERSON_NAME] [URL][DOMAIN_NAME] [URL][DOMAIN_NAME] [URL][DOM…" at bounding box center [593, 223] width 400 height 79
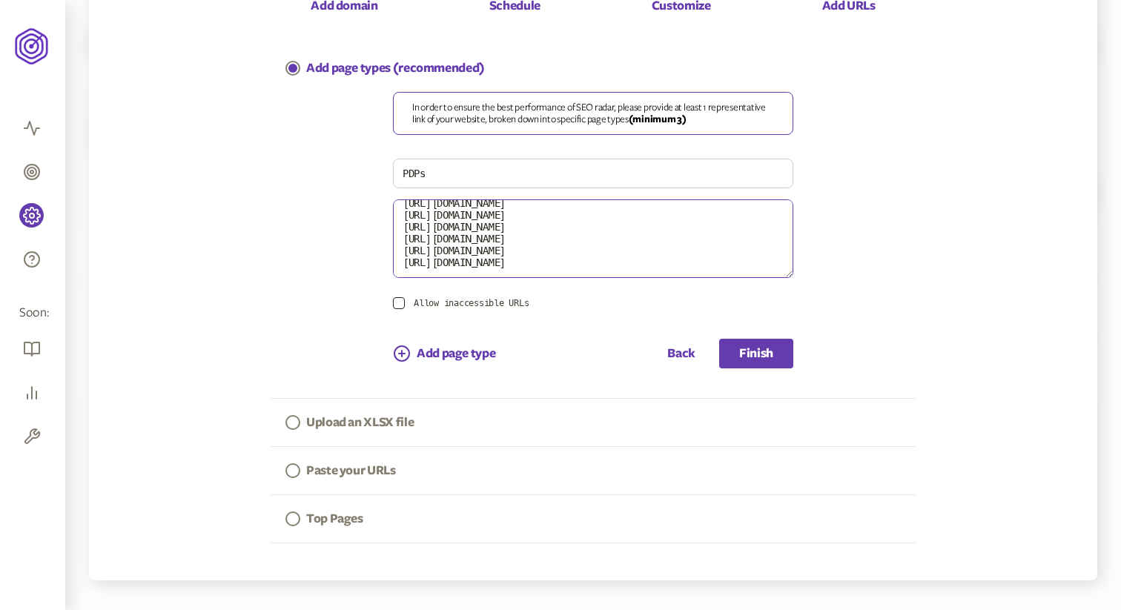
scroll to position [142, 0]
type textarea "[URL][DOMAIN_NAME][PERSON_NAME] [URL][DOMAIN_NAME] [URL][DOMAIN_NAME] [URL][DOM…"
drag, startPoint x: 793, startPoint y: 362, endPoint x: 778, endPoint y: 356, distance: 16.0
click at [793, 362] on div "In order to ensure the best performance of SEO radar, please provide at least 1…" at bounding box center [593, 230] width 645 height 276
click at [778, 356] on button "Finish" at bounding box center [756, 354] width 74 height 30
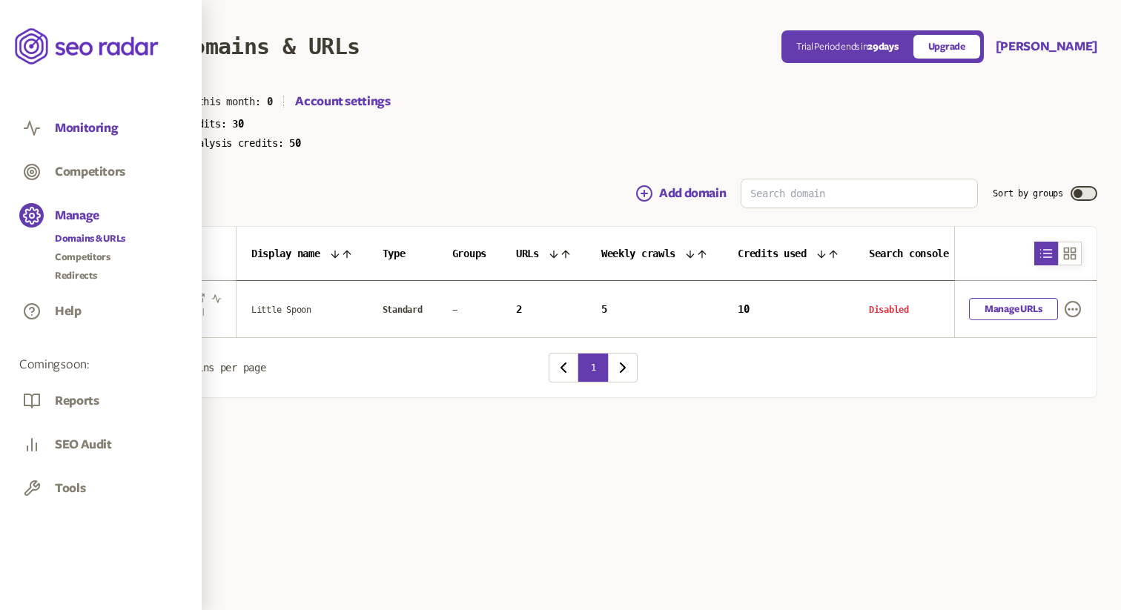
click at [59, 130] on button "Monitoring" at bounding box center [86, 128] width 63 height 16
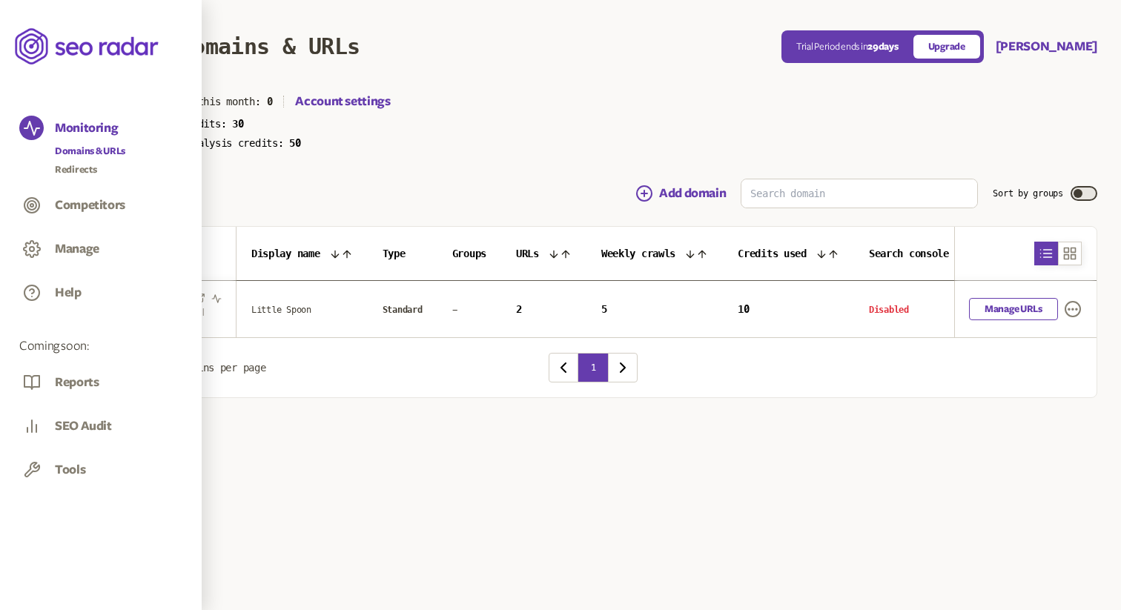
click at [110, 153] on link "Domains & URLs" at bounding box center [90, 151] width 70 height 15
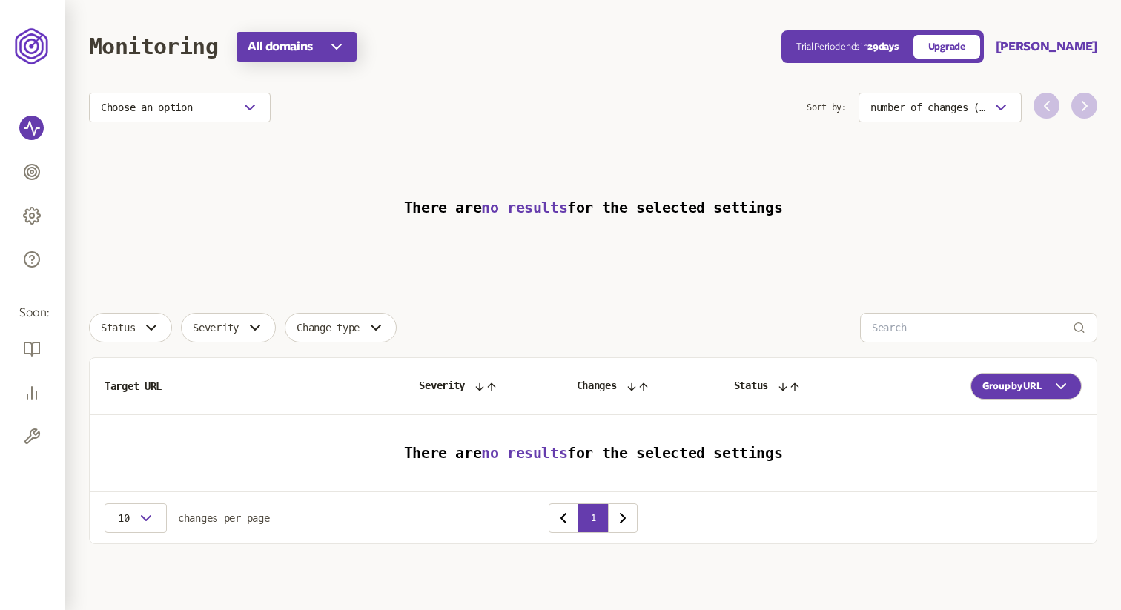
click at [339, 51] on icon "button" at bounding box center [337, 47] width 18 height 18
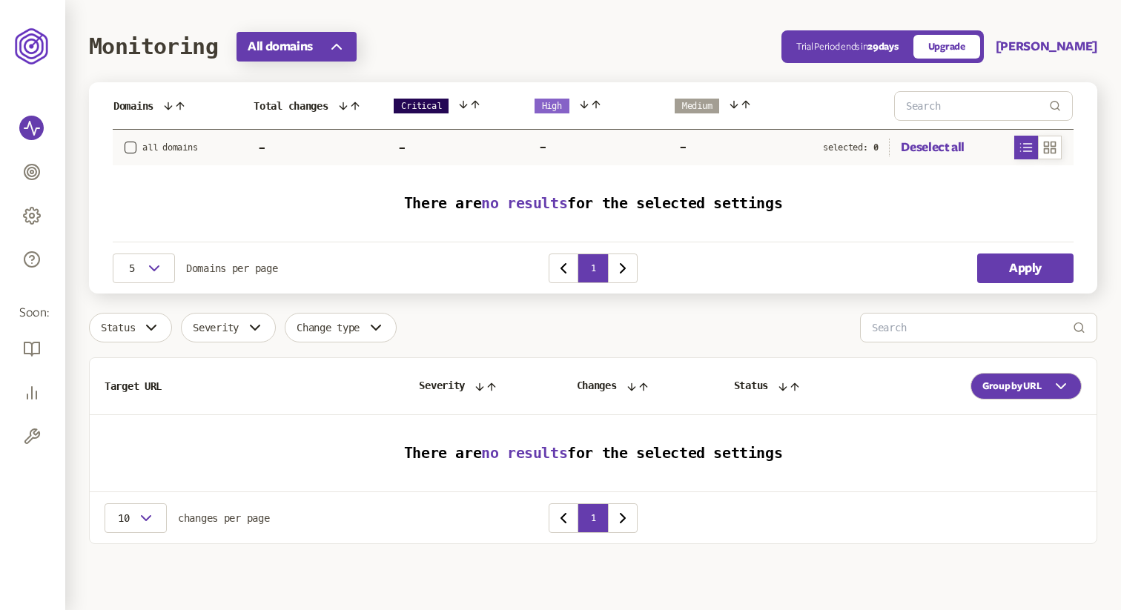
click at [337, 48] on icon "button" at bounding box center [337, 47] width 18 height 18
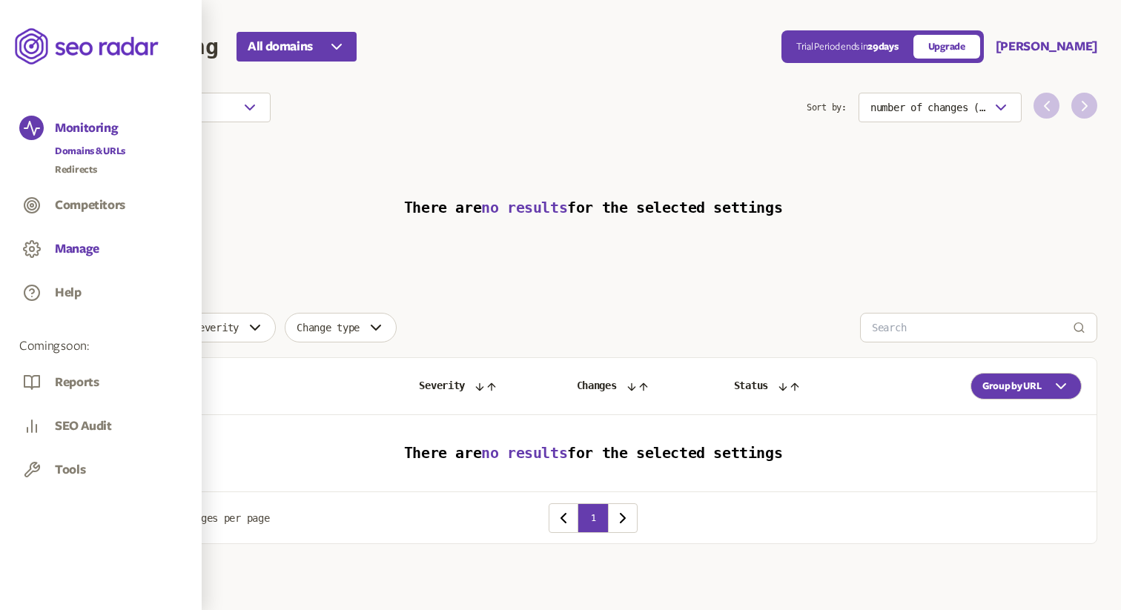
click at [82, 253] on button "Manage" at bounding box center [77, 249] width 44 height 16
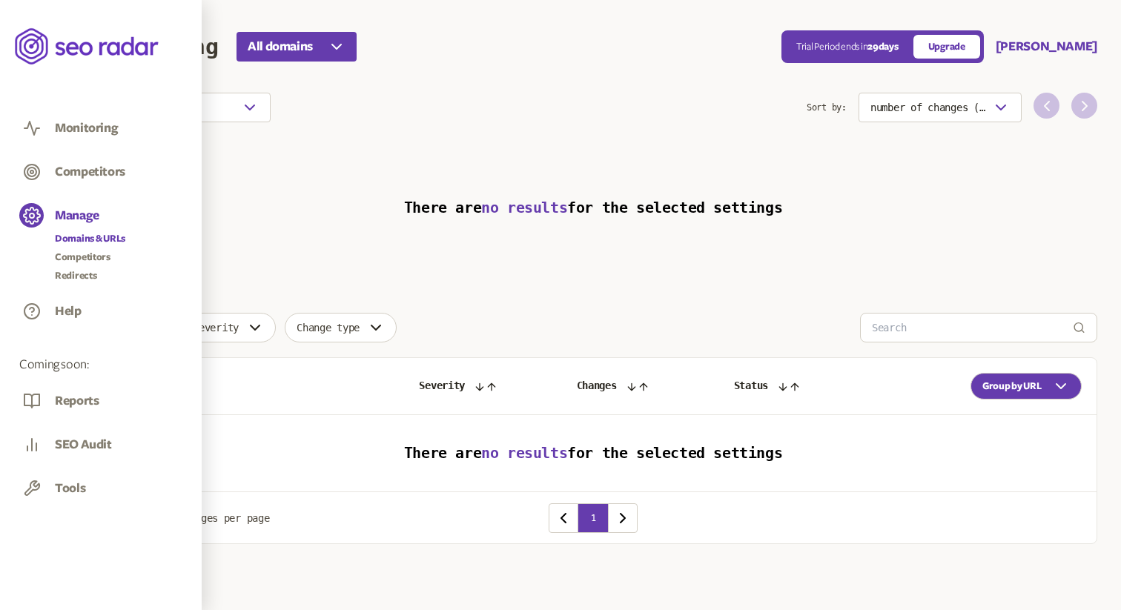
click at [119, 235] on link "Domains & URLs" at bounding box center [90, 238] width 70 height 15
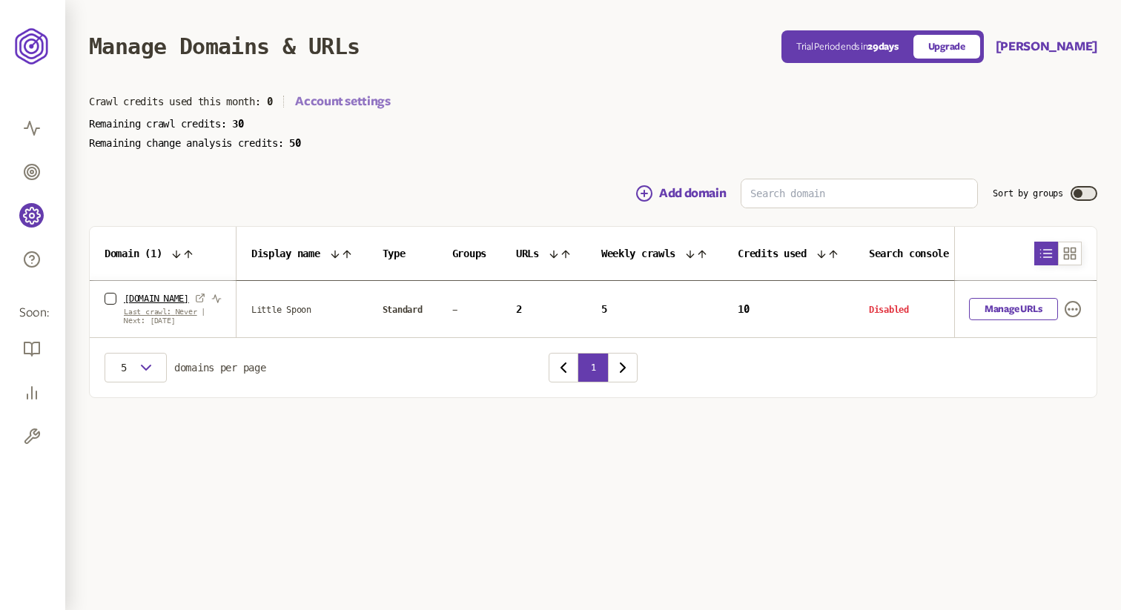
click at [353, 105] on link "Account settings" at bounding box center [342, 102] width 95 height 18
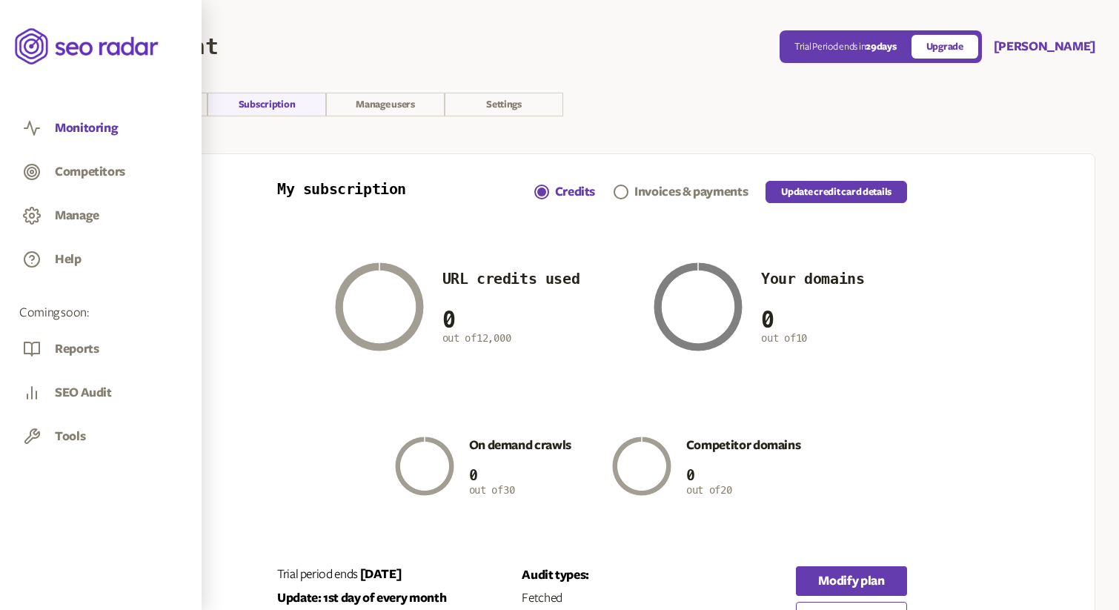
click at [64, 128] on button "Monitoring" at bounding box center [86, 128] width 63 height 16
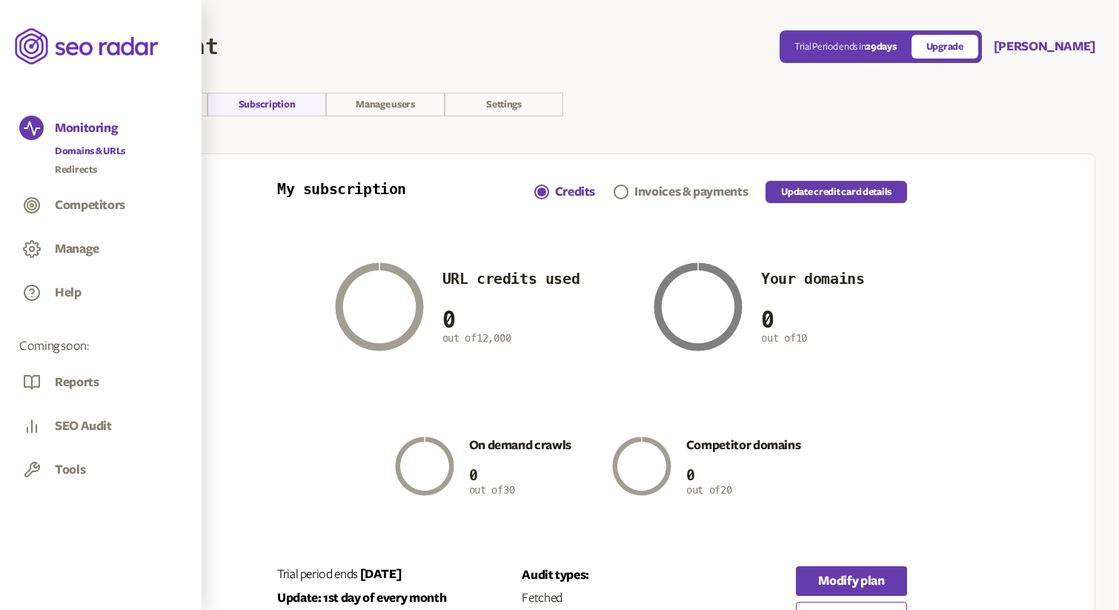
click at [89, 144] on link "Domains & URLs" at bounding box center [90, 151] width 70 height 15
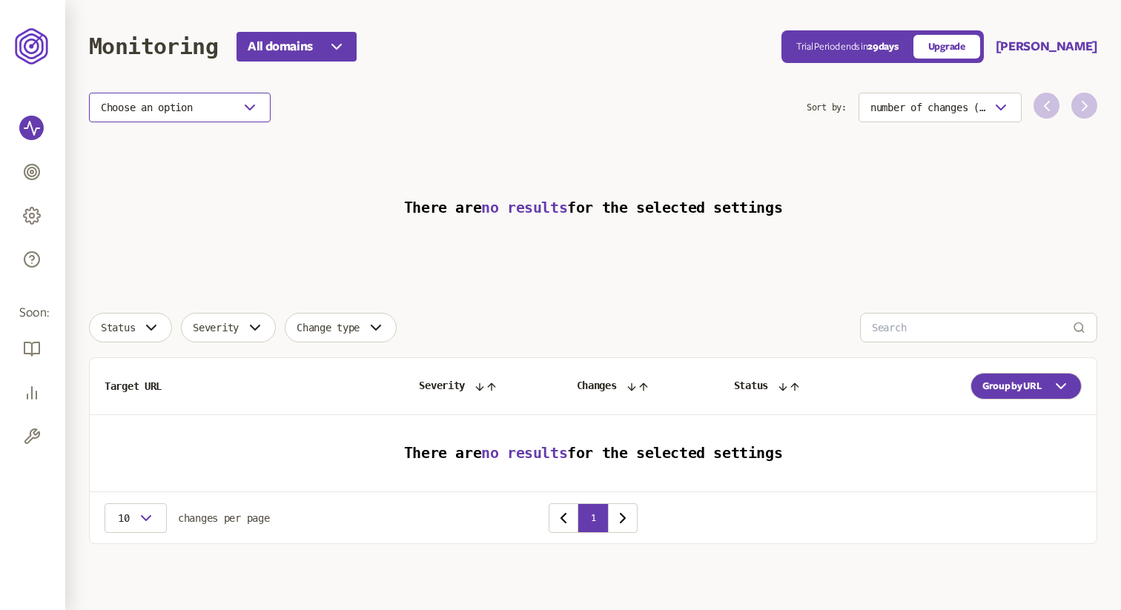
click at [242, 109] on icon "button" at bounding box center [250, 108] width 18 height 18
click at [246, 107] on icon "button" at bounding box center [250, 108] width 18 height 18
click at [946, 111] on span "number of changes (high-low)" at bounding box center [928, 108] width 116 height 12
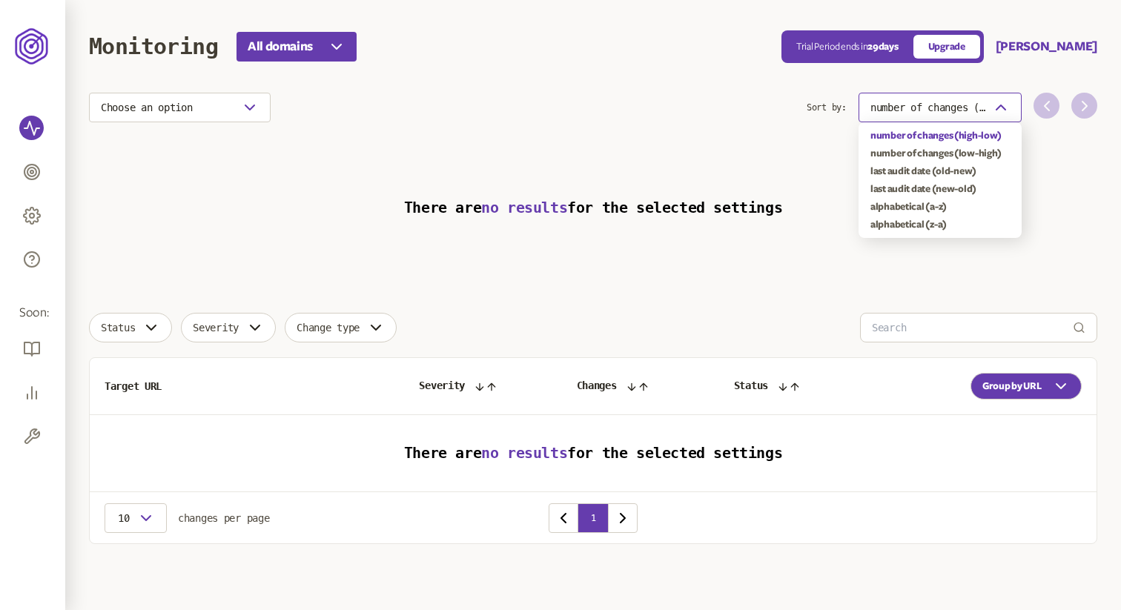
click at [946, 111] on span "number of changes (high-low)" at bounding box center [928, 108] width 116 height 12
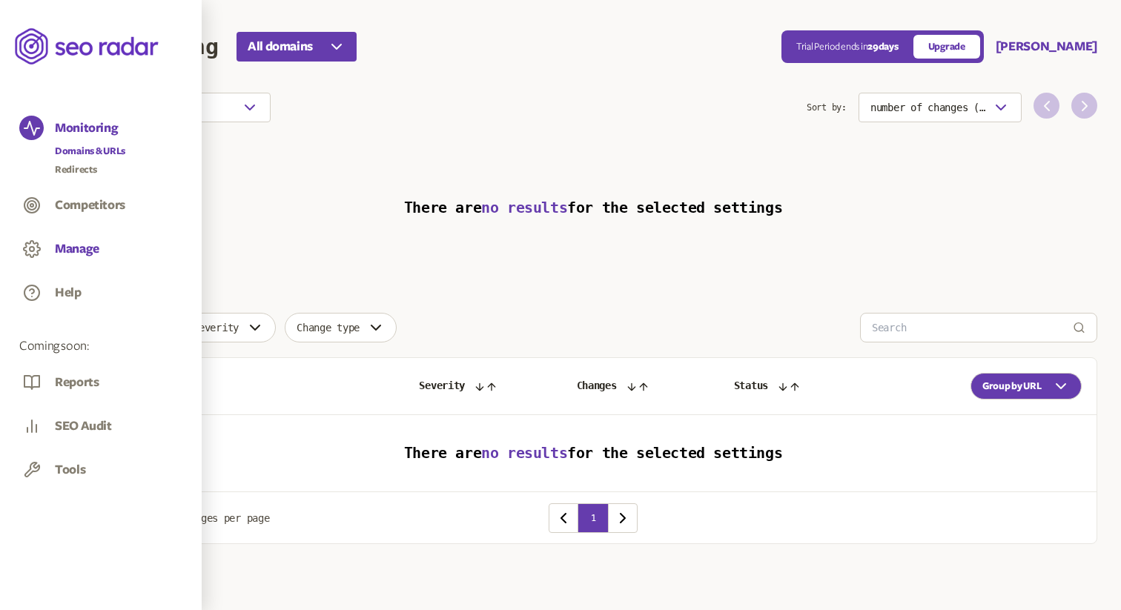
click at [71, 256] on button "Manage" at bounding box center [77, 249] width 44 height 16
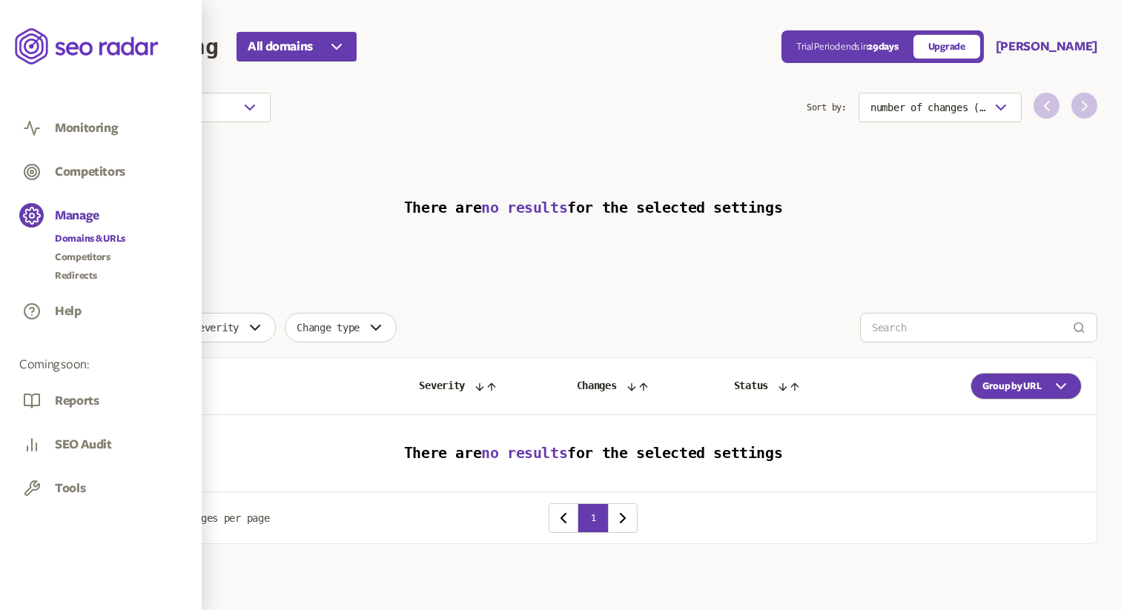
click at [92, 240] on link "Domains & URLs" at bounding box center [90, 238] width 70 height 15
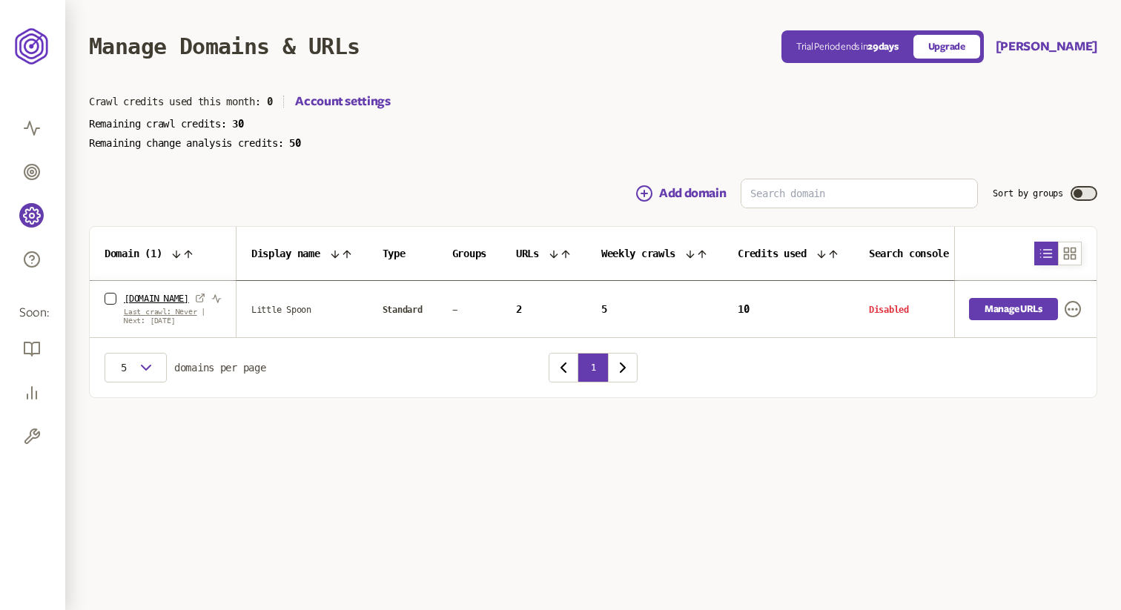
click at [983, 312] on link "Manage URLs" at bounding box center [1013, 309] width 89 height 22
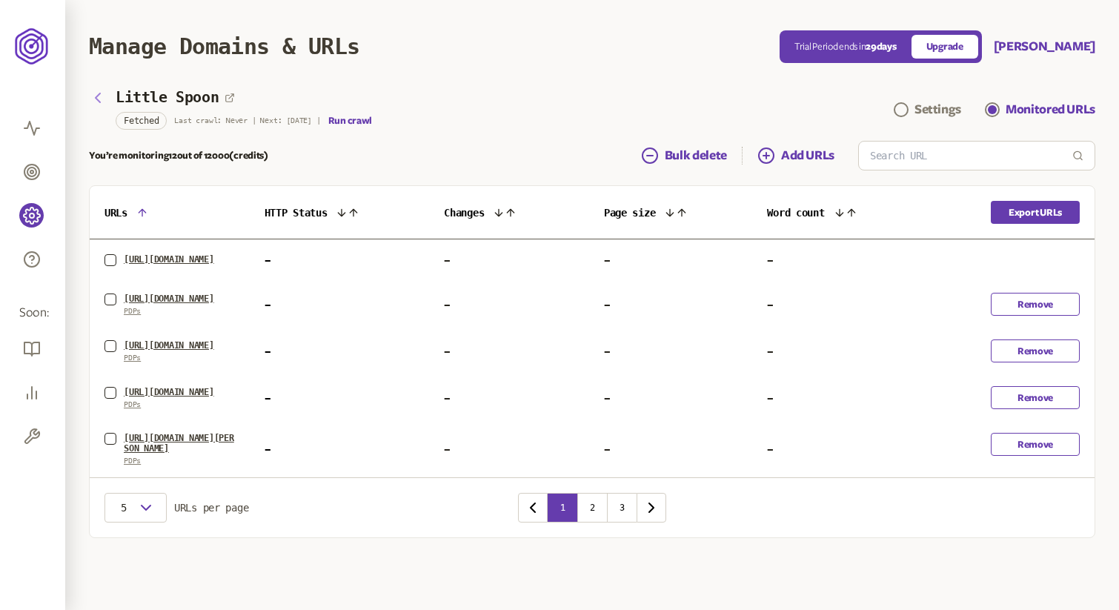
click at [102, 99] on icon "button" at bounding box center [98, 98] width 18 height 18
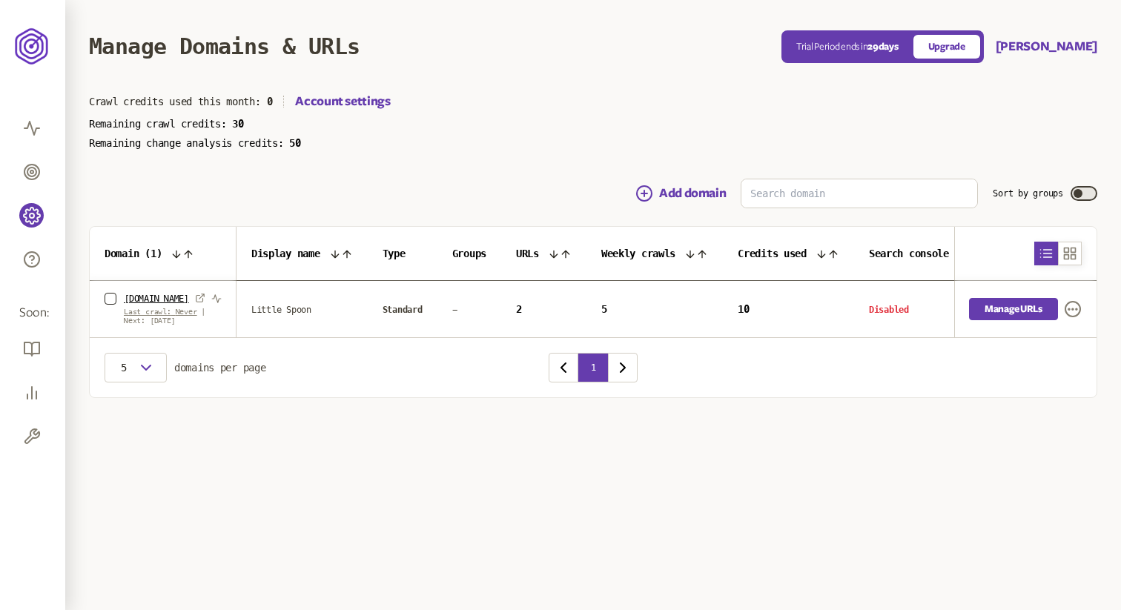
click at [989, 307] on link "Manage URLs" at bounding box center [1013, 309] width 89 height 22
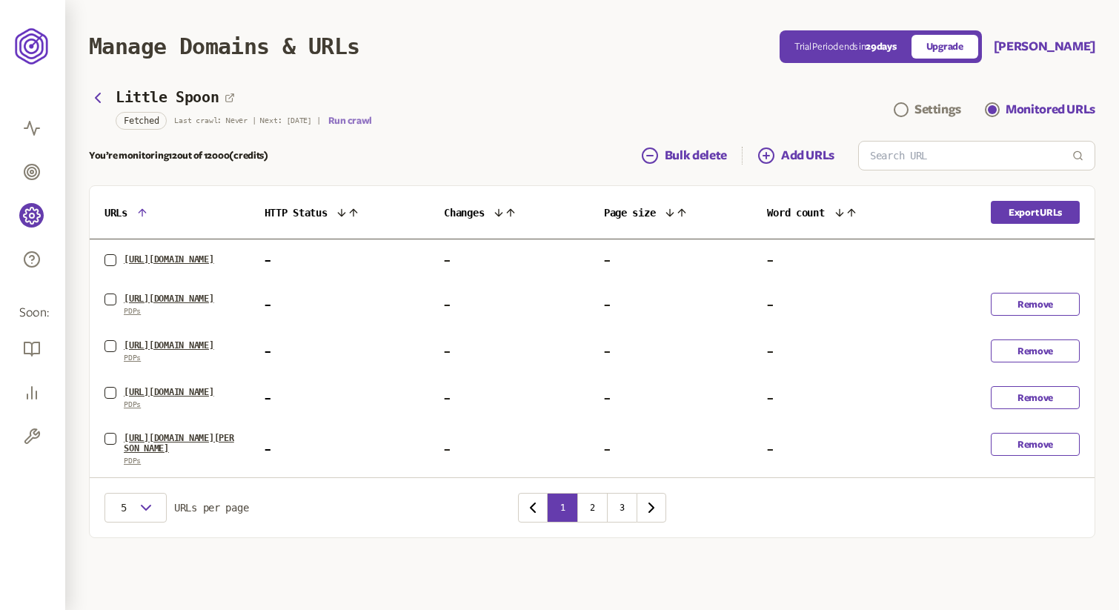
click at [368, 118] on button "Run crawl" at bounding box center [350, 121] width 44 height 12
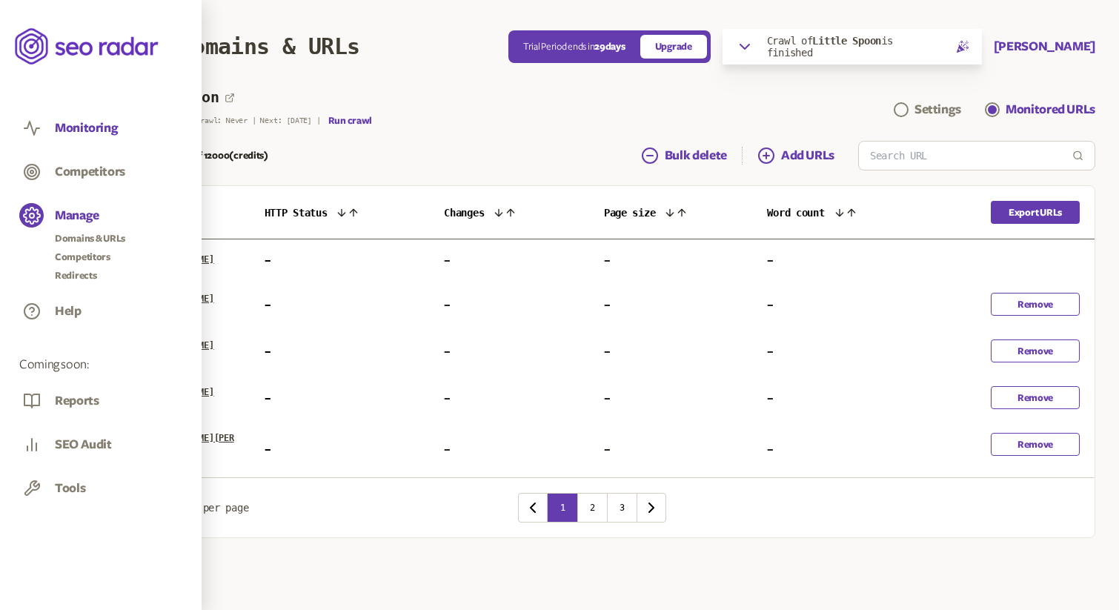
click at [78, 131] on button "Monitoring" at bounding box center [86, 128] width 63 height 16
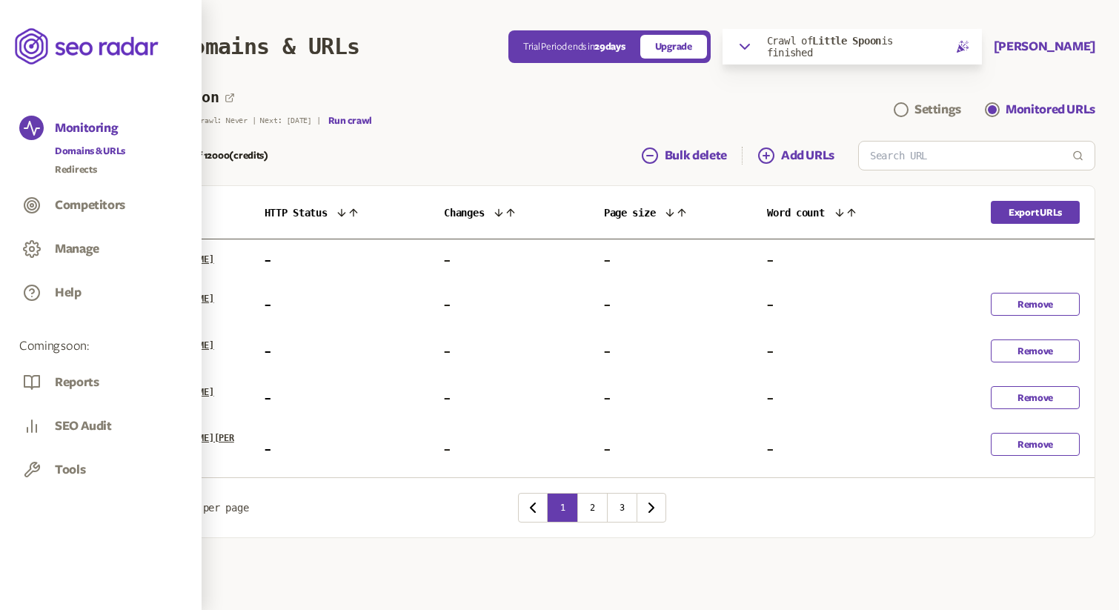
click at [83, 149] on link "Domains & URLs" at bounding box center [90, 151] width 70 height 15
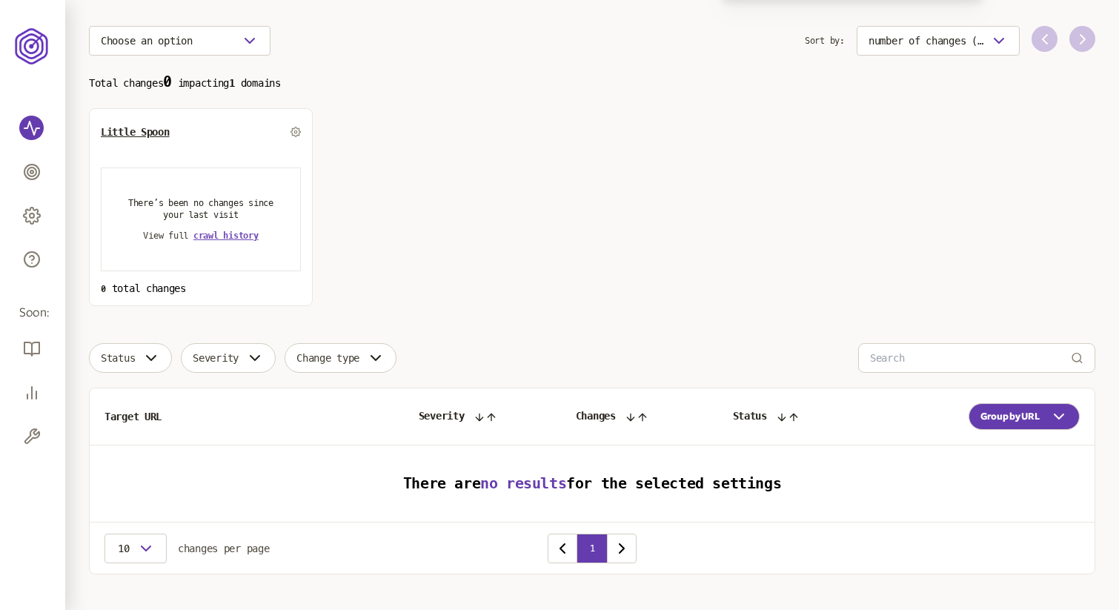
scroll to position [90, 0]
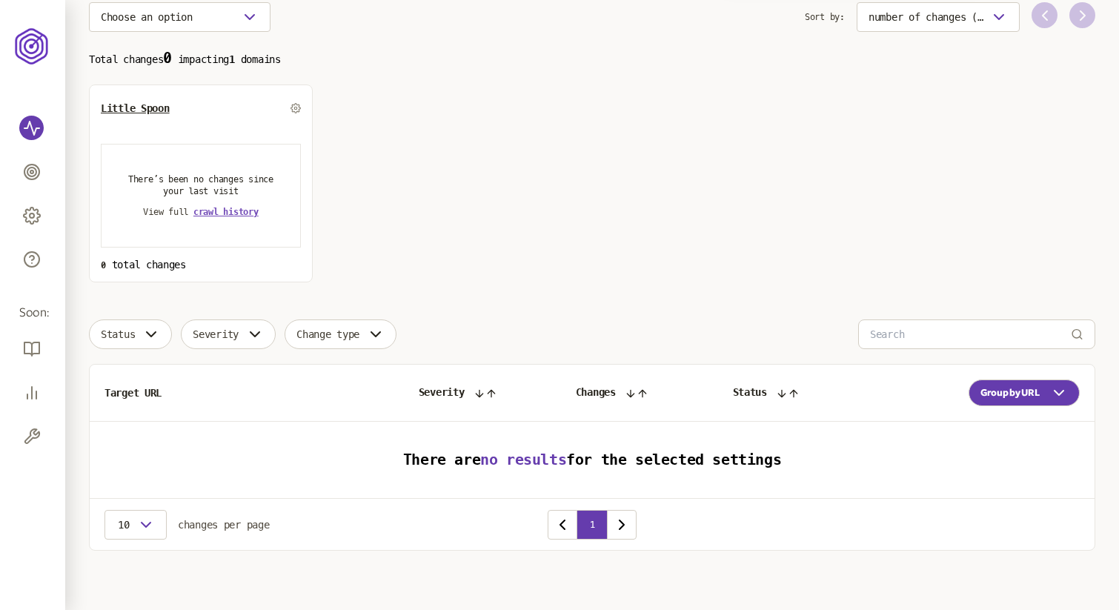
drag, startPoint x: 530, startPoint y: 448, endPoint x: 536, endPoint y: 456, distance: 10.1
click at [530, 448] on td "There are no results for the selected settings" at bounding box center [592, 460] width 1005 height 77
click at [536, 456] on span "no results" at bounding box center [523, 460] width 86 height 18
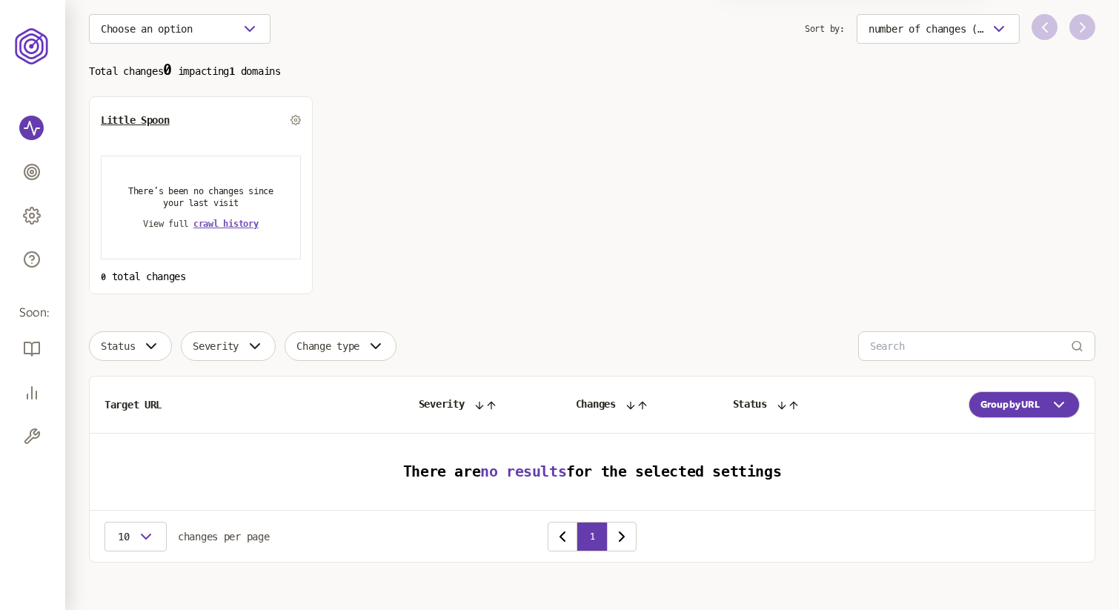
scroll to position [0, 0]
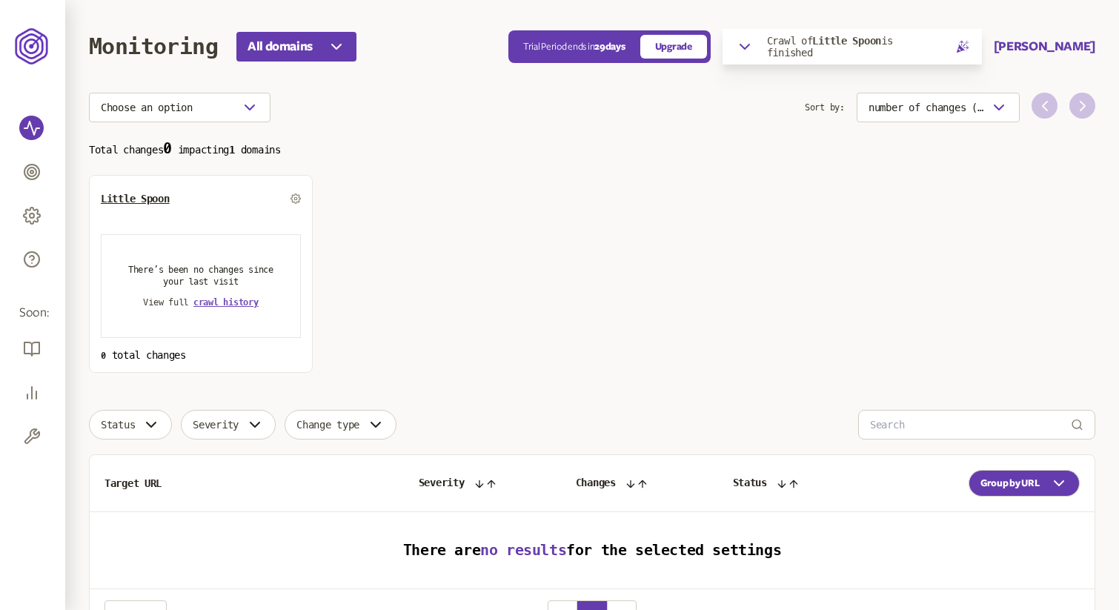
click at [809, 44] on p "Crawl of Little Spoon is finished" at bounding box center [855, 47] width 176 height 24
drag, startPoint x: 815, startPoint y: 81, endPoint x: 944, endPoint y: 78, distance: 129.7
click at [815, 81] on p "Started: [DATE] 13:02" at bounding box center [811, 77] width 105 height 12
click at [955, 76] on link "Report" at bounding box center [957, 77] width 30 height 12
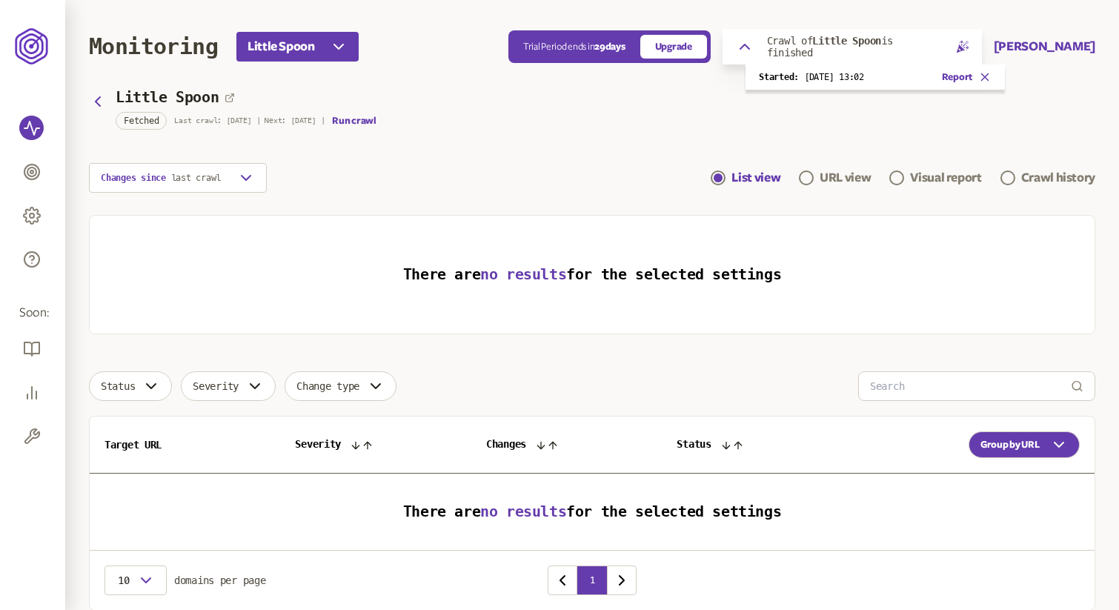
scroll to position [1, 0]
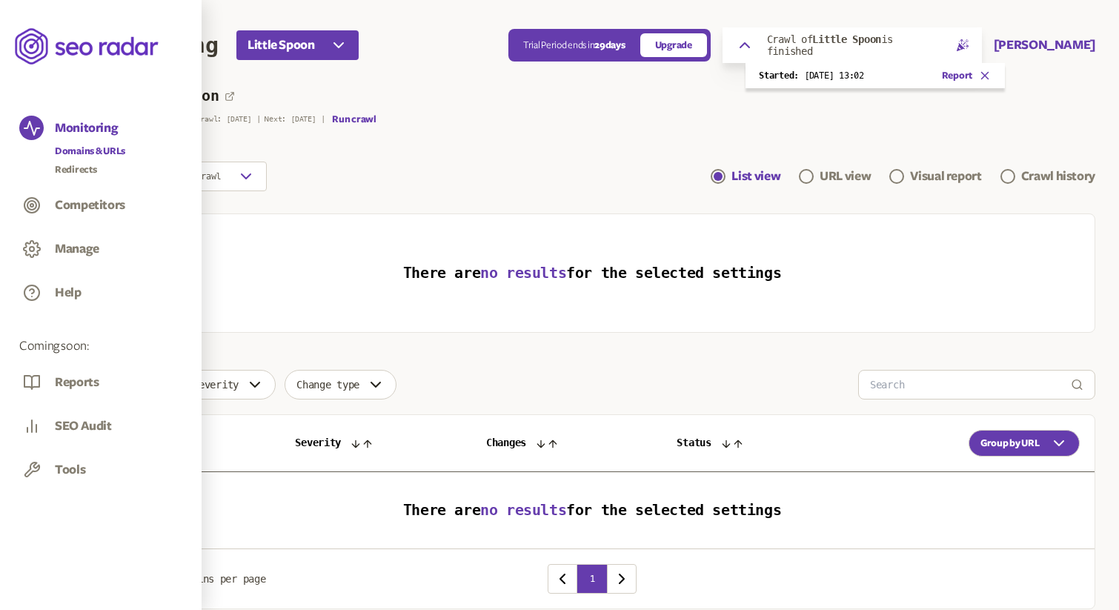
click at [117, 152] on link "Domains & URLs" at bounding box center [90, 151] width 70 height 15
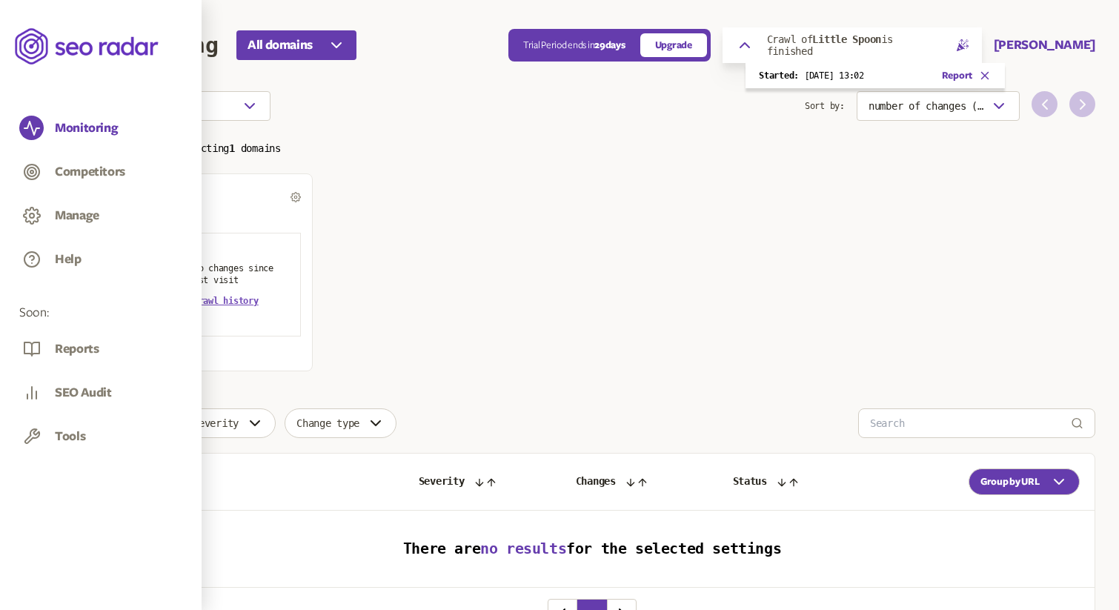
click at [704, 276] on section "Total changes 0 impacting 1 domains Little Spoon There’s been no changes since …" at bounding box center [592, 255] width 1006 height 233
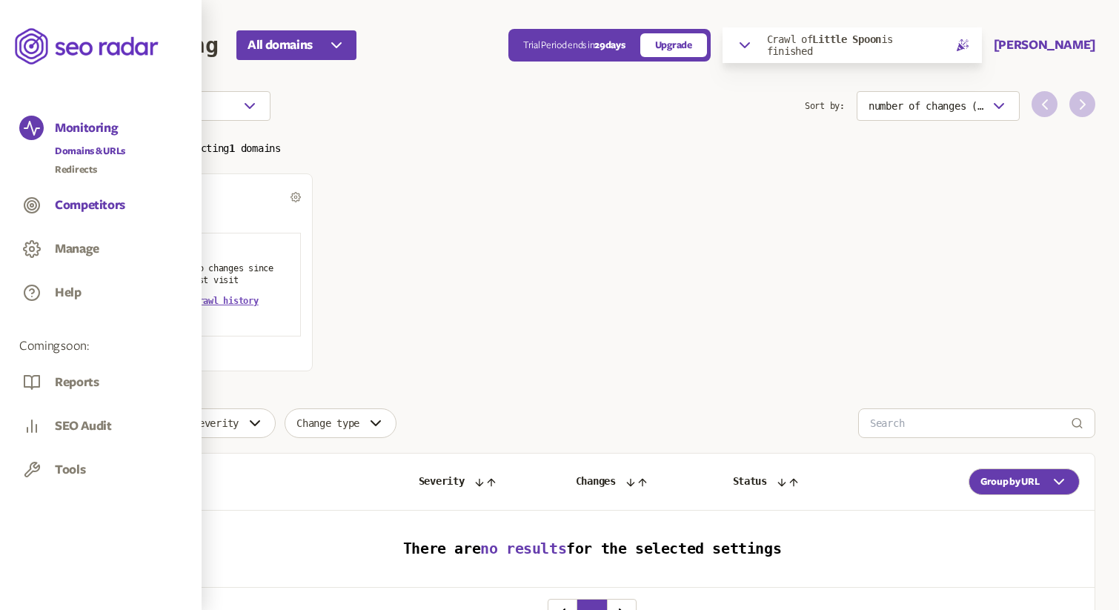
click at [85, 202] on button "Competitors" at bounding box center [90, 205] width 70 height 16
